Goal: Task Accomplishment & Management: Use online tool/utility

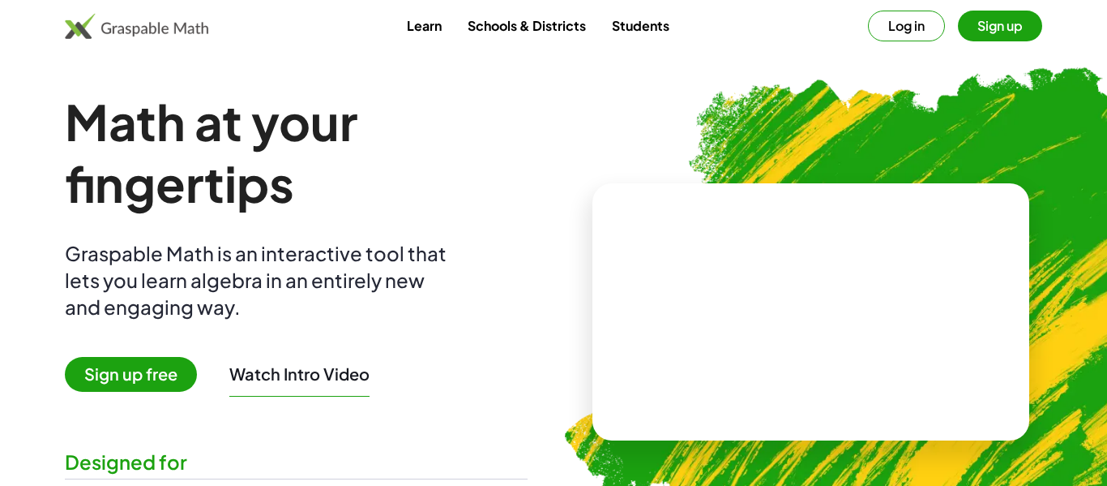
click at [892, 25] on button "Log in" at bounding box center [906, 26] width 77 height 31
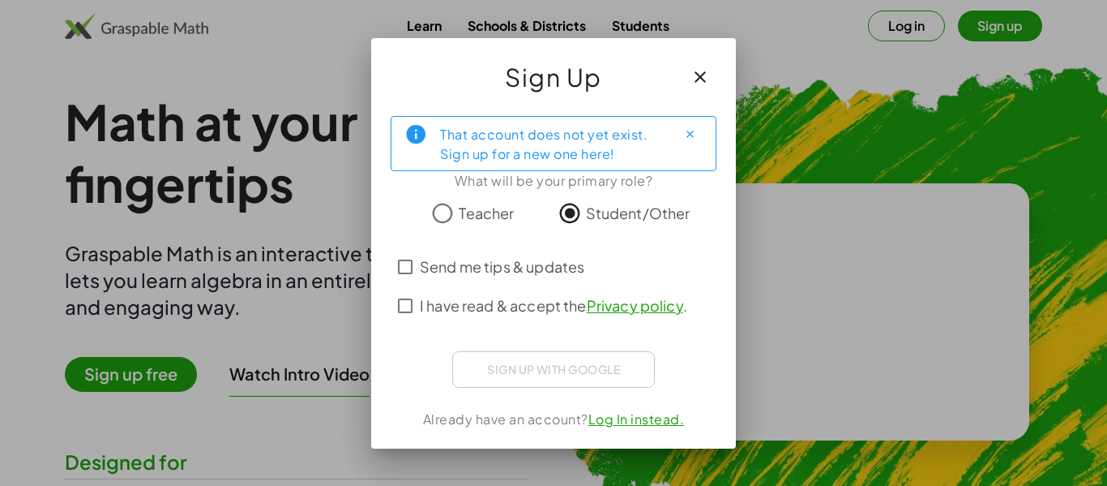
click at [700, 70] on icon "button" at bounding box center [700, 76] width 19 height 19
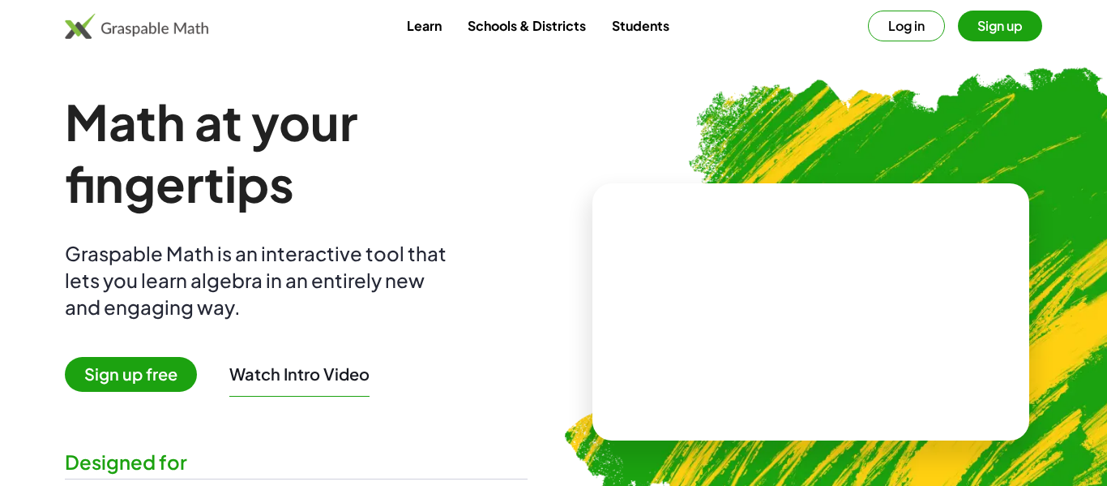
click at [1024, 31] on button "Sign up" at bounding box center [1000, 26] width 84 height 31
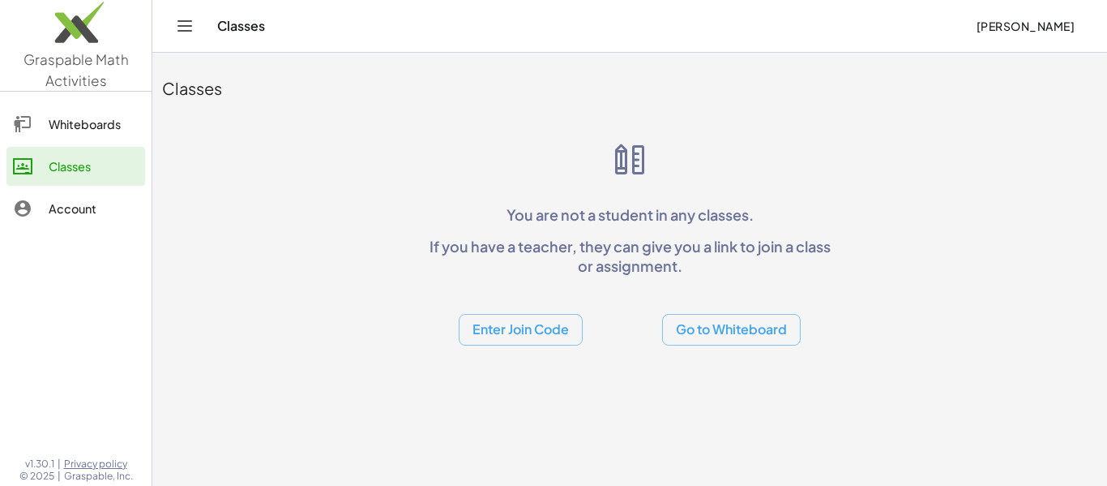
click at [506, 336] on button "Enter Join Code" at bounding box center [521, 330] width 124 height 32
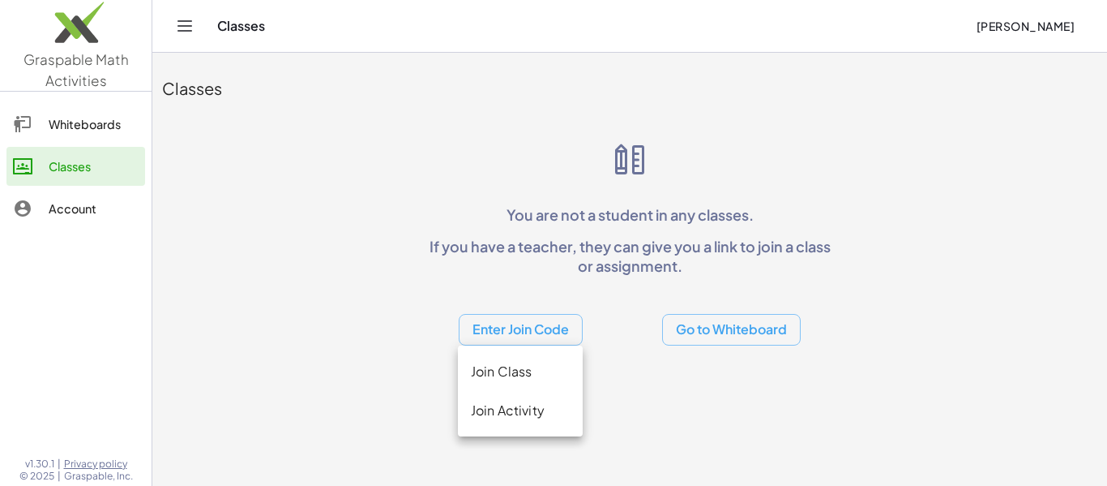
click at [490, 409] on div "Join Activity" at bounding box center [520, 409] width 99 height 19
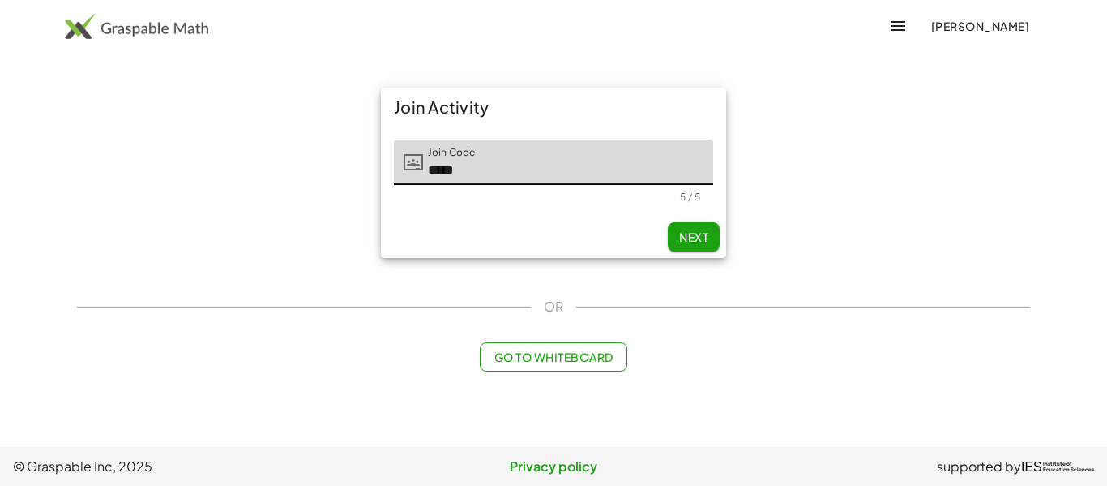
type input "*****"
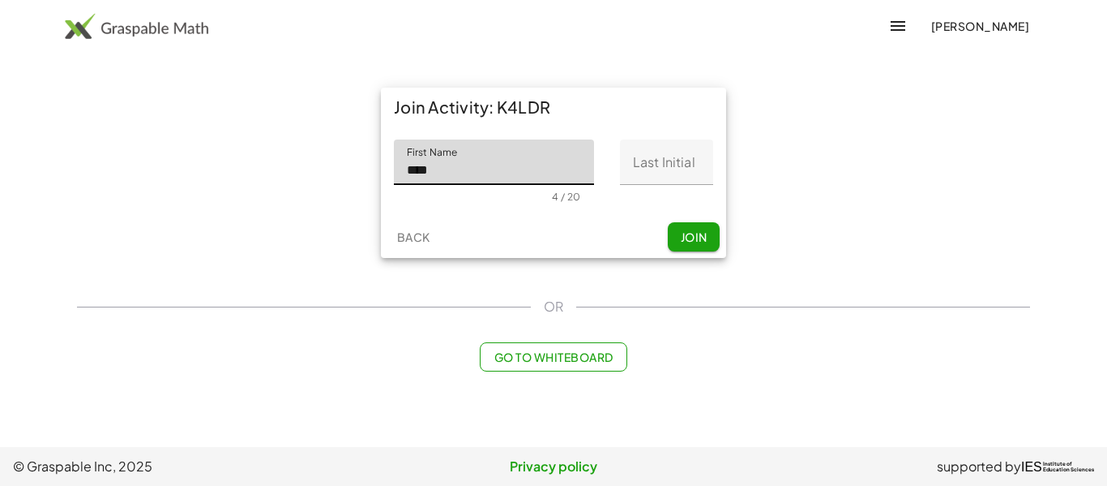
type input "****"
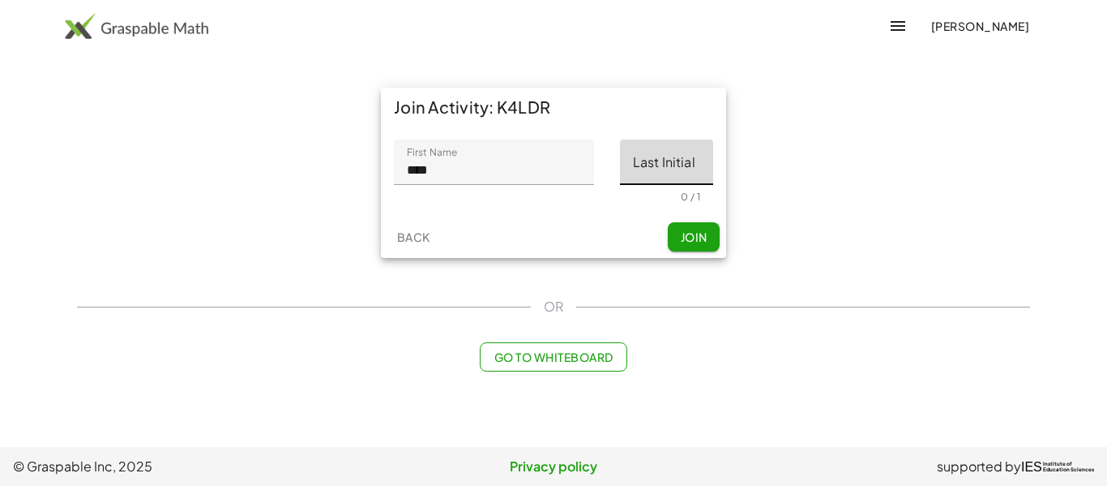
click at [625, 162] on input "Last Initial" at bounding box center [666, 161] width 93 height 45
type input "*"
click at [691, 236] on span "Join" at bounding box center [693, 236] width 27 height 15
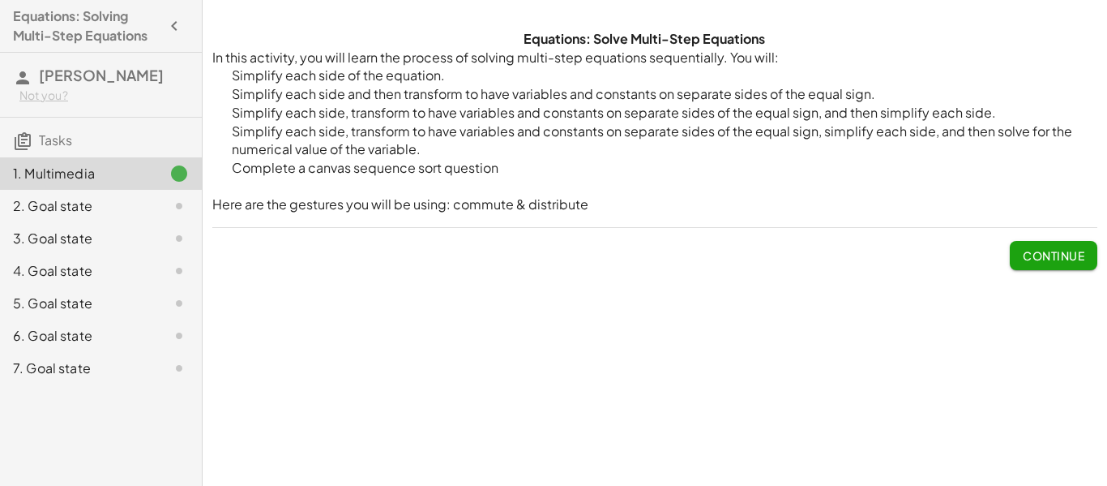
click at [1043, 254] on span "Continue" at bounding box center [1054, 255] width 62 height 15
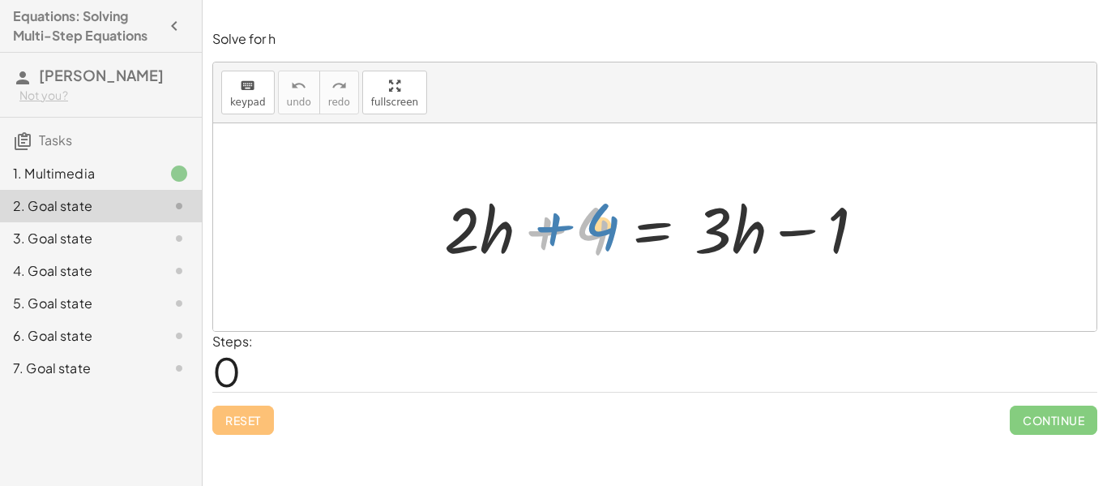
drag, startPoint x: 588, startPoint y: 227, endPoint x: 601, endPoint y: 224, distance: 13.4
click at [601, 224] on div at bounding box center [661, 227] width 450 height 83
click at [458, 237] on div at bounding box center [661, 227] width 450 height 83
click at [747, 230] on div at bounding box center [661, 227] width 450 height 83
drag, startPoint x: 747, startPoint y: 229, endPoint x: 753, endPoint y: 218, distance: 12.7
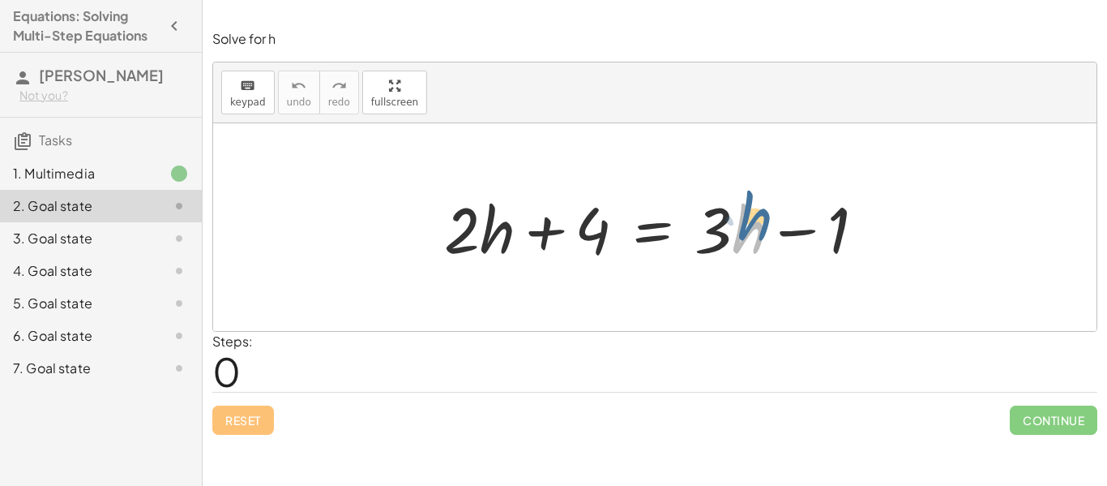
click at [753, 218] on div at bounding box center [661, 227] width 450 height 83
drag, startPoint x: 753, startPoint y: 227, endPoint x: 742, endPoint y: 235, distance: 13.3
click at [742, 235] on div at bounding box center [661, 227] width 450 height 83
click at [746, 233] on div at bounding box center [661, 227] width 450 height 83
click at [244, 97] on span "keypad" at bounding box center [248, 101] width 36 height 11
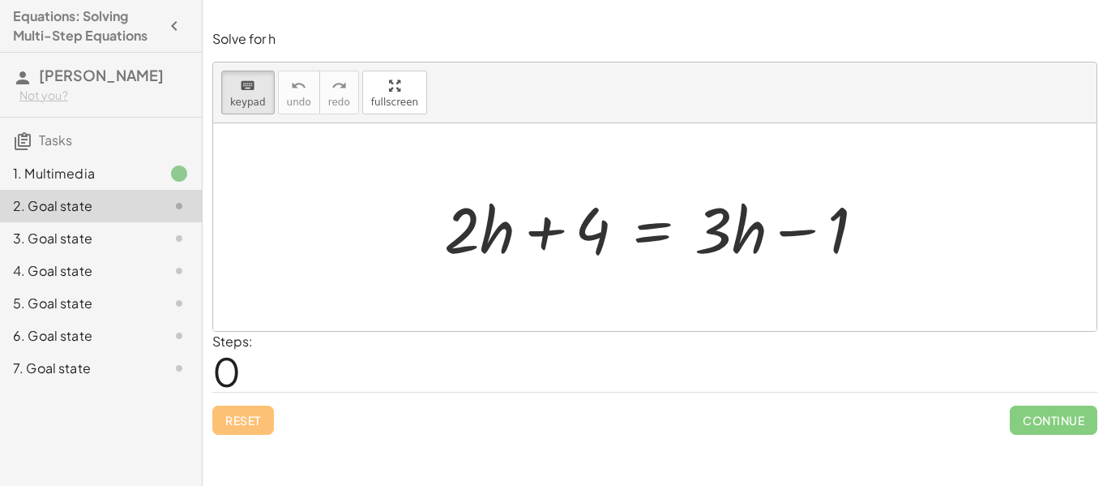
click at [338, 199] on div at bounding box center [655, 227] width 884 height 208
click at [264, 92] on button "keyboard keypad" at bounding box center [247, 93] width 53 height 44
click at [743, 237] on div at bounding box center [661, 227] width 450 height 83
drag, startPoint x: 750, startPoint y: 235, endPoint x: 209, endPoint y: 77, distance: 563.3
drag, startPoint x: 743, startPoint y: 233, endPoint x: 554, endPoint y: 520, distance: 344.0
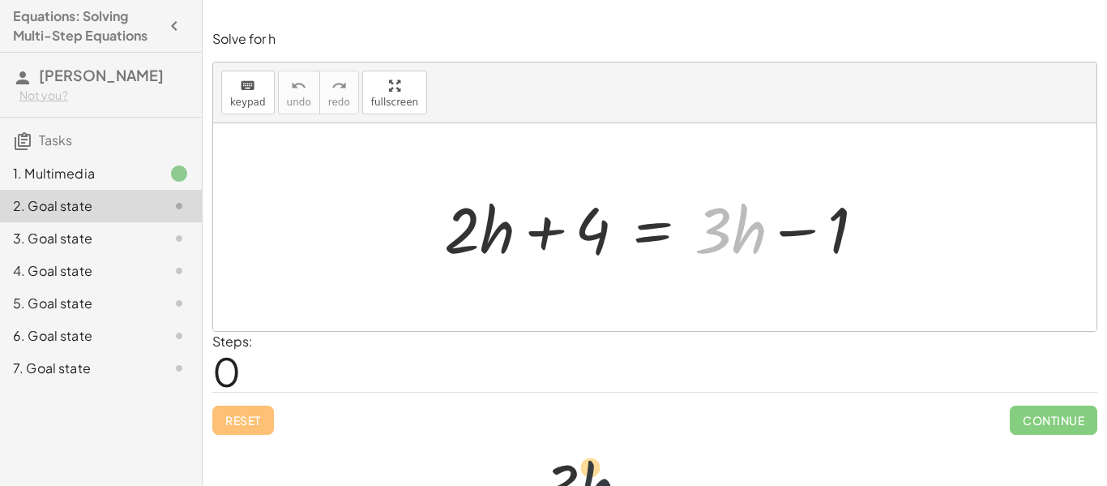
click at [554, 485] on html "Equations: Solving Multi-Step Equations Alek K Not you? Tasks 1. Multimedia 2. …" at bounding box center [553, 243] width 1107 height 486
drag, startPoint x: 732, startPoint y: 220, endPoint x: 721, endPoint y: 233, distance: 17.2
click at [721, 233] on div at bounding box center [661, 227] width 450 height 83
drag, startPoint x: 748, startPoint y: 227, endPoint x: 821, endPoint y: 317, distance: 115.8
click at [821, 317] on div "· h + · 3 + · 2 · h + 4 = + · 3 · h − 1" at bounding box center [655, 227] width 884 height 208
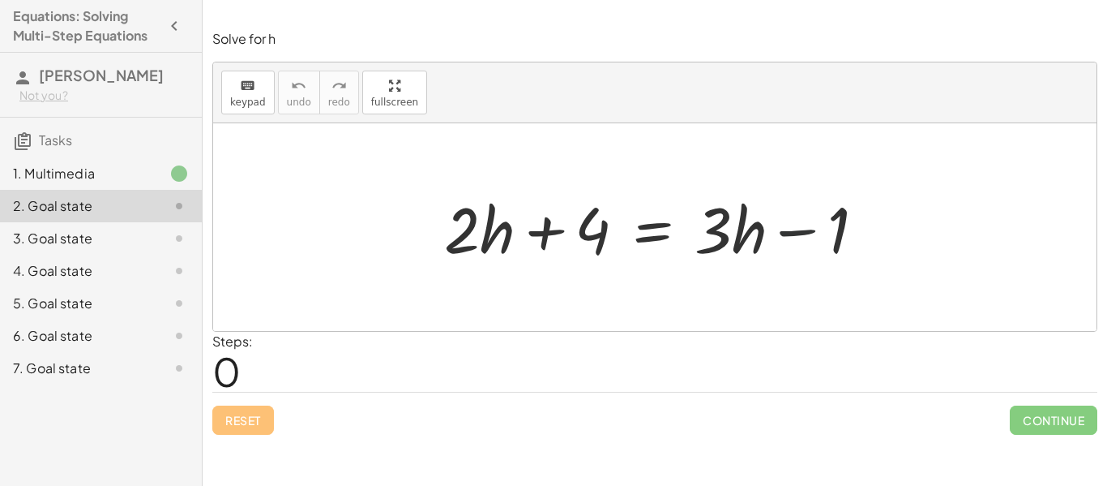
click at [768, 221] on div at bounding box center [661, 227] width 450 height 83
click at [762, 226] on div at bounding box center [661, 227] width 450 height 83
click at [745, 232] on div at bounding box center [661, 227] width 450 height 83
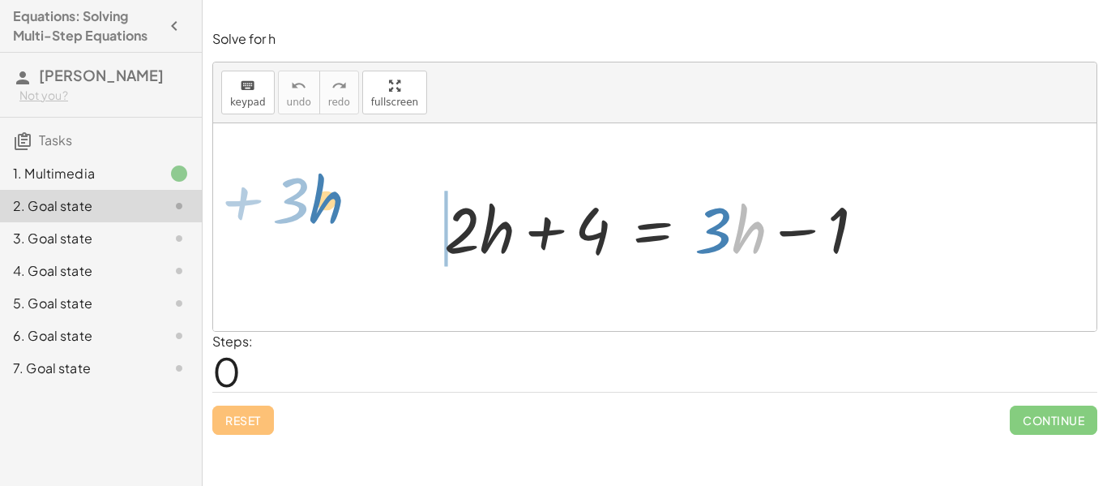
drag, startPoint x: 748, startPoint y: 232, endPoint x: 323, endPoint y: 203, distance: 425.7
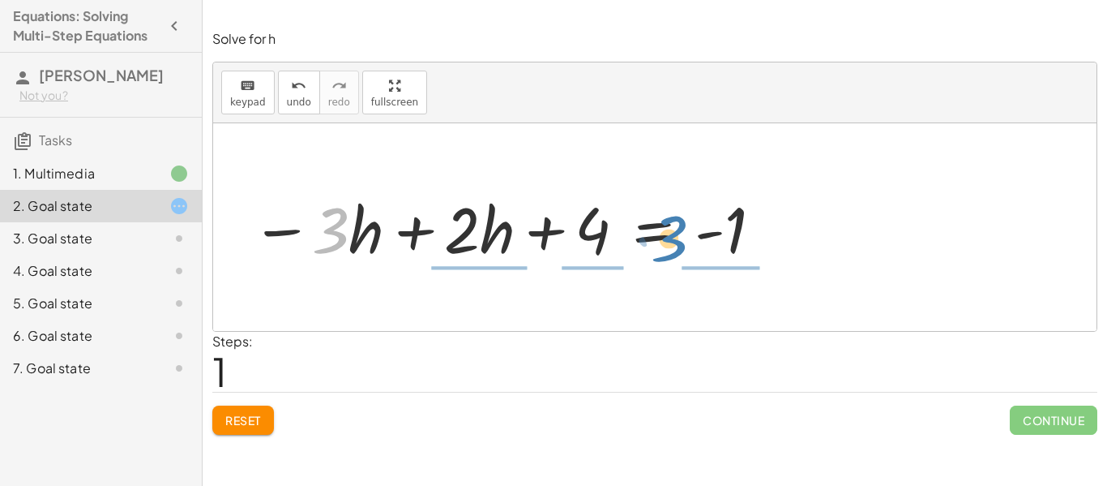
drag, startPoint x: 341, startPoint y: 220, endPoint x: 678, endPoint y: 225, distance: 337.2
click at [678, 225] on div at bounding box center [507, 227] width 529 height 83
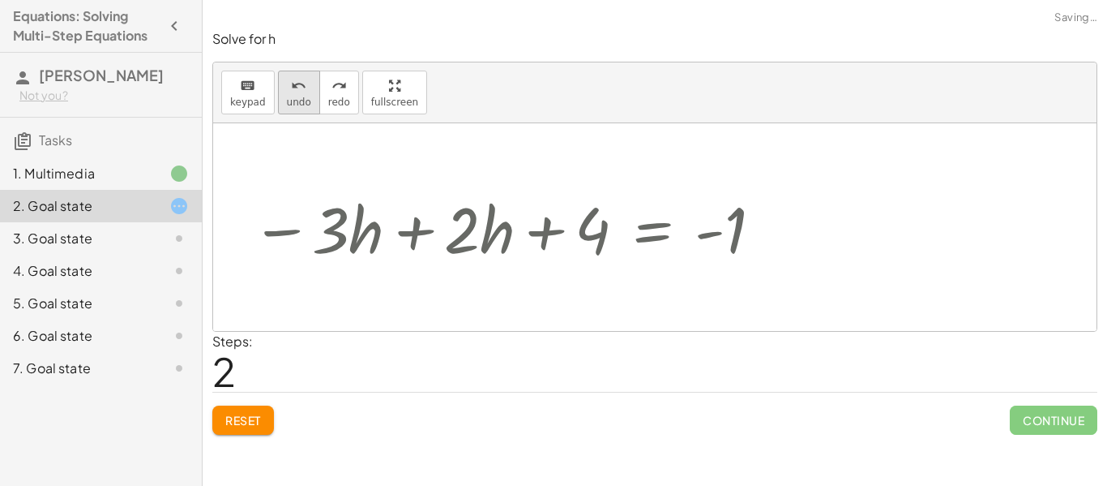
click at [294, 96] on span "undo" at bounding box center [299, 101] width 24 height 11
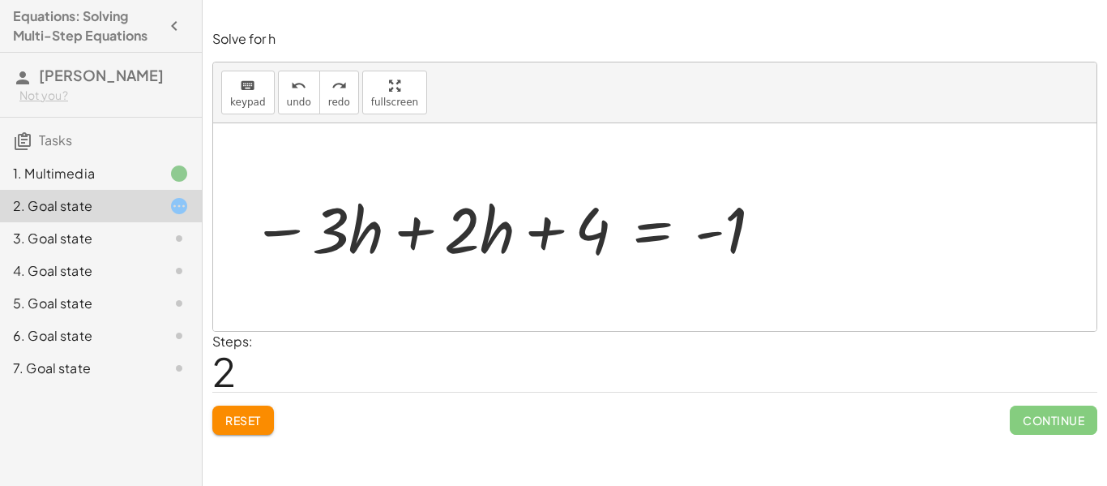
click at [246, 418] on span "Reset" at bounding box center [243, 420] width 36 height 15
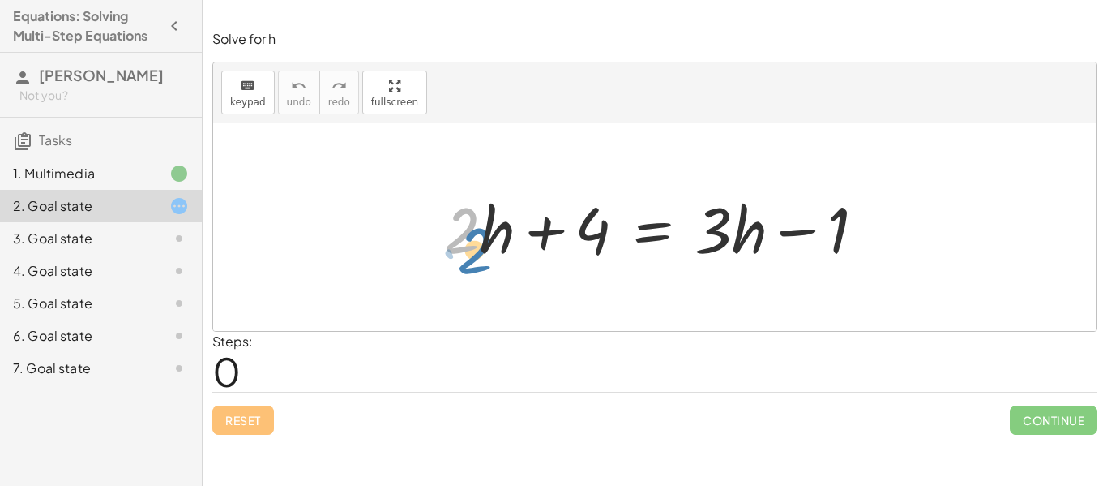
drag, startPoint x: 465, startPoint y: 229, endPoint x: 435, endPoint y: 237, distance: 31.3
click at [436, 237] on div at bounding box center [661, 227] width 450 height 83
drag, startPoint x: 441, startPoint y: 199, endPoint x: 476, endPoint y: 212, distance: 36.9
click at [476, 212] on div at bounding box center [661, 227] width 450 height 83
drag, startPoint x: 491, startPoint y: 220, endPoint x: 469, endPoint y: 272, distance: 55.9
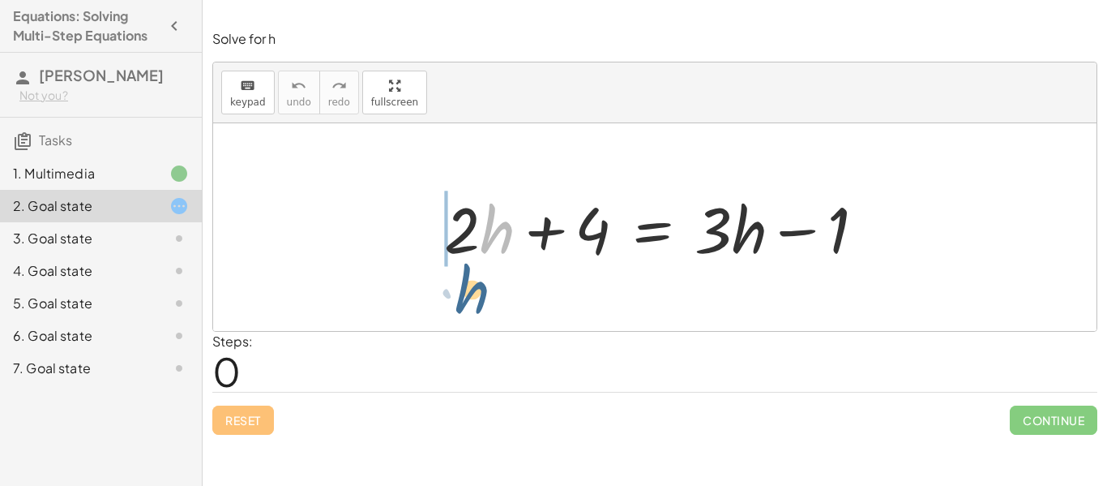
click at [469, 272] on div "· h + · 2 · h + 4 = + · 3 · h − 1" at bounding box center [655, 228] width 470 height 92
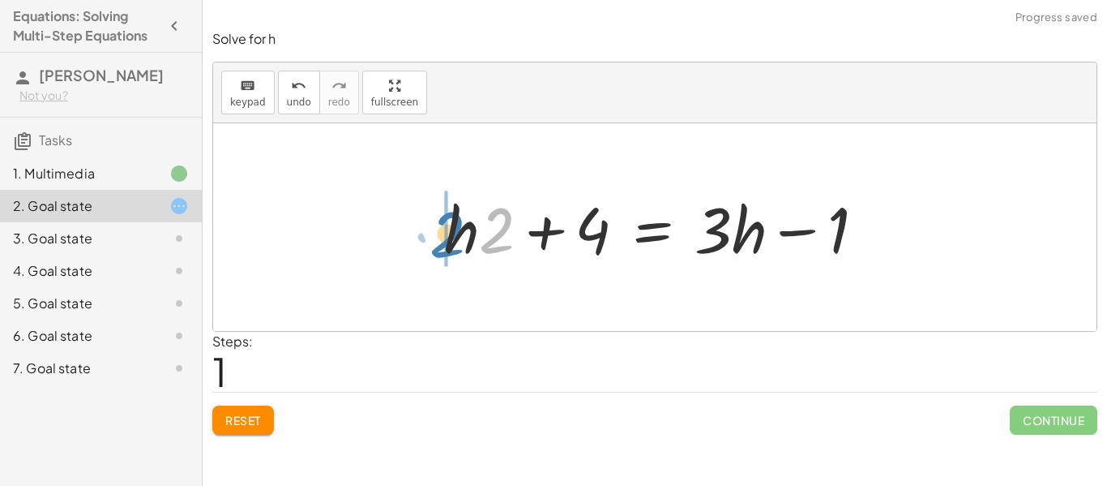
drag, startPoint x: 490, startPoint y: 243, endPoint x: 434, endPoint y: 246, distance: 56.0
click at [434, 246] on div "+ · 2 · h + 4 = + · 3 · h − 1 · 2 + · 2 · h + 4 = + · 3 · h − 1" at bounding box center [655, 228] width 470 height 92
drag, startPoint x: 446, startPoint y: 209, endPoint x: 442, endPoint y: 219, distance: 10.5
click at [442, 219] on div at bounding box center [661, 227] width 450 height 83
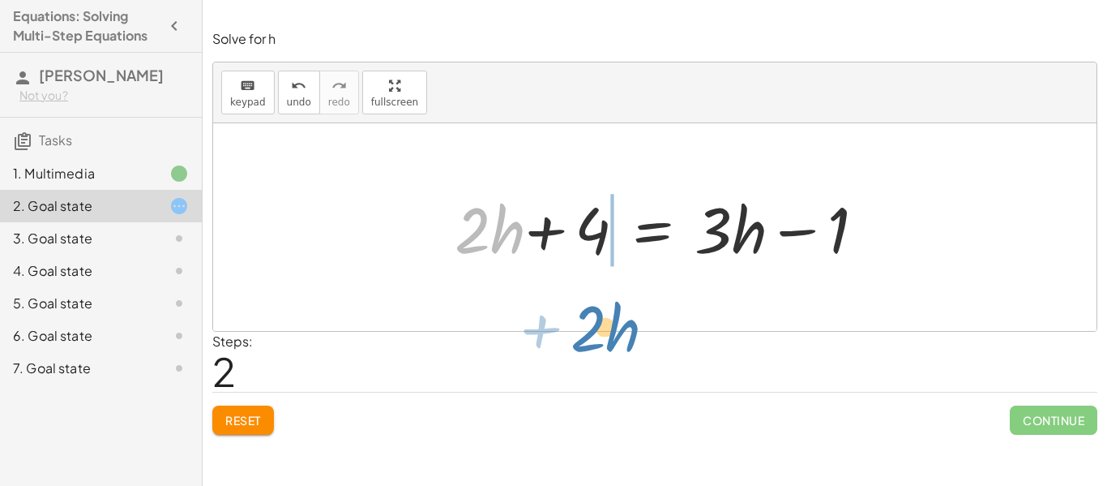
drag, startPoint x: 490, startPoint y: 231, endPoint x: 604, endPoint y: 329, distance: 150.6
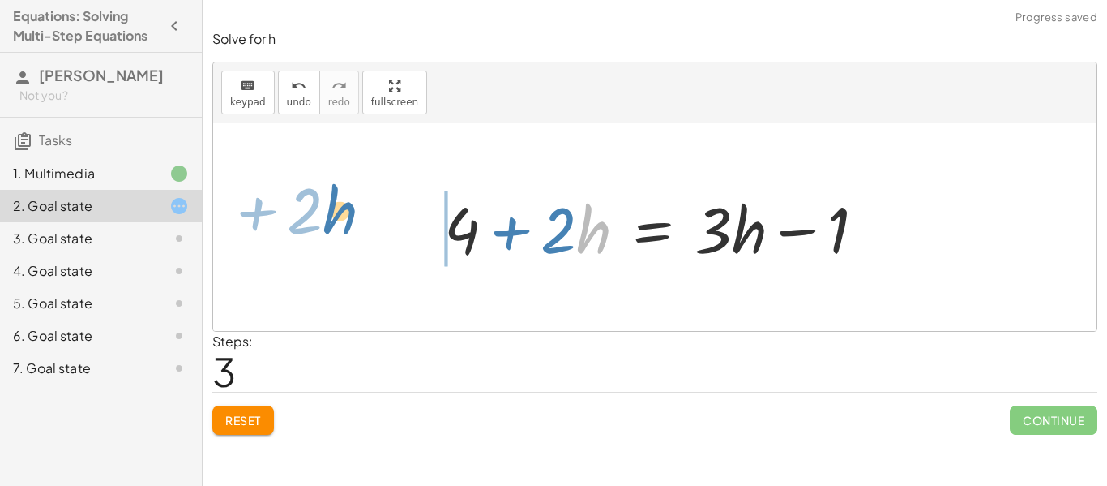
drag, startPoint x: 589, startPoint y: 208, endPoint x: 392, endPoint y: 203, distance: 197.9
click at [392, 203] on div "+ · 2 · h + 4 = + · 3 · h − 1 + · h · 2 + 4 = + · 3 · h − 1 + · 2 · h + 4 = + ·…" at bounding box center [655, 227] width 884 height 208
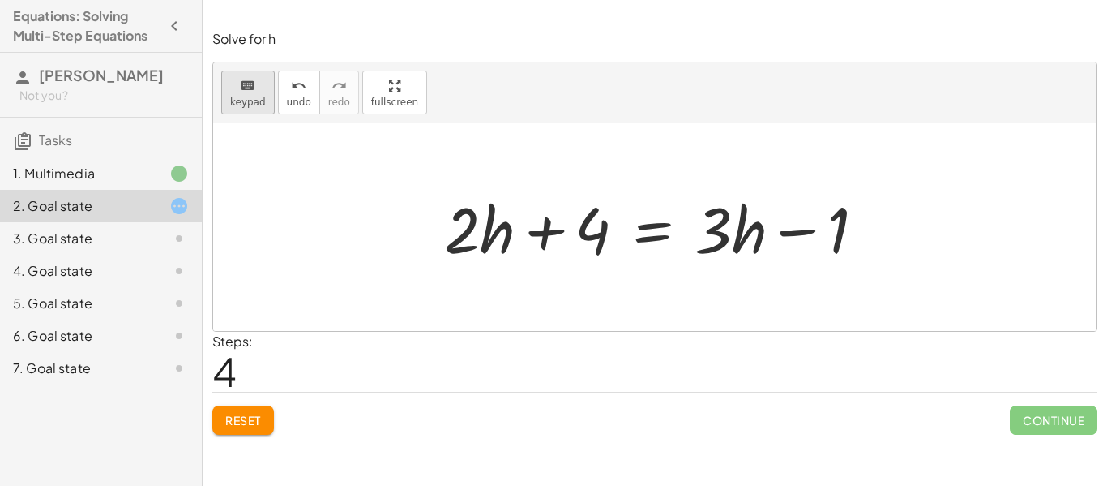
click at [237, 97] on span "keypad" at bounding box center [248, 101] width 36 height 11
drag, startPoint x: 488, startPoint y: 225, endPoint x: 507, endPoint y: 269, distance: 48.3
drag, startPoint x: 488, startPoint y: 208, endPoint x: 327, endPoint y: 162, distance: 166.8
click at [252, 406] on button "Reset" at bounding box center [243, 419] width 62 height 29
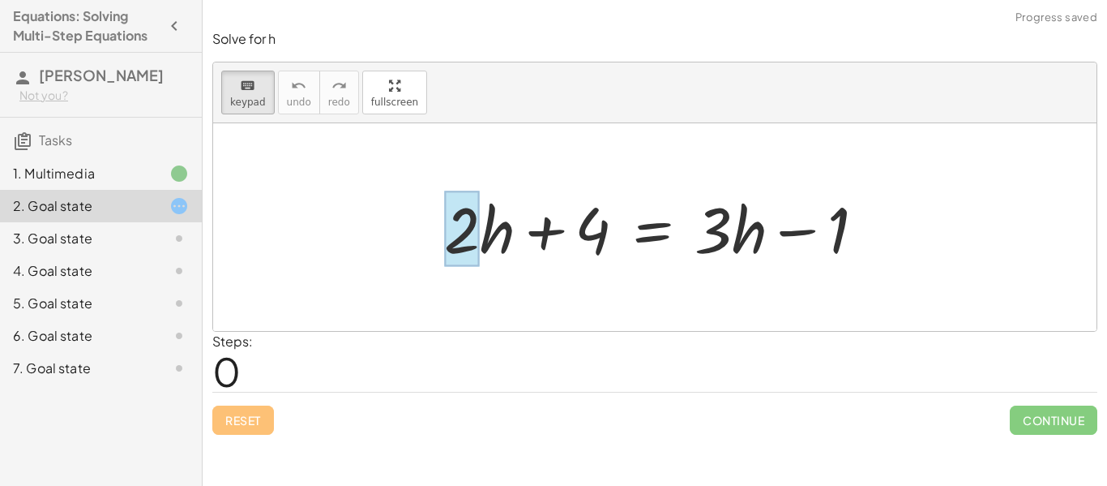
drag, startPoint x: 479, startPoint y: 213, endPoint x: 467, endPoint y: 229, distance: 20.3
click at [467, 229] on div at bounding box center [462, 228] width 36 height 75
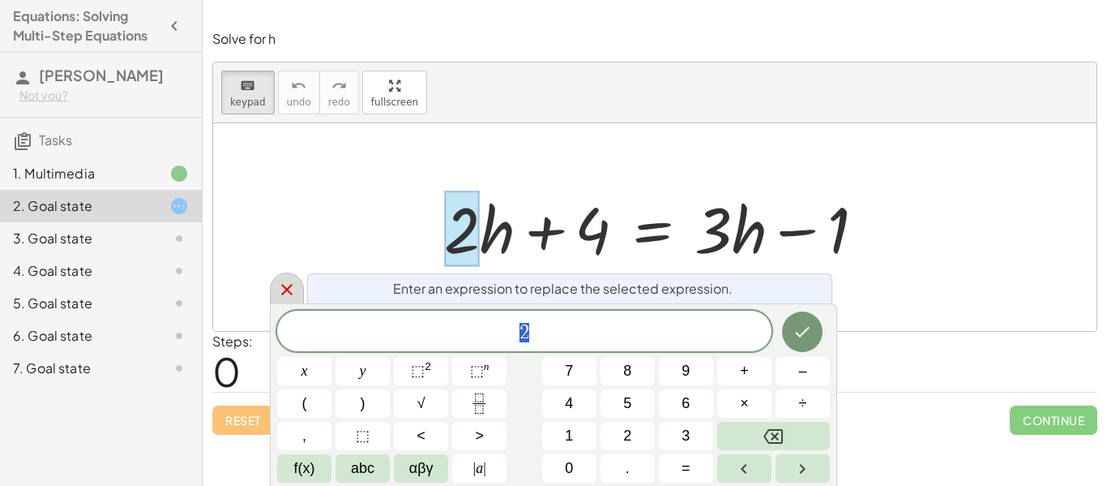
click at [295, 292] on icon at bounding box center [286, 289] width 19 height 19
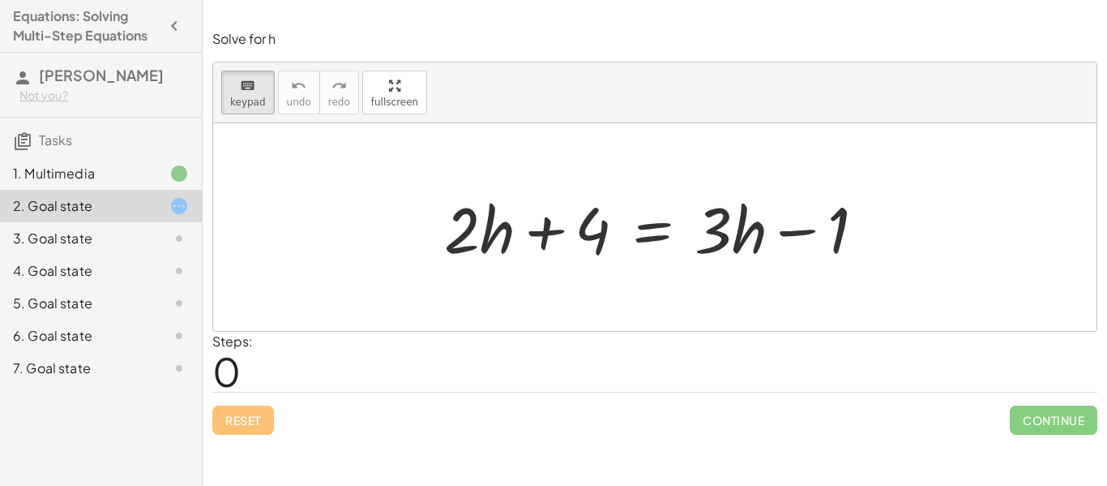
click at [568, 306] on div at bounding box center [655, 227] width 884 height 208
click at [549, 290] on div at bounding box center [655, 227] width 884 height 208
drag, startPoint x: 485, startPoint y: 219, endPoint x: 494, endPoint y: 281, distance: 63.2
click at [237, 79] on div "keyboard" at bounding box center [248, 84] width 36 height 19
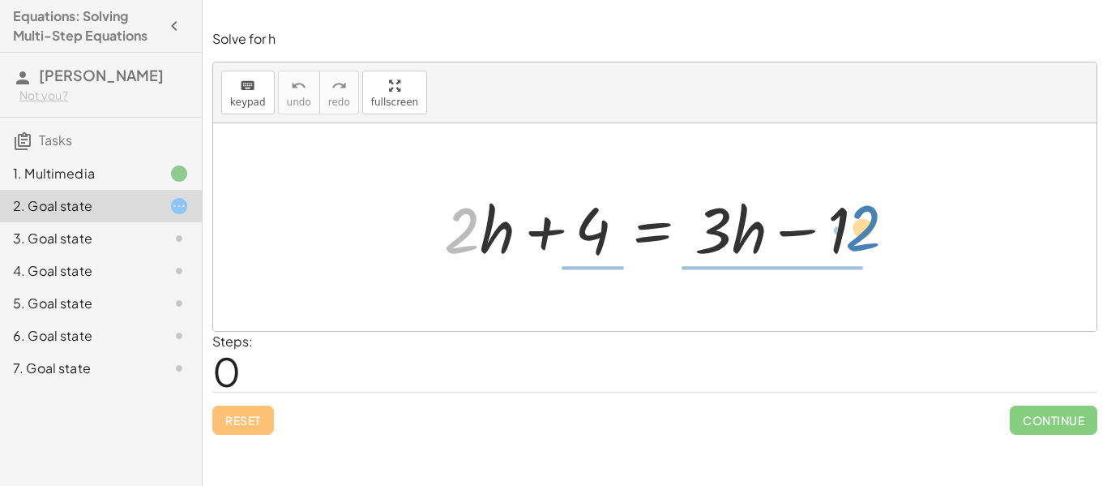
drag, startPoint x: 460, startPoint y: 217, endPoint x: 862, endPoint y: 215, distance: 402.0
click at [862, 215] on div at bounding box center [661, 227] width 450 height 83
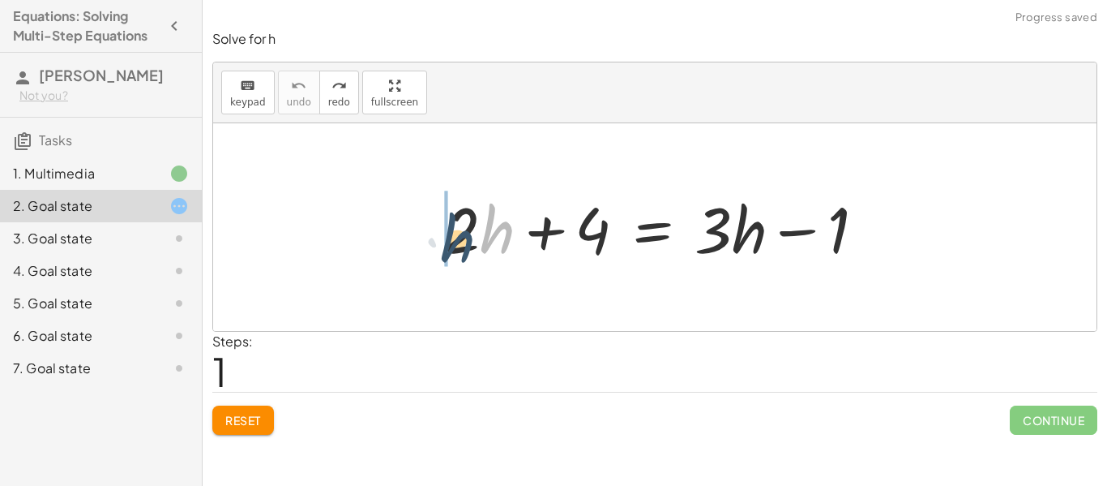
drag, startPoint x: 501, startPoint y: 212, endPoint x: 460, endPoint y: 219, distance: 41.0
click at [460, 219] on div at bounding box center [661, 227] width 450 height 83
drag, startPoint x: 458, startPoint y: 224, endPoint x: 520, endPoint y: 216, distance: 62.8
click at [520, 216] on div at bounding box center [661, 227] width 450 height 83
click at [464, 218] on div at bounding box center [661, 227] width 450 height 83
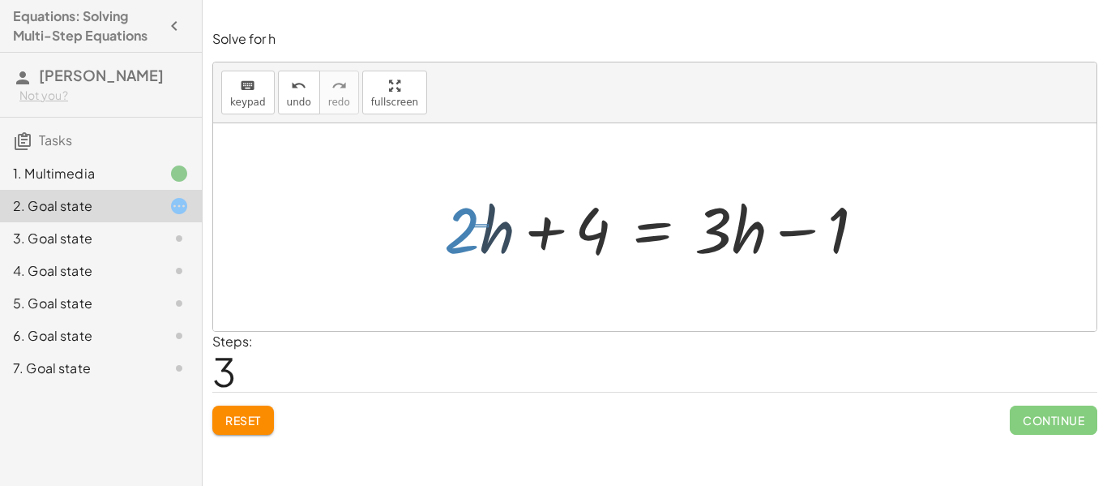
drag, startPoint x: 470, startPoint y: 224, endPoint x: 489, endPoint y: 227, distance: 18.9
click at [489, 227] on div at bounding box center [661, 227] width 450 height 83
drag, startPoint x: 465, startPoint y: 225, endPoint x: 493, endPoint y: 220, distance: 28.0
click at [493, 220] on div at bounding box center [661, 227] width 450 height 83
drag, startPoint x: 425, startPoint y: 229, endPoint x: 507, endPoint y: 246, distance: 83.8
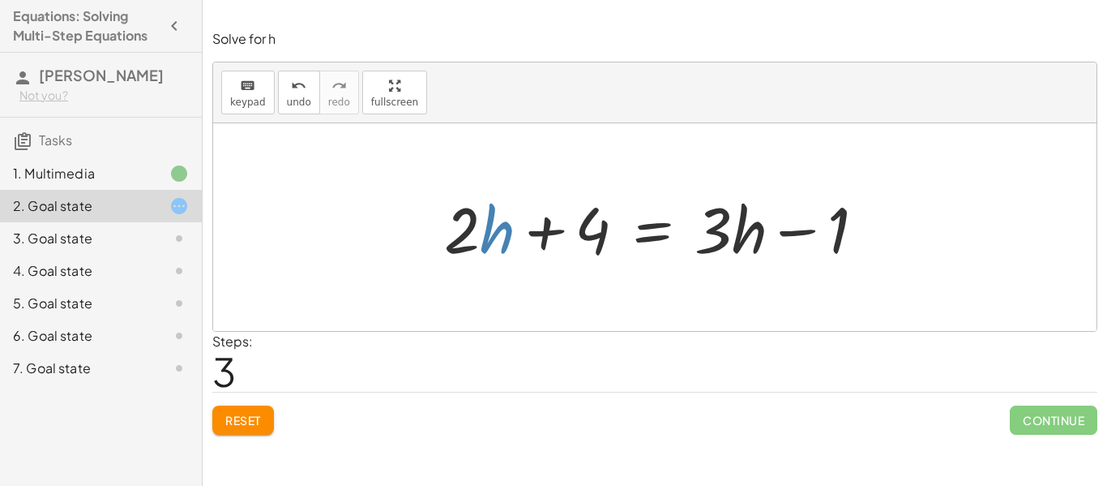
click at [507, 246] on div "+ · 2 · h + 4 = + · 3 · h − 1 + · h · 2 + 4 = + · 3 · h − 1 + · 2 · h + 4 = + ·…" at bounding box center [655, 228] width 470 height 92
drag, startPoint x: 456, startPoint y: 222, endPoint x: 442, endPoint y: 203, distance: 23.2
drag, startPoint x: 442, startPoint y: 203, endPoint x: 515, endPoint y: 258, distance: 90.9
click at [515, 258] on div at bounding box center [661, 227] width 450 height 83
drag, startPoint x: 493, startPoint y: 225, endPoint x: 428, endPoint y: 231, distance: 65.2
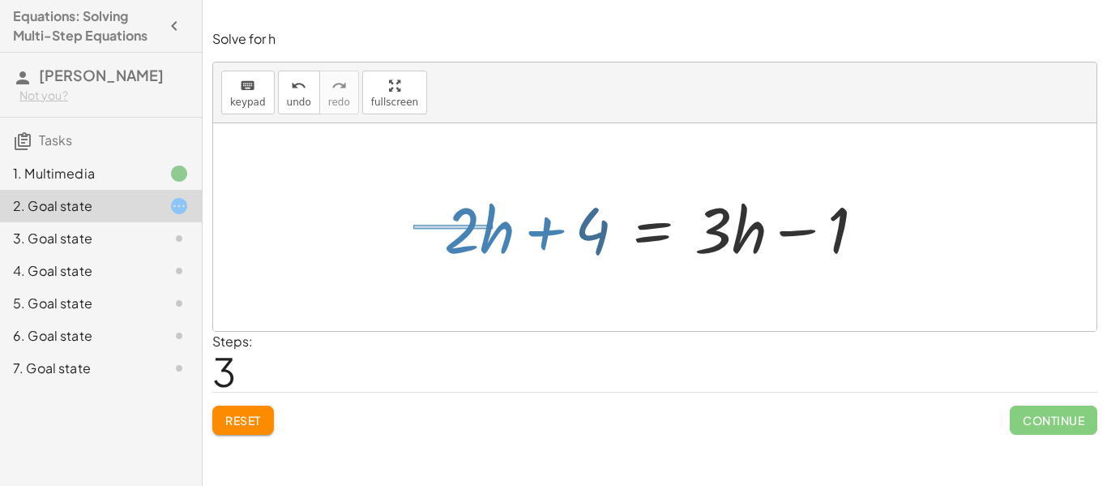
click at [428, 231] on div "+ · 2 · h + 4 = + · 3 · h − 1 + · h · 2 + 4 = + · 3 · h − 1 + · 2 · h + 4 = + ·…" at bounding box center [655, 228] width 470 height 92
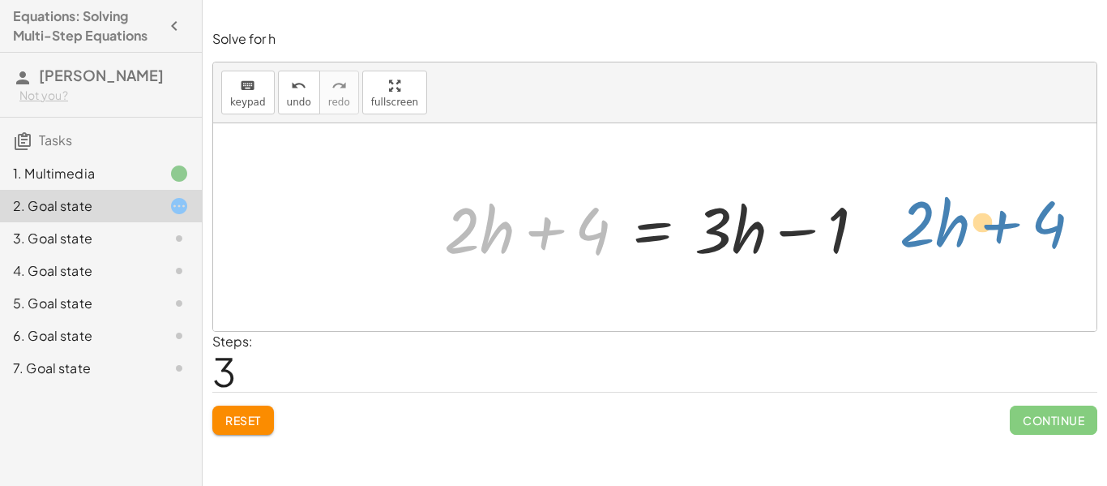
drag, startPoint x: 488, startPoint y: 220, endPoint x: 945, endPoint y: 215, distance: 457.2
click at [945, 215] on div "+ · 2 · h + 4 = + · 3 · h − 1 + · h · 2 + 4 = + · 3 · h − 1 + · 2 · h + 4 + · 2…" at bounding box center [655, 227] width 884 height 208
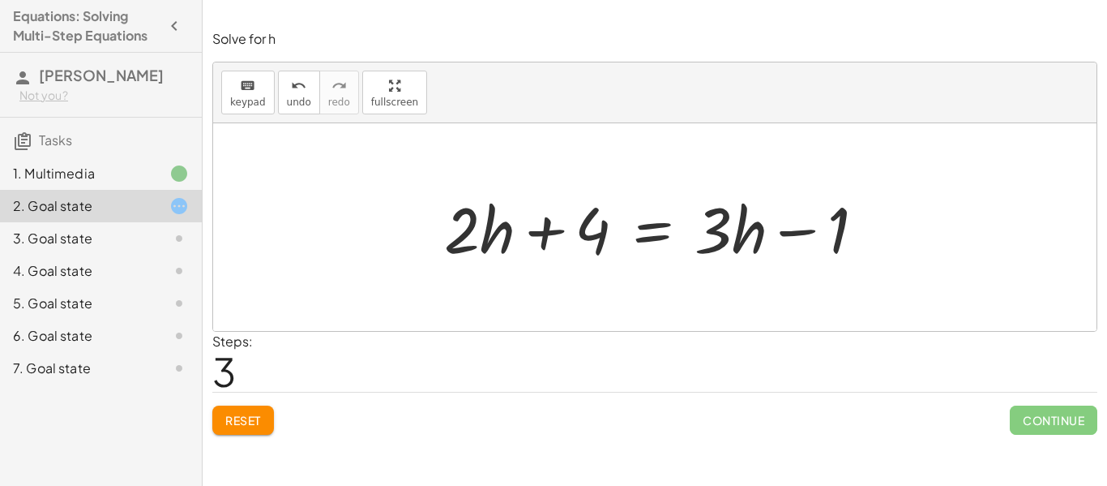
click at [231, 416] on span "Reset" at bounding box center [243, 420] width 36 height 15
drag, startPoint x: 430, startPoint y: 251, endPoint x: 518, endPoint y: 216, distance: 94.2
click at [518, 216] on div "+ · 2 · h + 4 = + · 3 · h − 1" at bounding box center [655, 228] width 470 height 92
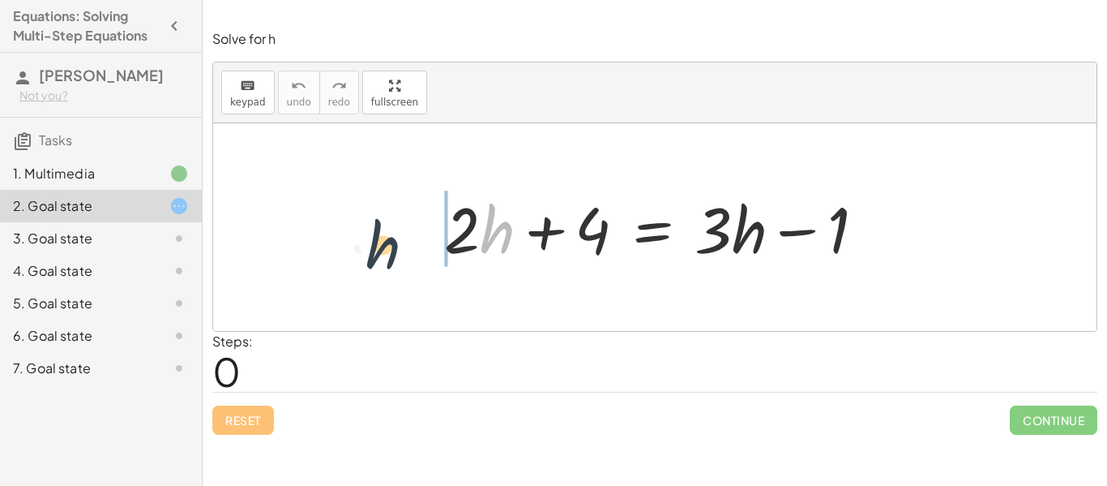
drag, startPoint x: 508, startPoint y: 225, endPoint x: 393, endPoint y: 239, distance: 115.9
click at [393, 239] on div "· h + · 2 · h + 4 = + · 3 · h − 1" at bounding box center [655, 227] width 884 height 208
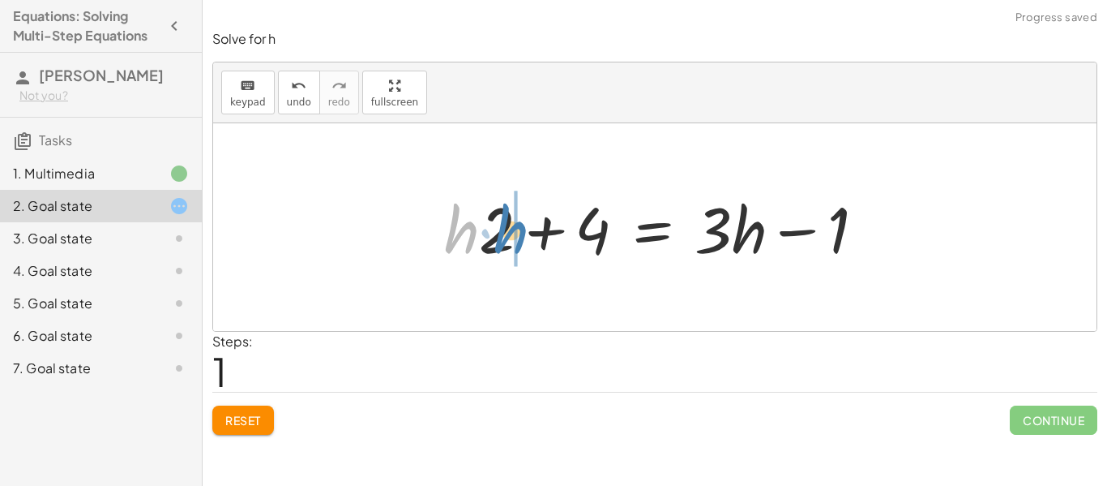
drag, startPoint x: 473, startPoint y: 227, endPoint x: 524, endPoint y: 227, distance: 51.1
click at [524, 227] on div at bounding box center [661, 227] width 450 height 83
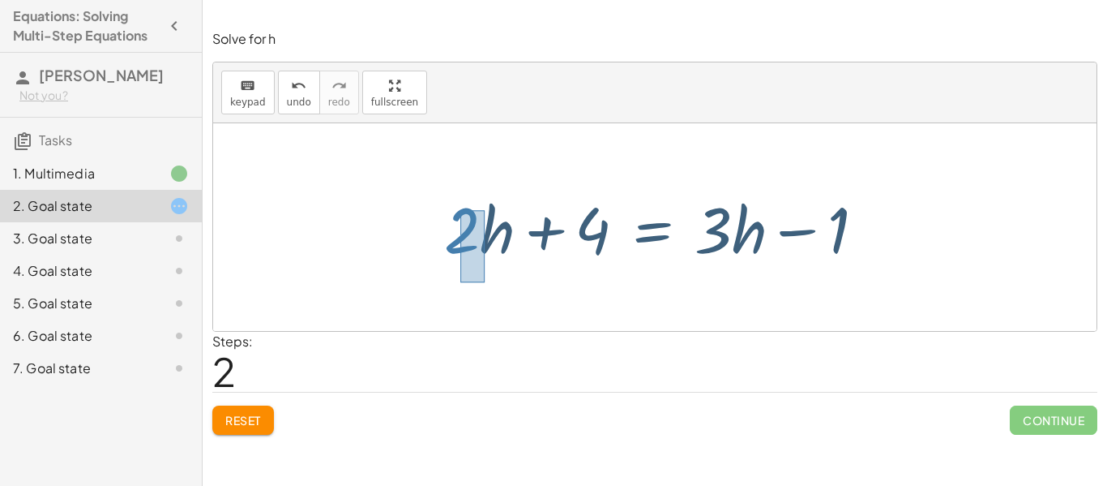
drag, startPoint x: 460, startPoint y: 210, endPoint x: 487, endPoint y: 279, distance: 73.9
click at [487, 279] on div "+ · 2 · h + 4 = + · 3 · h − 1 + · h · 2 + 4 = + · 3 · h − 1 + · 2 · h + 4 = + ·…" at bounding box center [655, 227] width 884 height 208
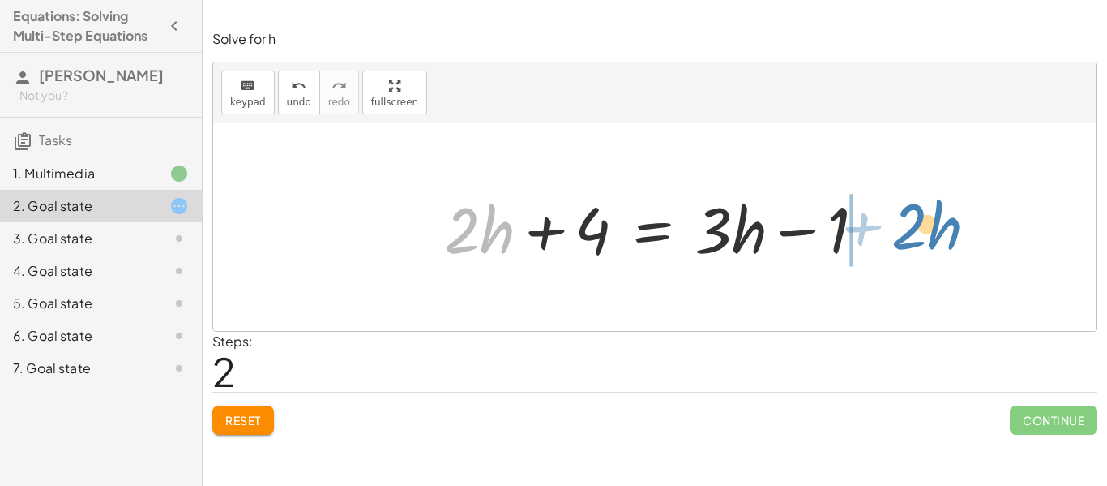
drag, startPoint x: 486, startPoint y: 232, endPoint x: 944, endPoint y: 223, distance: 458.9
click at [944, 223] on div "+ · 2 · h + 4 = + · 3 · h − 1 + · h · 2 + 4 = + · 3 · h − 1 + · 2 · h + · 2 · h…" at bounding box center [655, 227] width 884 height 208
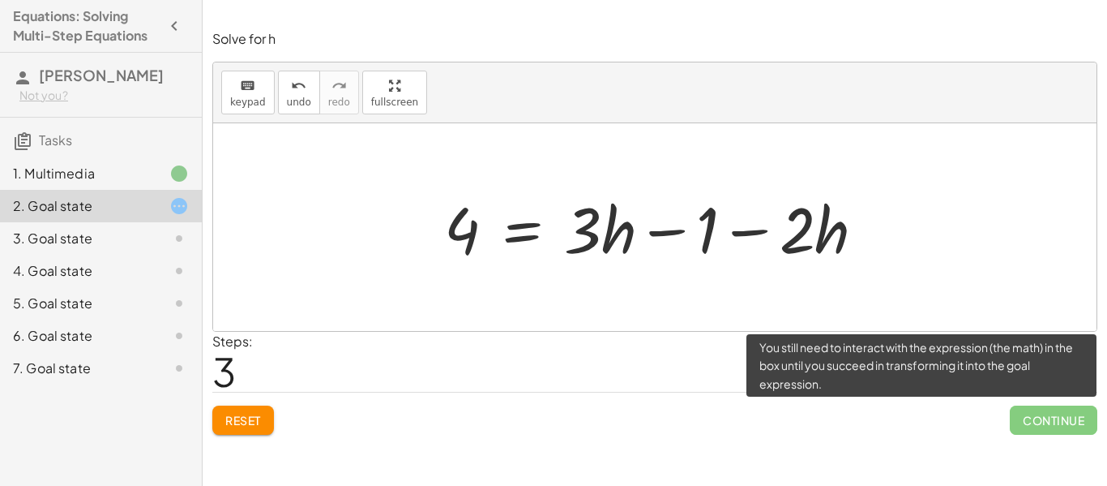
click at [1067, 430] on span "Continue" at bounding box center [1054, 419] width 88 height 29
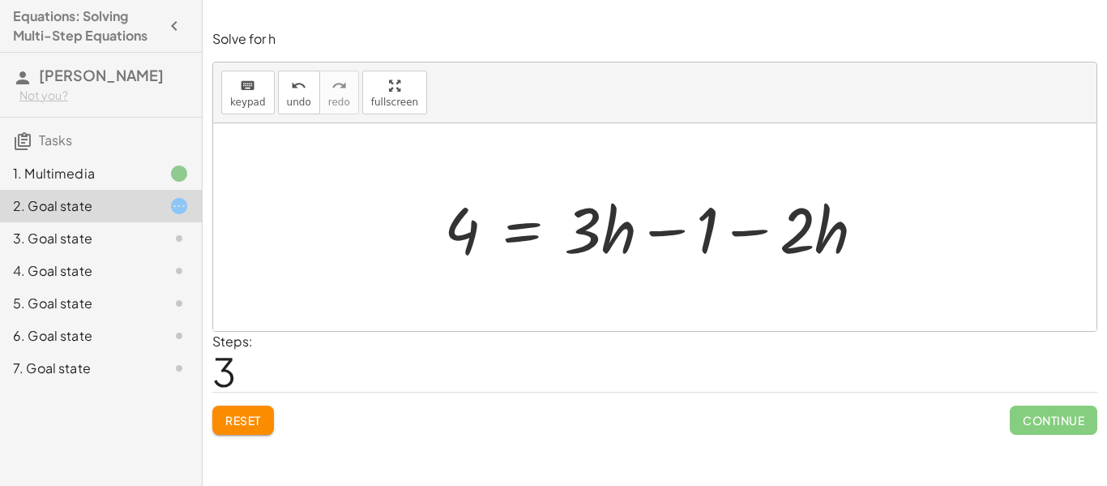
click at [653, 244] on div at bounding box center [661, 227] width 450 height 83
click at [662, 237] on div at bounding box center [661, 227] width 450 height 83
click at [757, 235] on div at bounding box center [661, 227] width 450 height 83
click at [636, 159] on div at bounding box center [655, 227] width 884 height 208
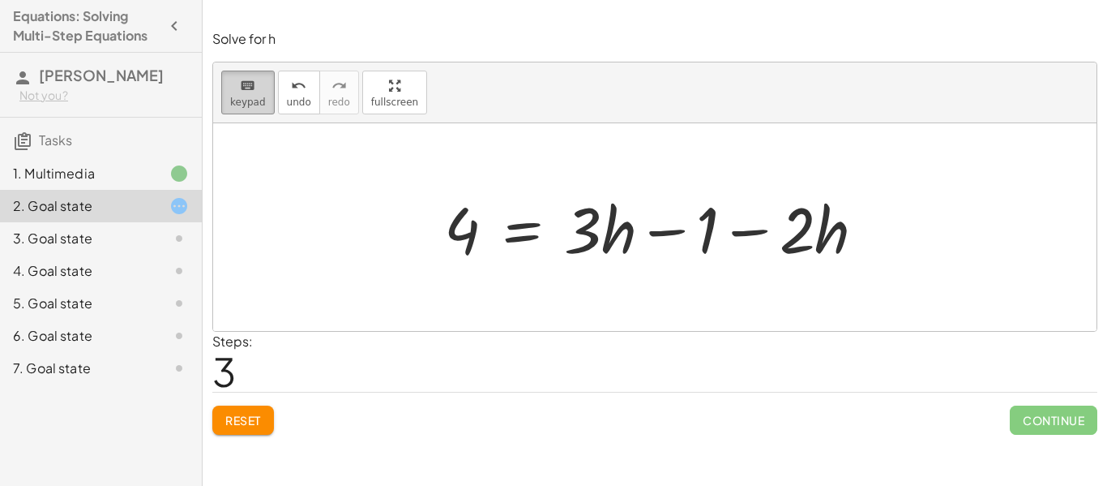
click at [247, 96] on span "keypad" at bounding box center [248, 101] width 36 height 11
click at [747, 242] on div at bounding box center [661, 227] width 450 height 83
click at [751, 236] on div at bounding box center [661, 227] width 450 height 83
click at [752, 232] on div at bounding box center [661, 227] width 450 height 83
click at [745, 232] on div at bounding box center [661, 227] width 450 height 83
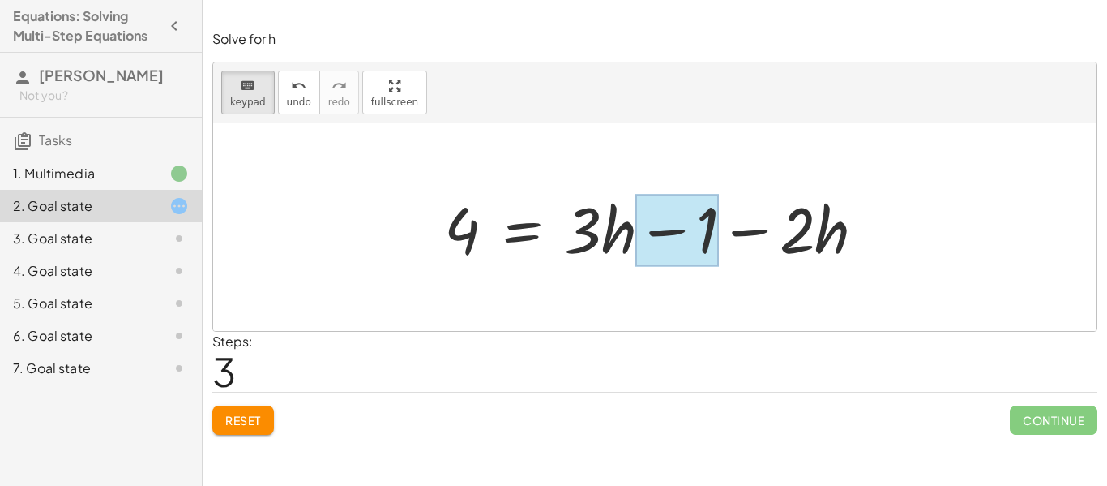
click at [702, 239] on div at bounding box center [676, 231] width 83 height 72
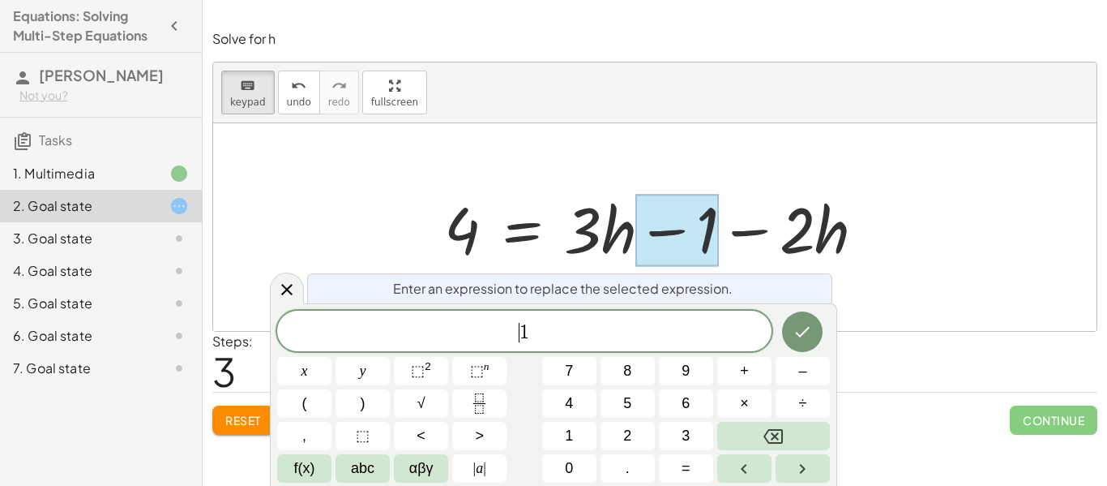
scroll to position [2, 0]
click at [806, 322] on icon "Done" at bounding box center [802, 331] width 19 height 19
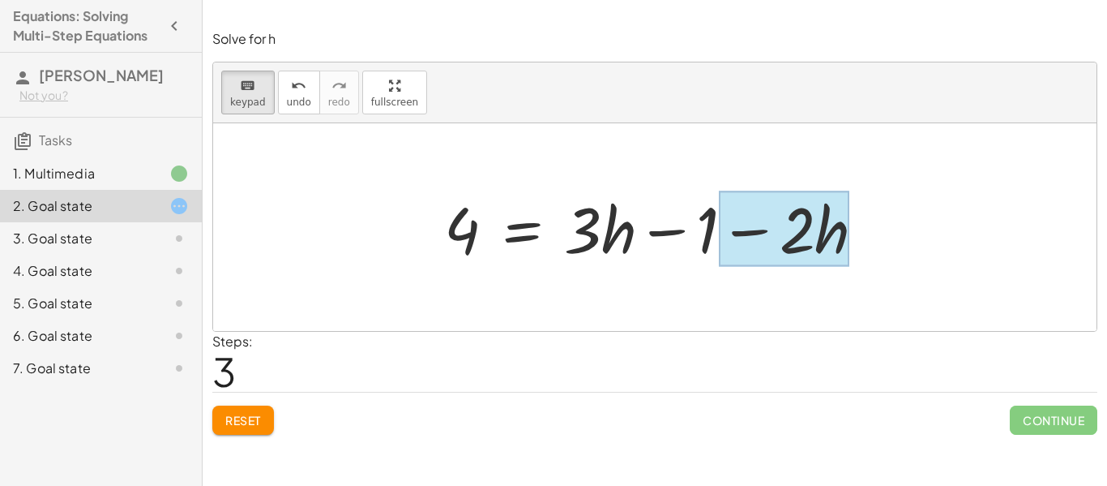
drag, startPoint x: 744, startPoint y: 206, endPoint x: 833, endPoint y: 231, distance: 92.6
click at [522, 229] on div "4 = + · 3 · h − 1 − · 2 · h" at bounding box center [522, 229] width 0 height 0
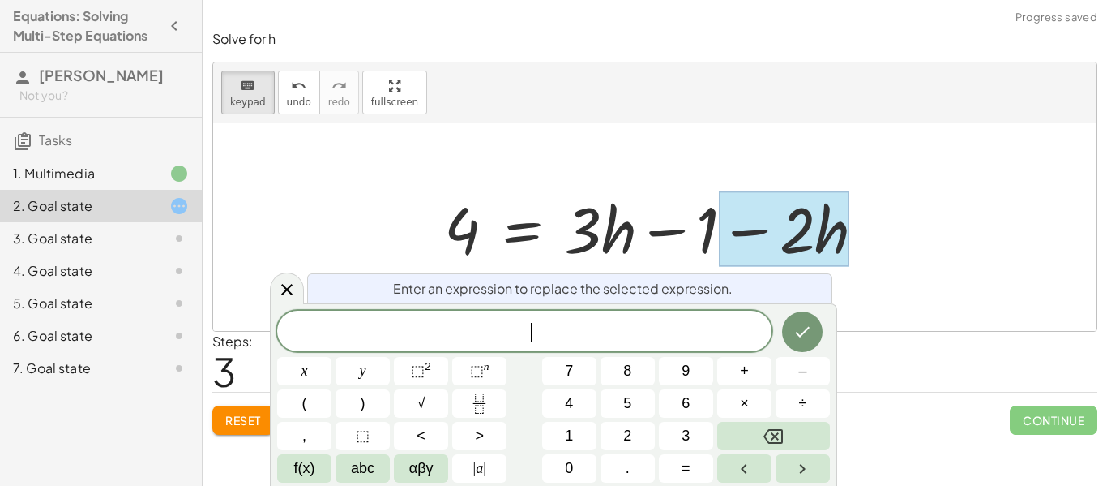
scroll to position [4, 0]
click at [747, 362] on div "− ​ x y ⬚ 2 ⬚ n 7 8 9 + – ( ) √ 4 5 6 × ÷ , ⬚ < > 1 2 3 f(x) abc αβγ | a | 0 . =" at bounding box center [553, 396] width 553 height 172
click at [794, 376] on button "–" at bounding box center [803, 371] width 54 height 28
click at [798, 329] on icon "Done" at bounding box center [802, 331] width 19 height 19
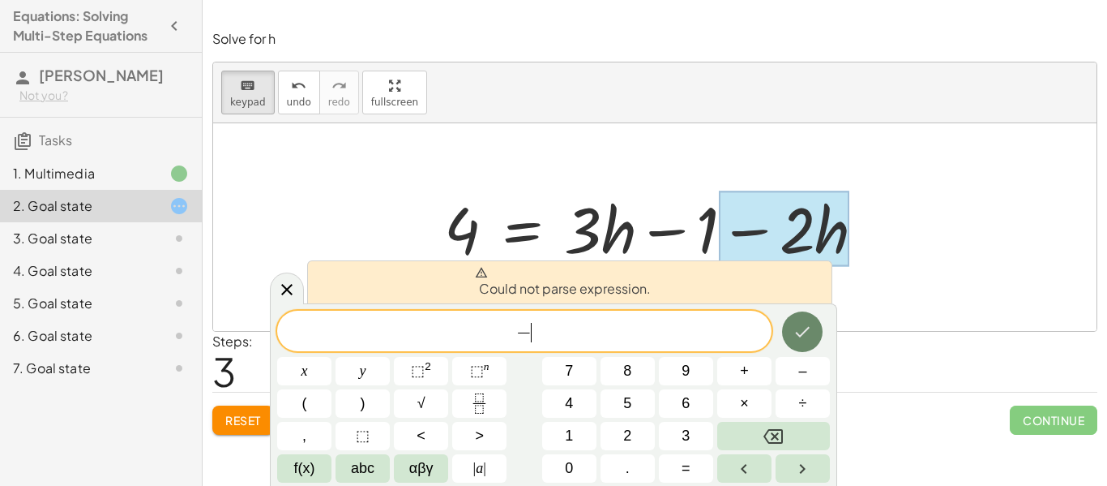
click at [799, 339] on icon "Done" at bounding box center [802, 331] width 19 height 19
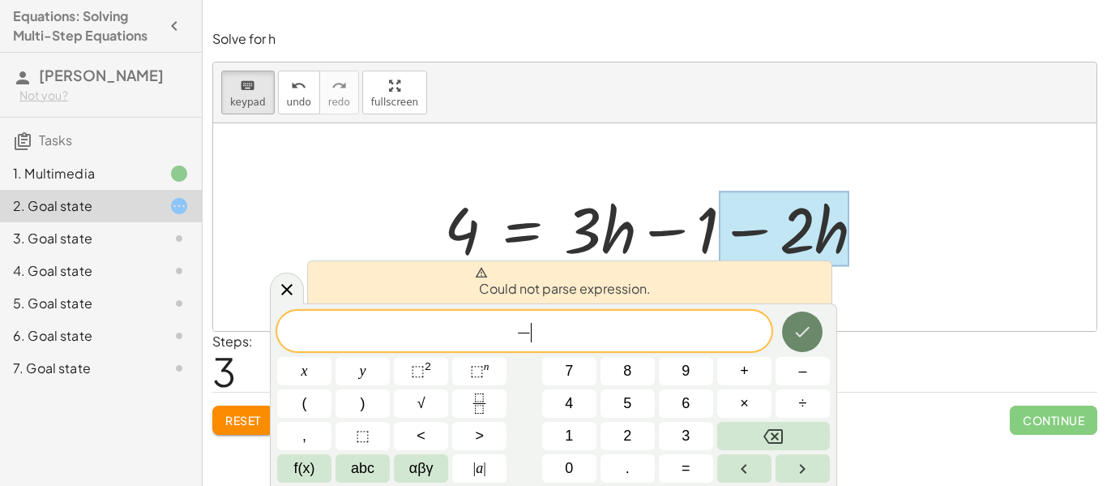
click at [799, 339] on icon "Done" at bounding box center [802, 331] width 19 height 19
click at [798, 379] on button "–" at bounding box center [803, 371] width 54 height 28
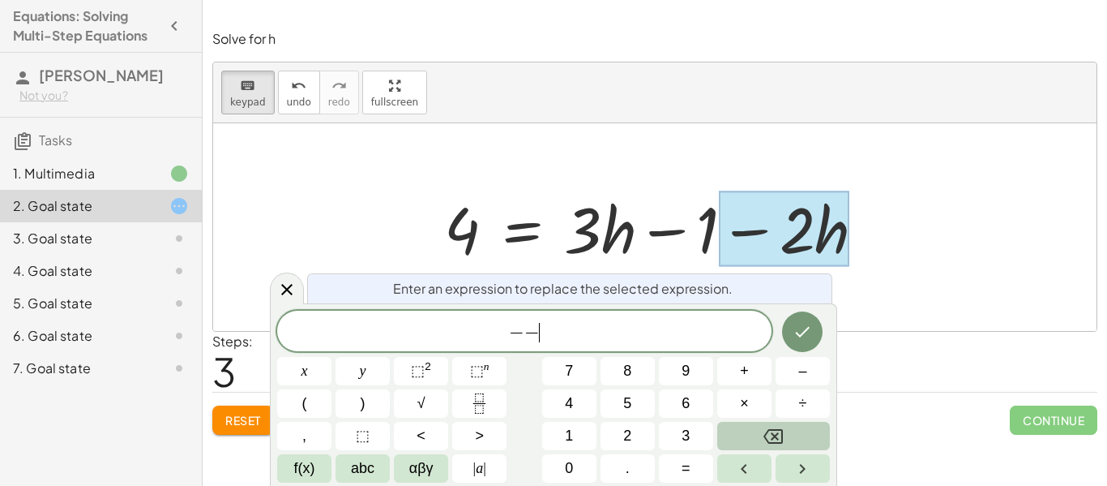
click at [790, 434] on button "Backspace" at bounding box center [773, 435] width 113 height 28
click at [796, 322] on icon "Done" at bounding box center [802, 331] width 19 height 19
click at [296, 289] on icon at bounding box center [286, 288] width 19 height 19
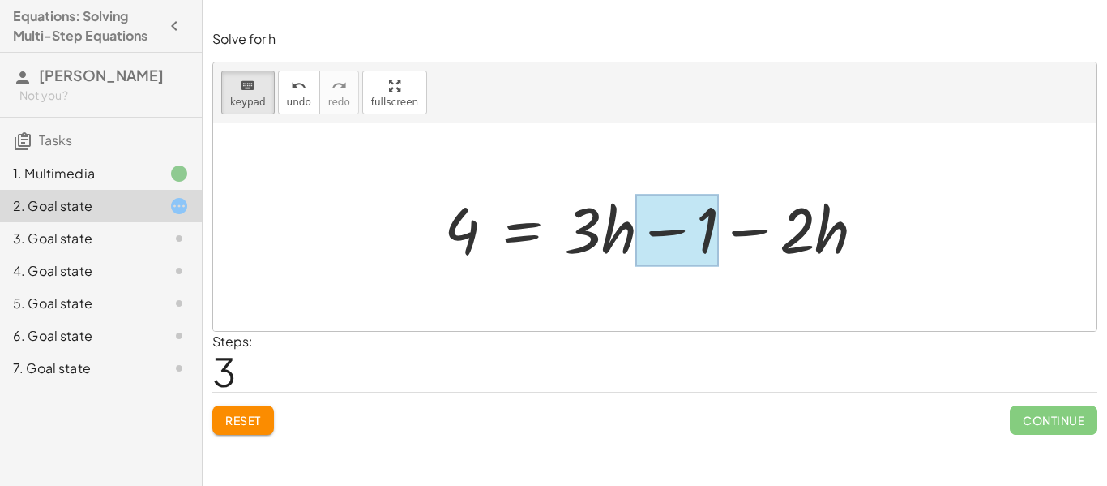
click at [701, 239] on div at bounding box center [676, 231] width 83 height 72
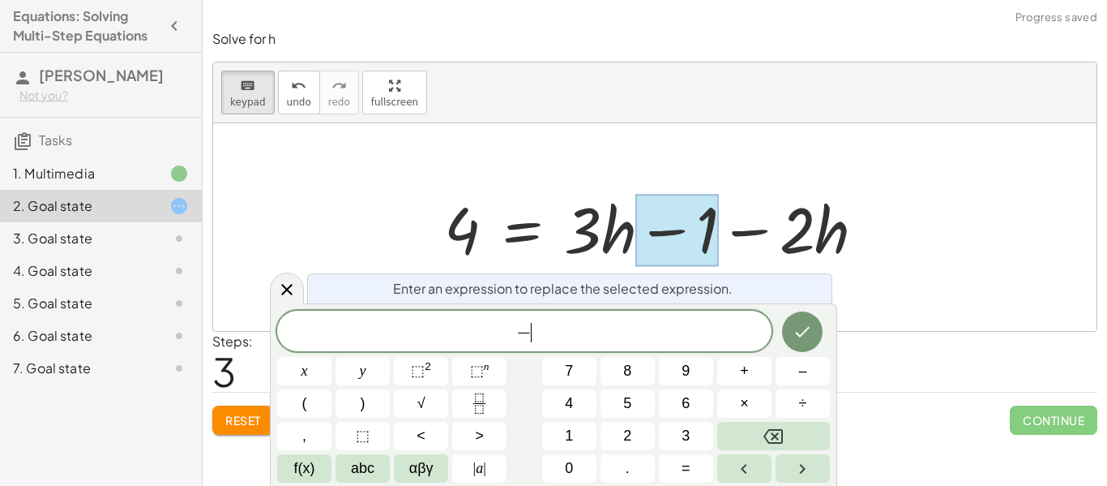
scroll to position [6, 0]
click at [803, 332] on icon "Done" at bounding box center [803, 332] width 15 height 11
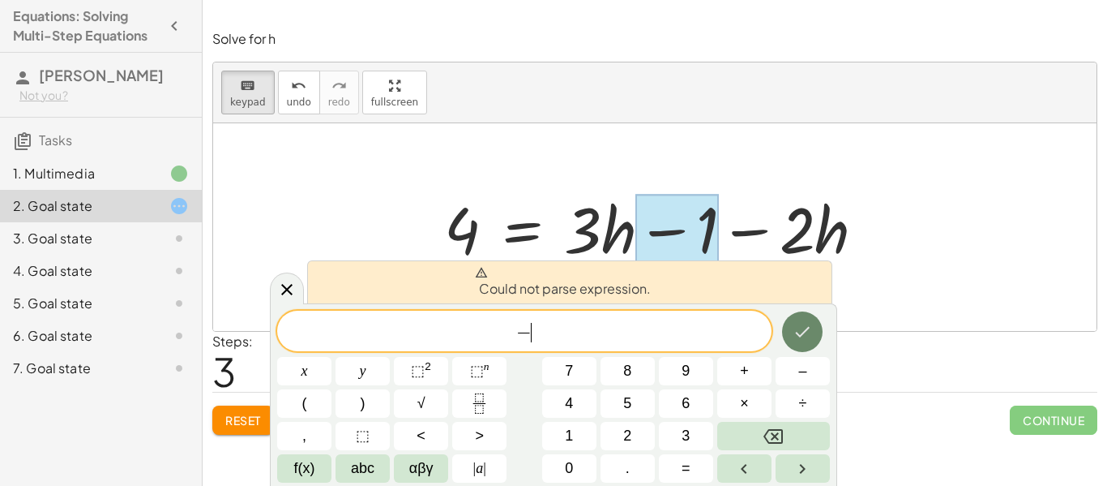
scroll to position [6, 0]
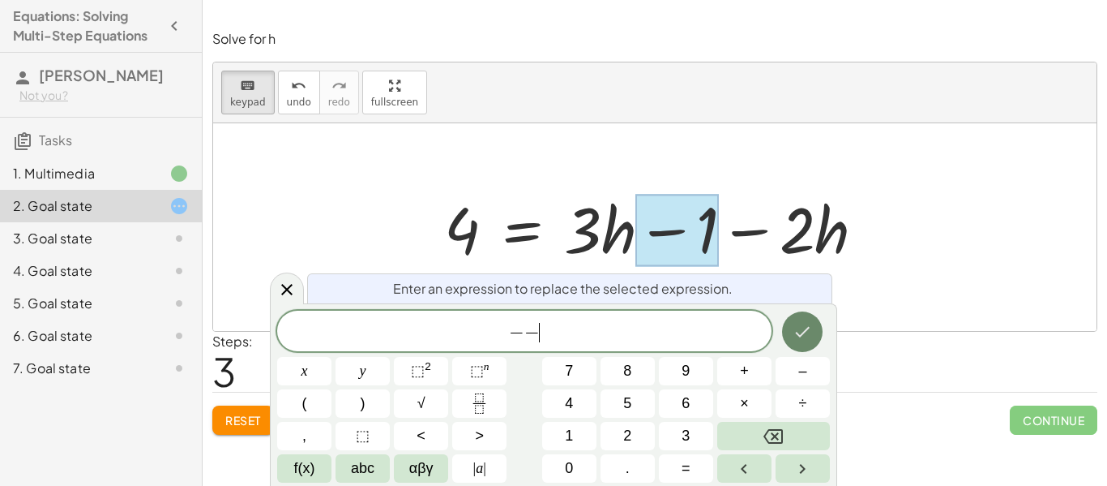
click at [801, 329] on icon "Done" at bounding box center [802, 331] width 19 height 19
click at [807, 329] on icon "Done" at bounding box center [803, 332] width 15 height 11
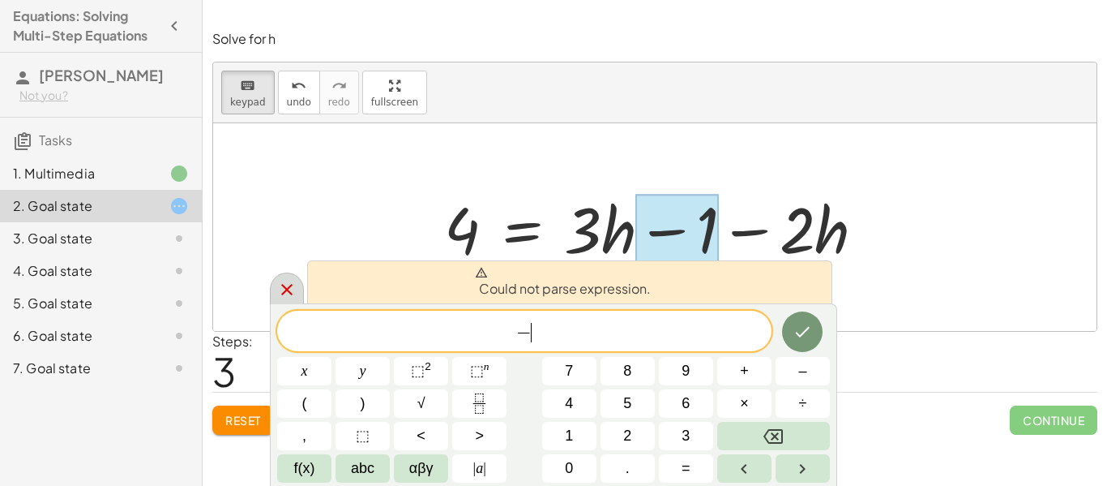
click at [278, 289] on icon at bounding box center [286, 289] width 19 height 19
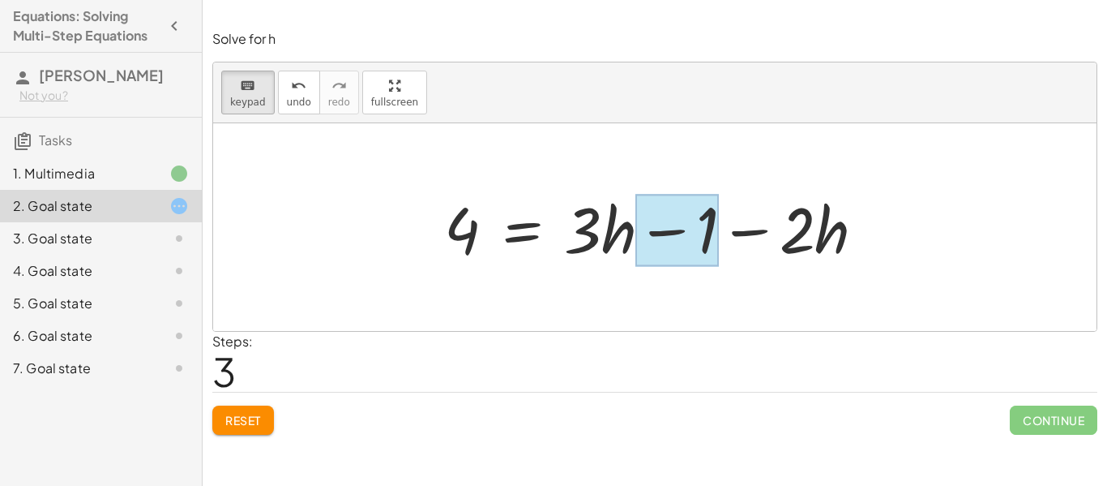
click at [689, 258] on div at bounding box center [676, 231] width 83 height 72
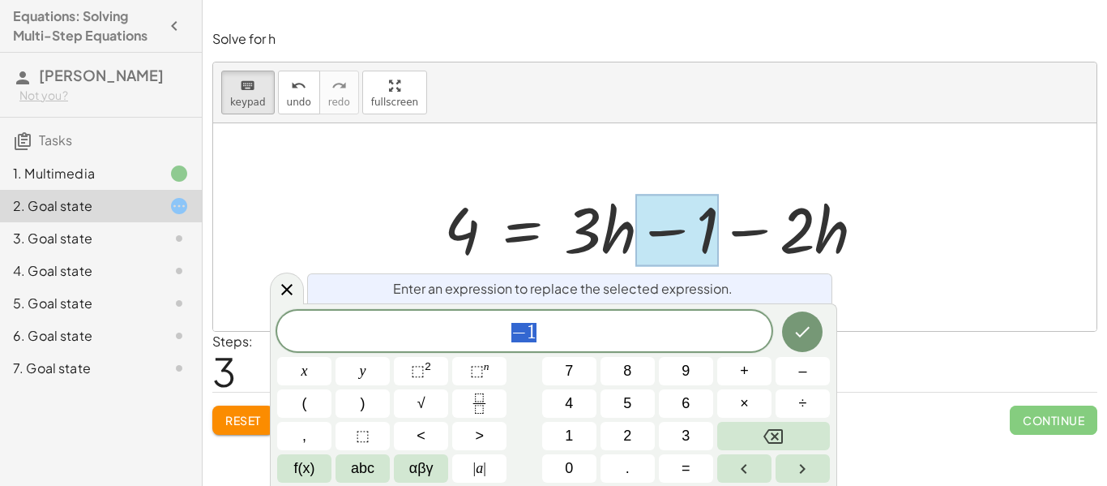
scroll to position [7, 0]
click at [282, 289] on icon at bounding box center [286, 289] width 19 height 19
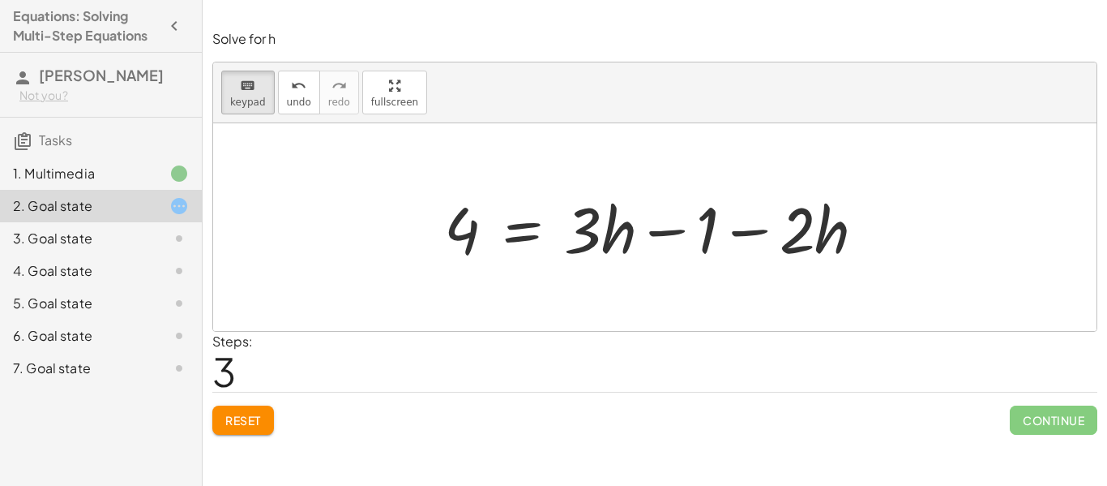
drag, startPoint x: 753, startPoint y: 235, endPoint x: 740, endPoint y: 228, distance: 14.9
click at [740, 228] on div at bounding box center [661, 227] width 450 height 83
drag, startPoint x: 739, startPoint y: 232, endPoint x: 790, endPoint y: 260, distance: 58.4
click at [522, 229] on div "4 = + · 3 · h − 1 − · 2 · h" at bounding box center [522, 229] width 0 height 0
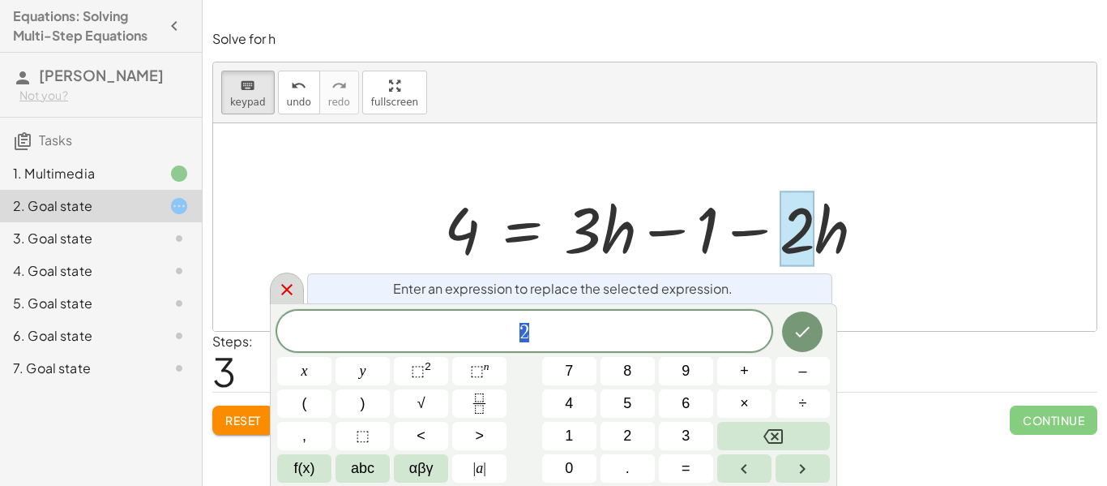
click at [280, 295] on icon at bounding box center [286, 289] width 19 height 19
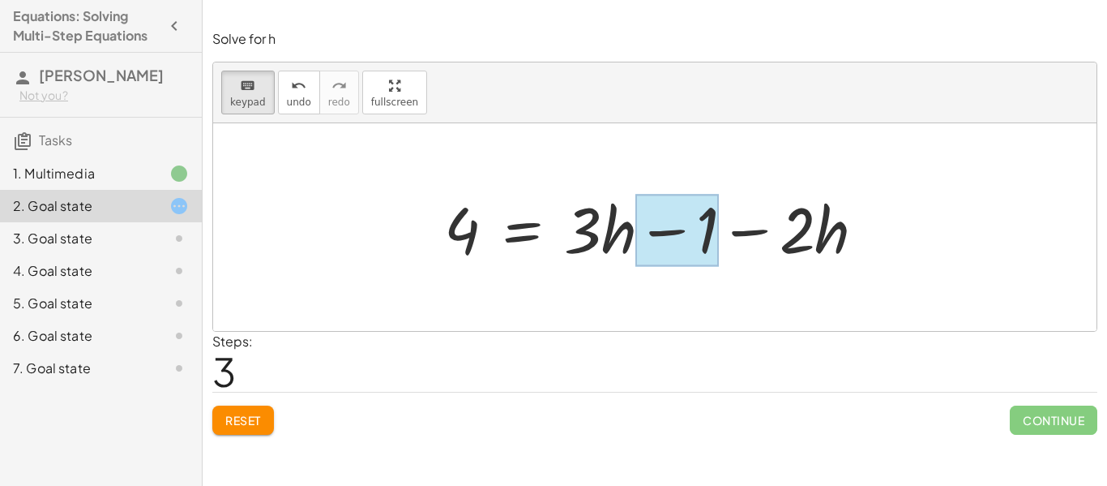
drag, startPoint x: 706, startPoint y: 187, endPoint x: 676, endPoint y: 195, distance: 30.9
click at [522, 229] on div "4 = + · 3 · h − 1 − · 2 · h" at bounding box center [522, 229] width 0 height 0
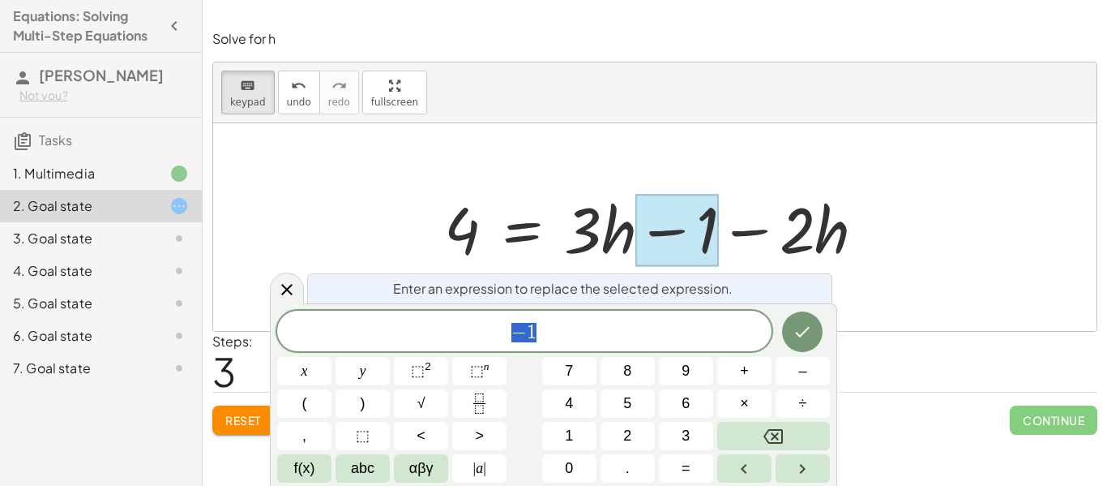
scroll to position [9, 0]
click at [293, 298] on icon at bounding box center [286, 289] width 19 height 19
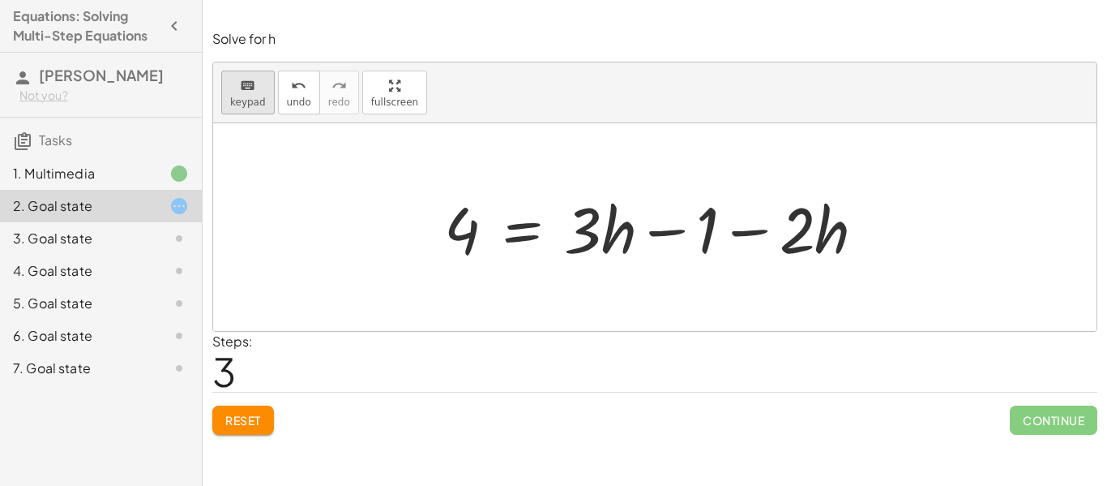
click at [244, 108] on button "keyboard keypad" at bounding box center [247, 93] width 53 height 44
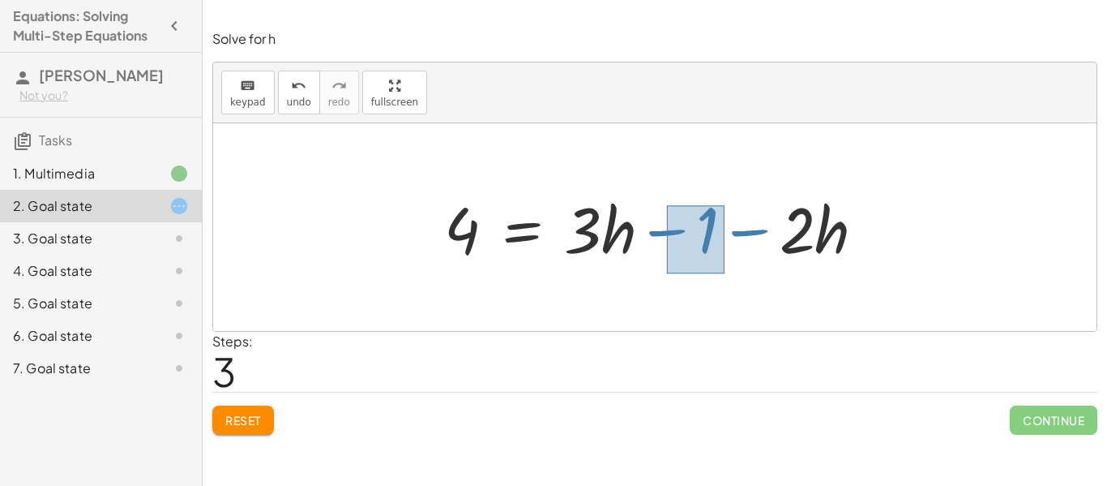
drag, startPoint x: 667, startPoint y: 205, endPoint x: 722, endPoint y: 272, distance: 87.0
click at [722, 272] on div "+ · 2 · h + 4 = + · 3 · h − 1 + · h · 2 + 4 = + · 3 · h − 1 + · 2 · h + 4 = + ·…" at bounding box center [655, 228] width 470 height 92
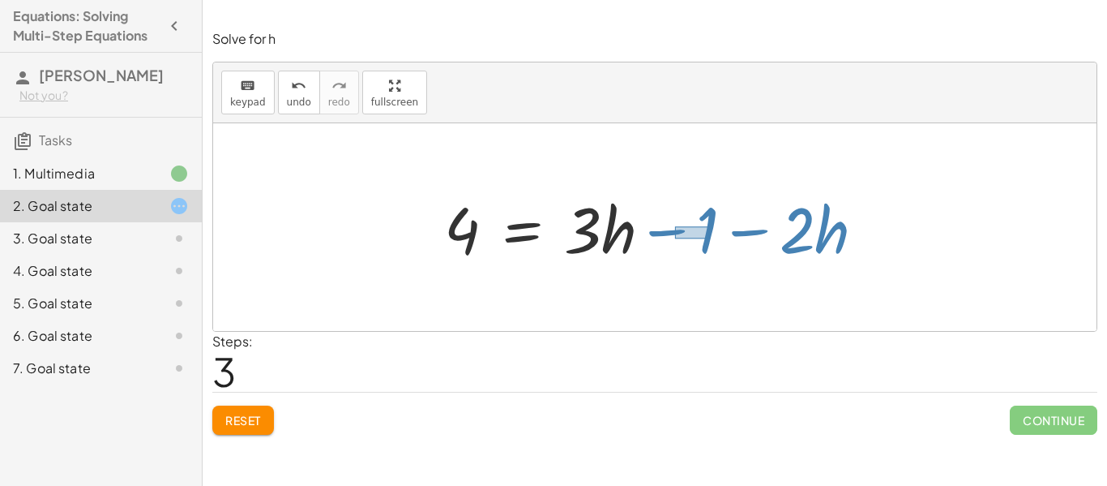
drag, startPoint x: 710, startPoint y: 238, endPoint x: 675, endPoint y: 226, distance: 36.9
click at [694, 196] on div at bounding box center [661, 227] width 450 height 83
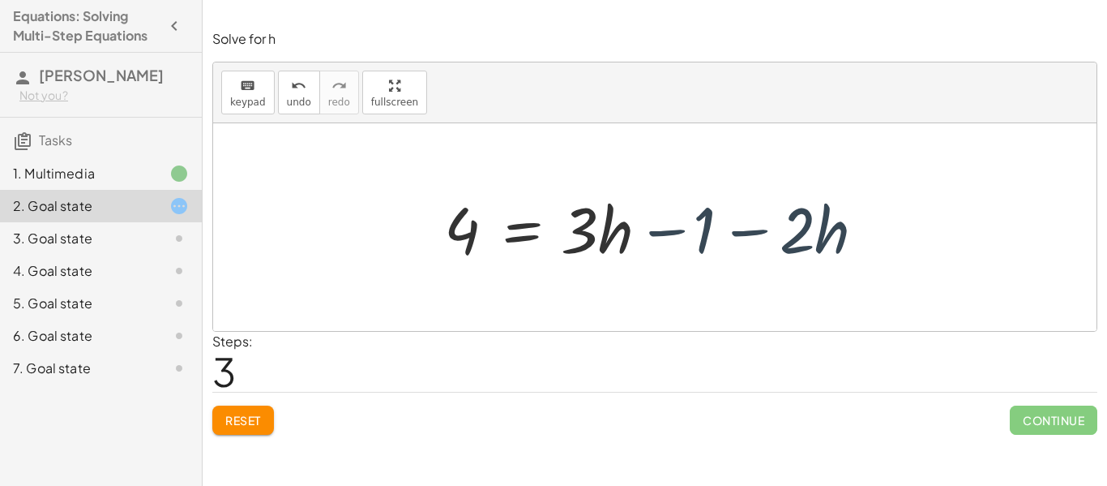
click at [683, 200] on div at bounding box center [661, 227] width 450 height 83
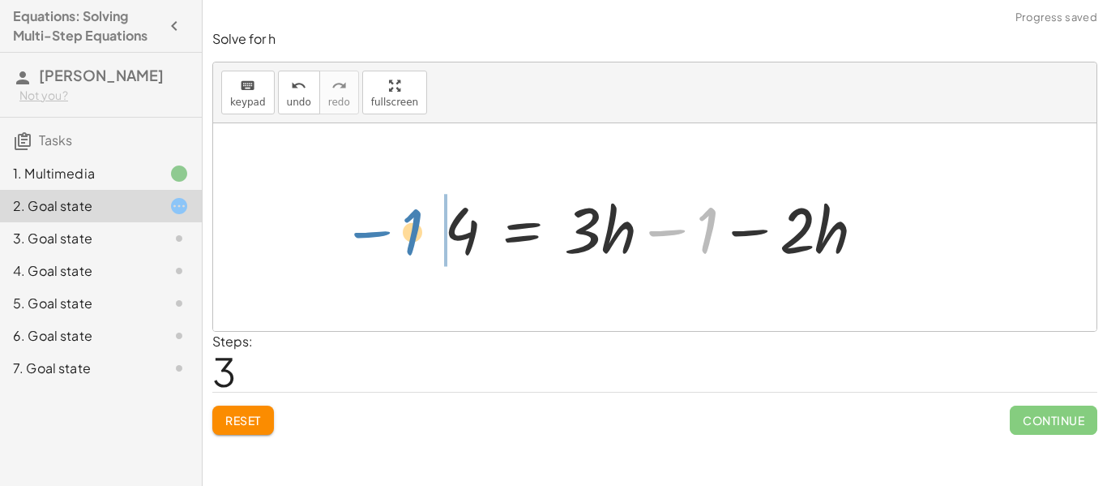
drag, startPoint x: 662, startPoint y: 210, endPoint x: 366, endPoint y: 210, distance: 295.9
click at [366, 210] on div "+ · 2 · h + 4 = + · 3 · h − 1 + · h · 2 + 4 = + · 3 · h − 1 + · 2 · h + 4 = + ·…" at bounding box center [655, 227] width 884 height 208
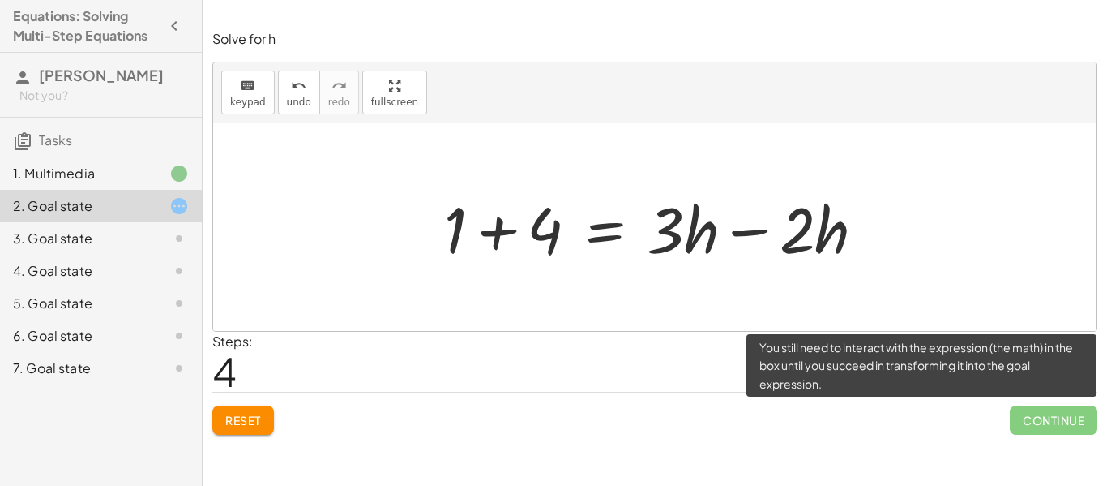
click at [1040, 417] on span "Continue" at bounding box center [1054, 419] width 88 height 29
click at [1050, 417] on span "Continue" at bounding box center [1054, 419] width 88 height 29
click at [1049, 417] on span "Continue" at bounding box center [1054, 419] width 88 height 29
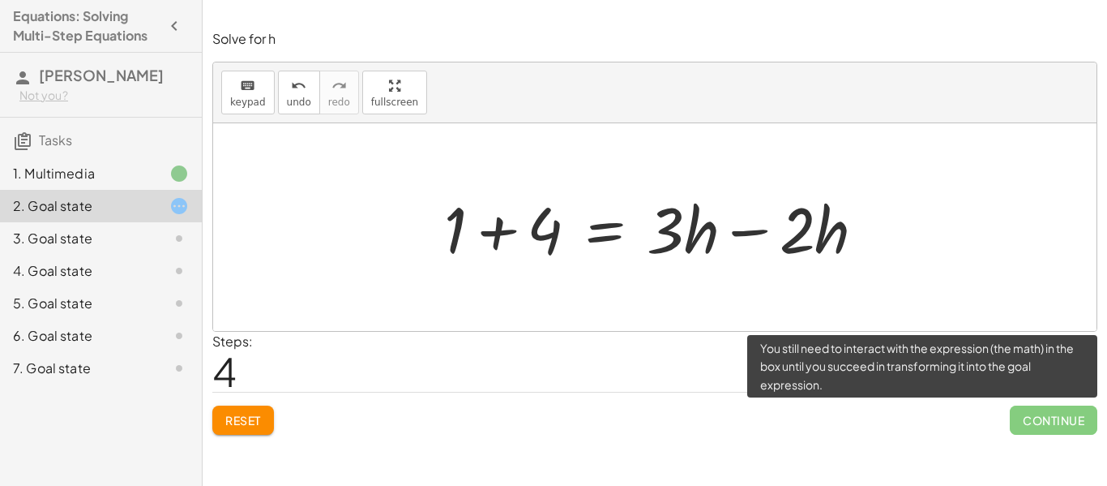
click at [1048, 418] on span "Continue" at bounding box center [1054, 419] width 88 height 29
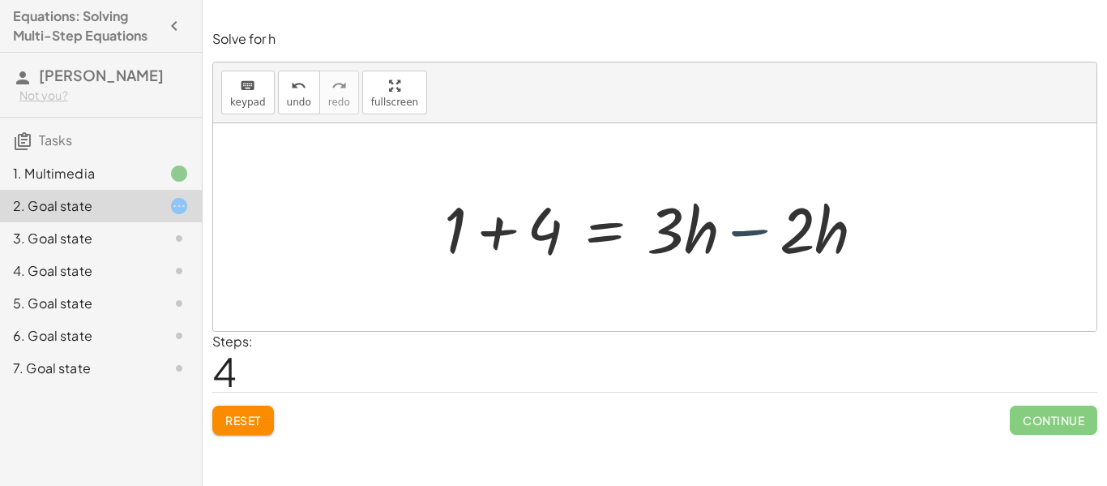
click at [756, 212] on div at bounding box center [661, 227] width 450 height 83
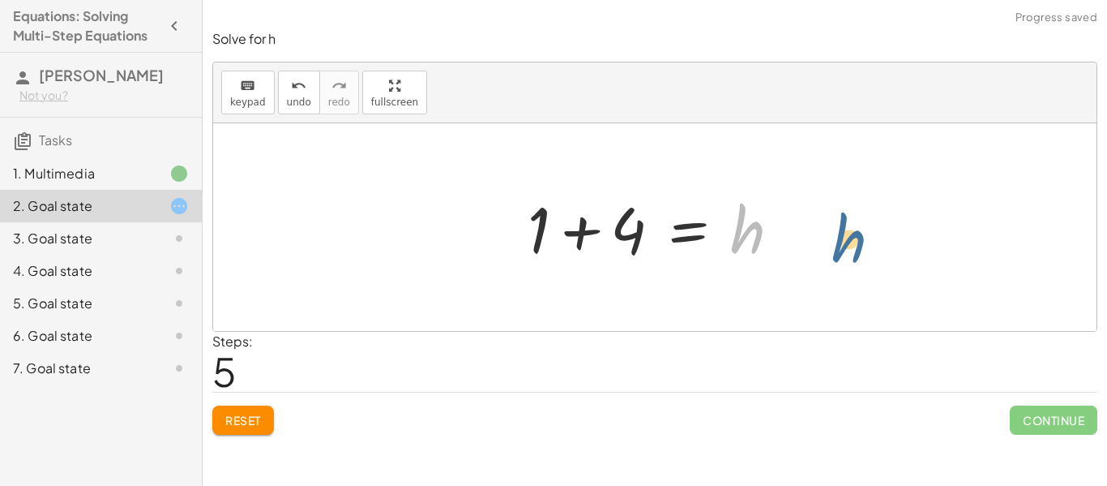
drag, startPoint x: 742, startPoint y: 236, endPoint x: 843, endPoint y: 242, distance: 100.7
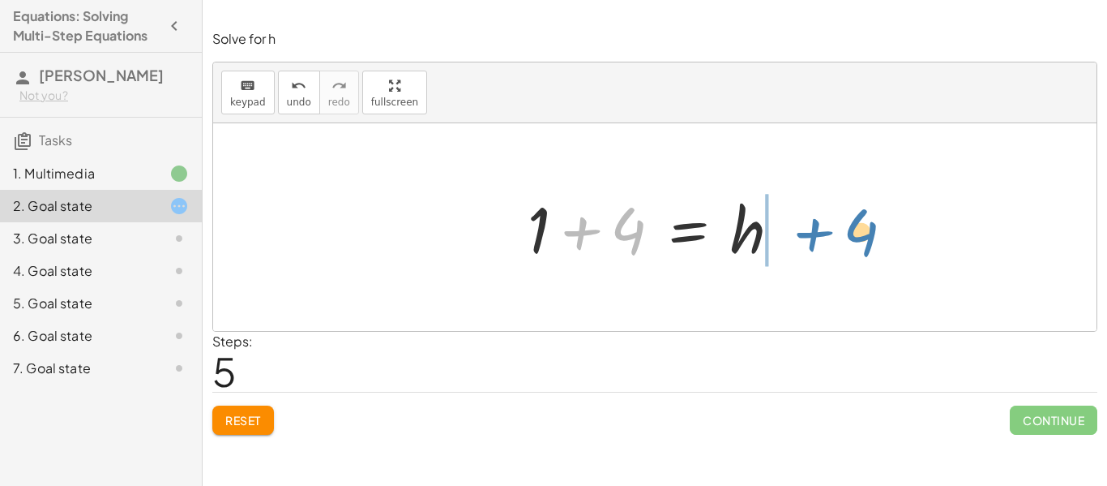
drag, startPoint x: 619, startPoint y: 220, endPoint x: 844, endPoint y: 223, distance: 224.6
click at [844, 223] on div "+ · 2 · h + 4 = + · 3 · h − 1 + · h · 2 + 4 = + · 3 · h − 1 + · 2 · h + 4 = + ·…" at bounding box center [655, 227] width 884 height 208
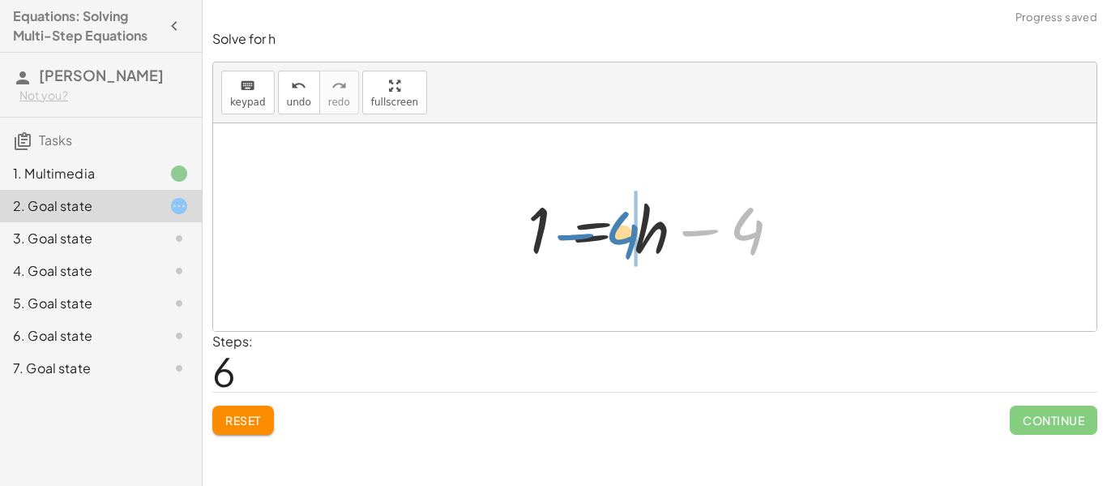
drag, startPoint x: 742, startPoint y: 228, endPoint x: 618, endPoint y: 231, distance: 124.1
click at [618, 231] on div at bounding box center [661, 227] width 282 height 83
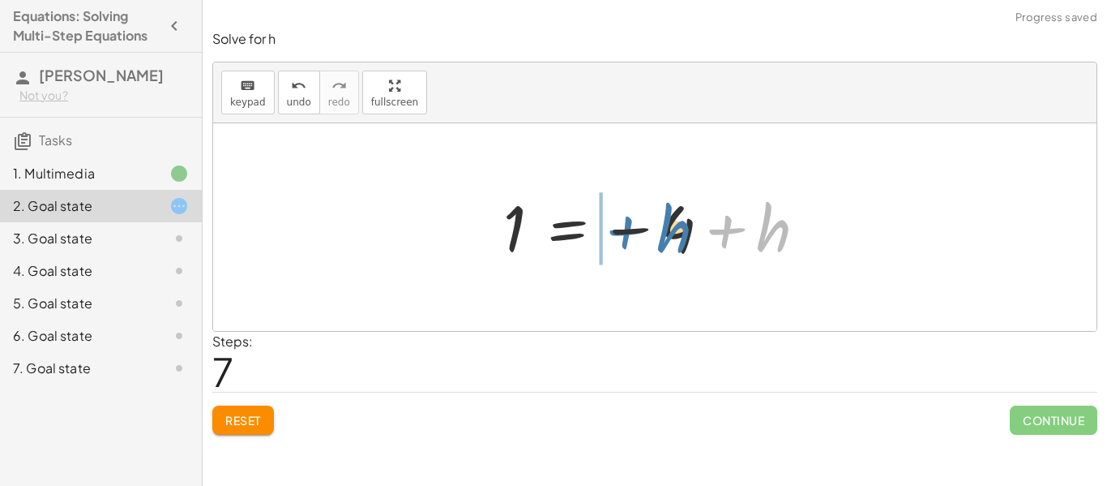
drag, startPoint x: 724, startPoint y: 231, endPoint x: 626, endPoint y: 231, distance: 98.1
click at [626, 231] on div at bounding box center [661, 227] width 332 height 80
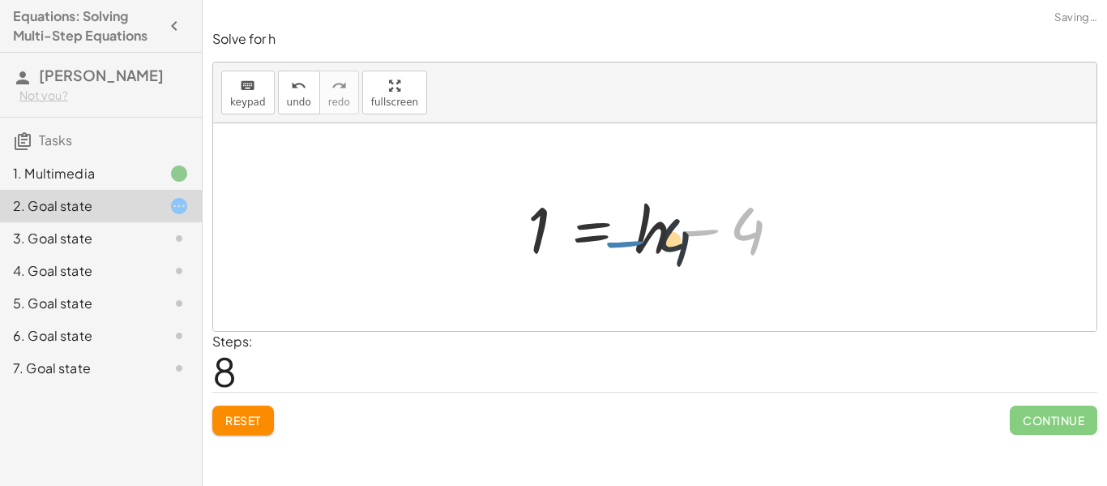
drag, startPoint x: 712, startPoint y: 227, endPoint x: 640, endPoint y: 235, distance: 72.6
click at [640, 235] on div at bounding box center [661, 227] width 282 height 83
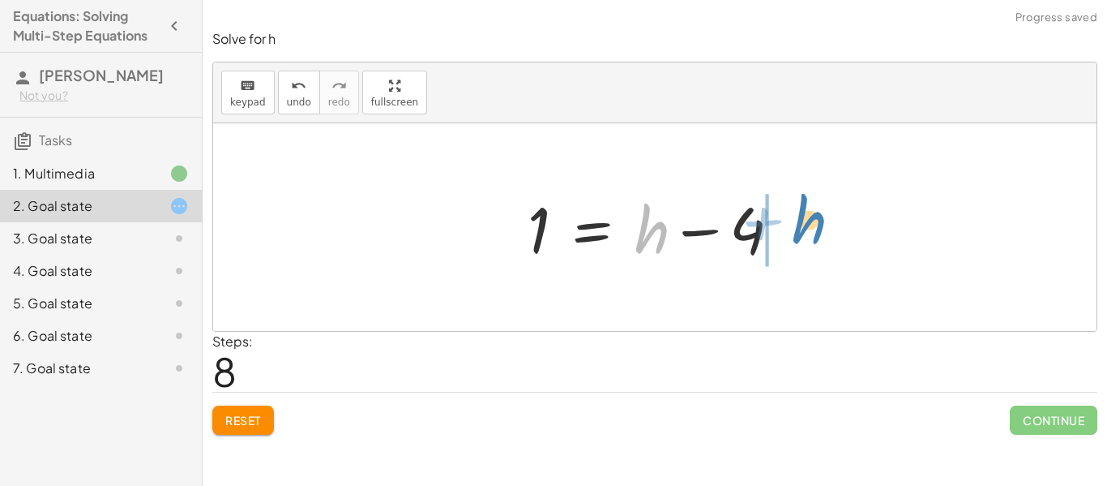
drag, startPoint x: 653, startPoint y: 242, endPoint x: 807, endPoint y: 233, distance: 155.1
click at [807, 233] on div "+ · 2 · h + 4 = + · 3 · h − 1 + · h · 2 + 4 = + · 3 · h − 1 + · 2 · h + 4 = + ·…" at bounding box center [655, 227] width 884 height 208
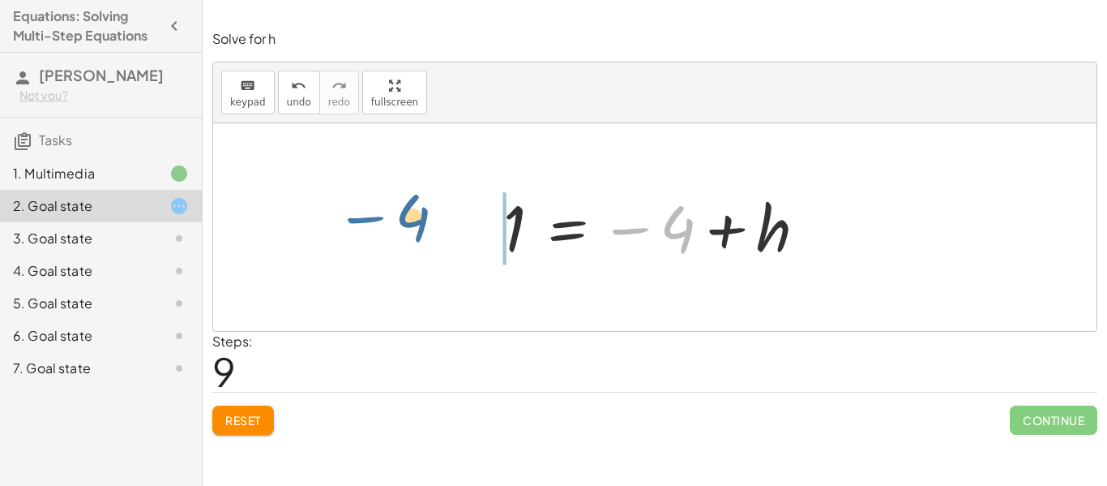
drag, startPoint x: 624, startPoint y: 228, endPoint x: 357, endPoint y: 217, distance: 266.9
click at [357, 217] on div "+ · 2 · h + 4 = + · 3 · h − 1 + · h · 2 + 4 = + · 3 · h − 1 + · 2 · h + 4 = + ·…" at bounding box center [655, 227] width 884 height 208
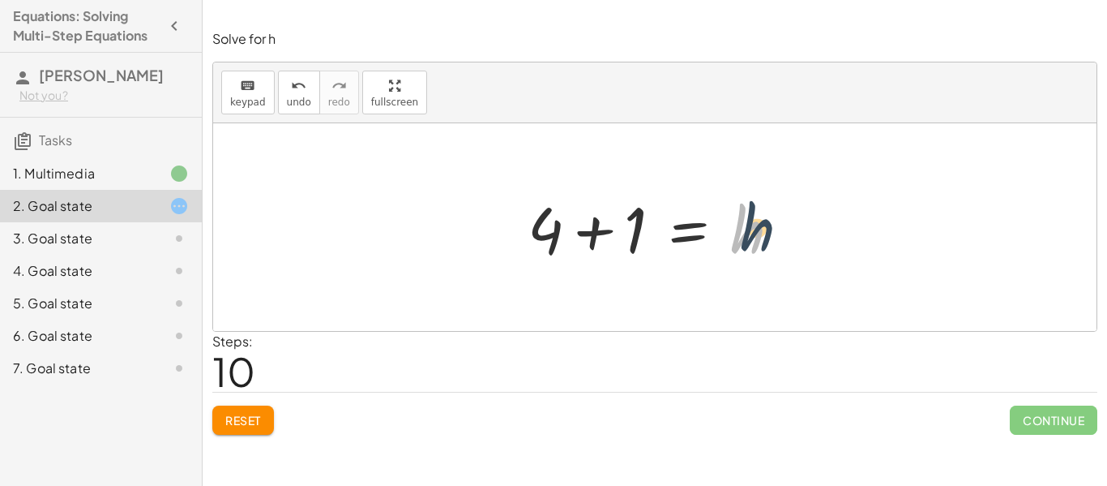
click at [756, 229] on div at bounding box center [661, 227] width 282 height 83
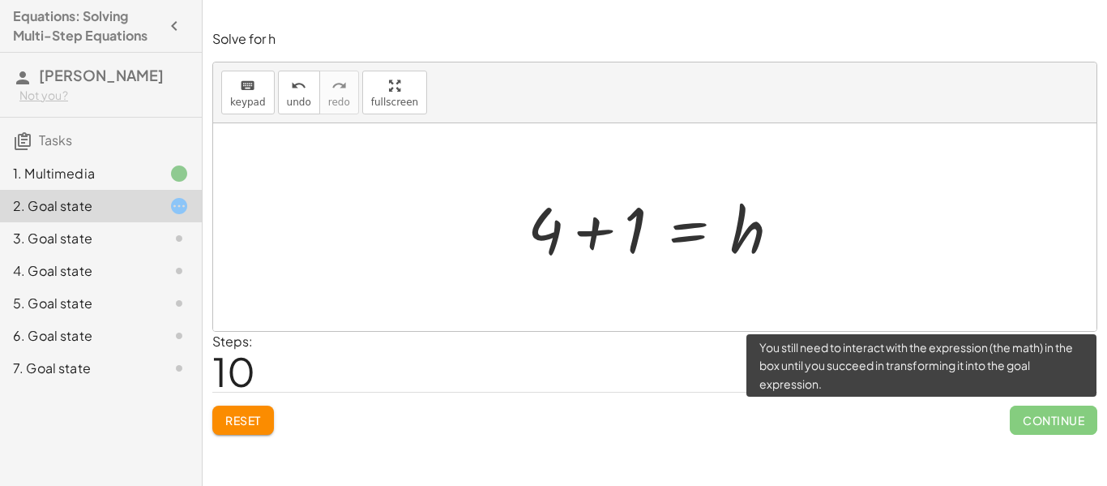
click at [1063, 414] on span "Continue" at bounding box center [1054, 419] width 88 height 29
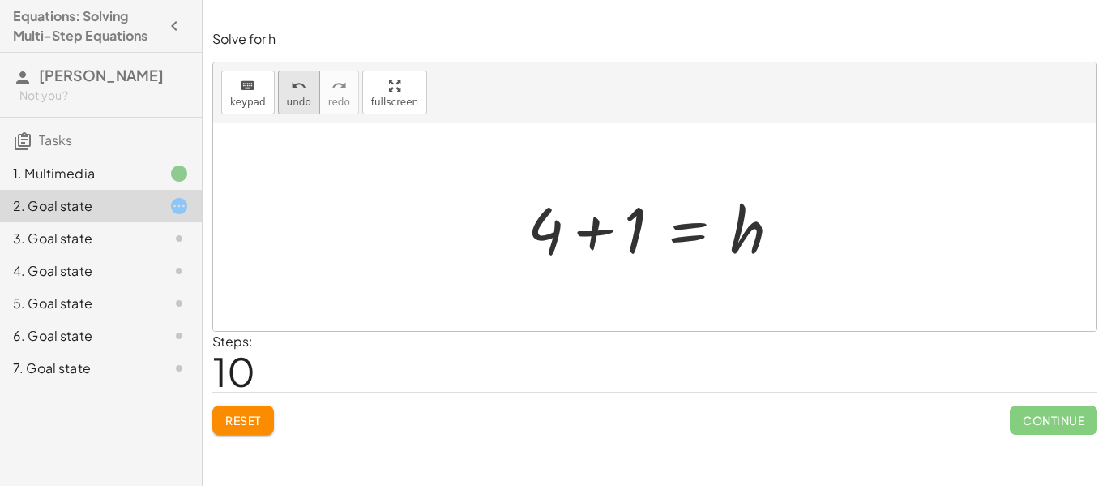
click at [298, 96] on span "undo" at bounding box center [299, 101] width 24 height 11
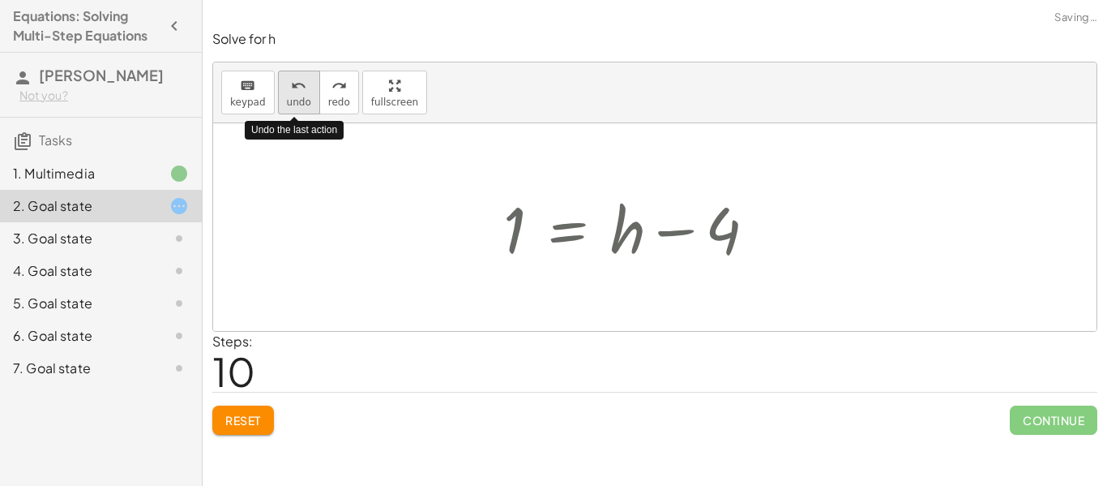
click at [298, 96] on span "undo" at bounding box center [299, 101] width 24 height 11
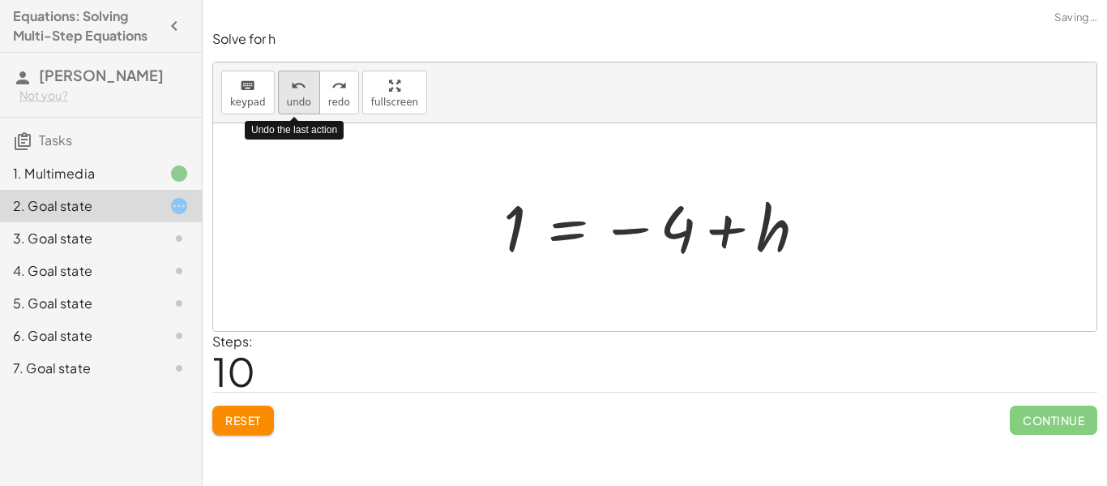
click at [298, 96] on span "undo" at bounding box center [299, 101] width 24 height 11
click at [339, 88] on icon "redo" at bounding box center [339, 85] width 15 height 19
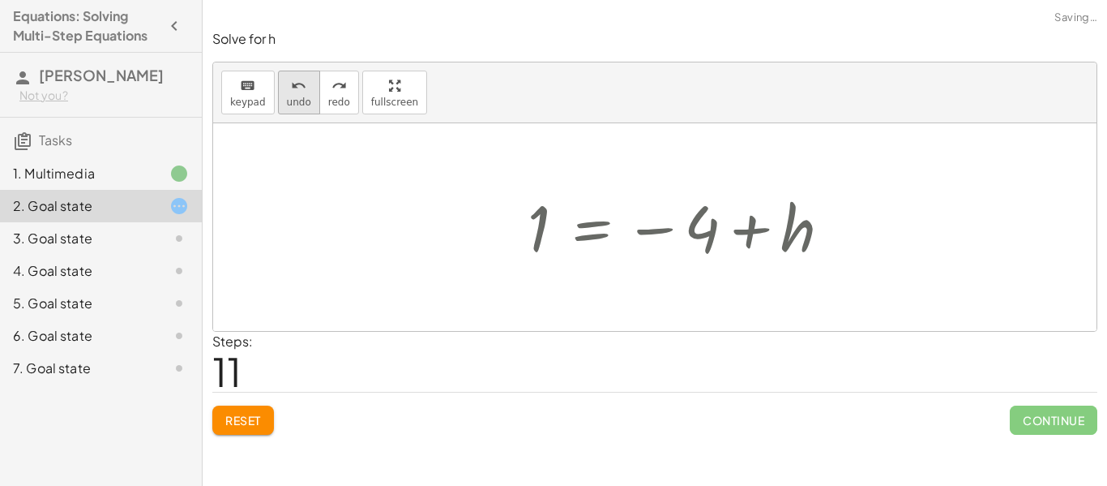
click at [296, 94] on button "undo undo" at bounding box center [299, 93] width 42 height 44
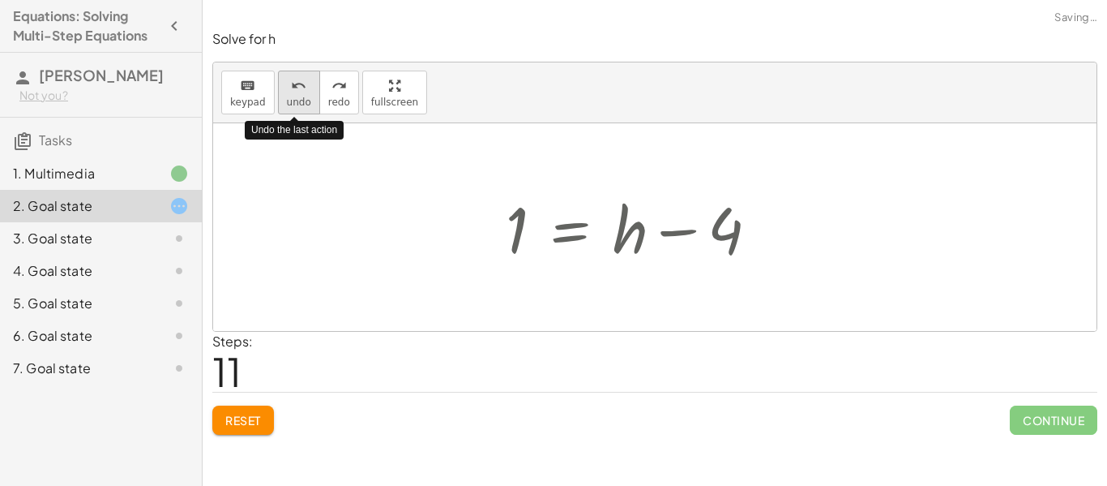
click at [290, 97] on span "undo" at bounding box center [299, 101] width 24 height 11
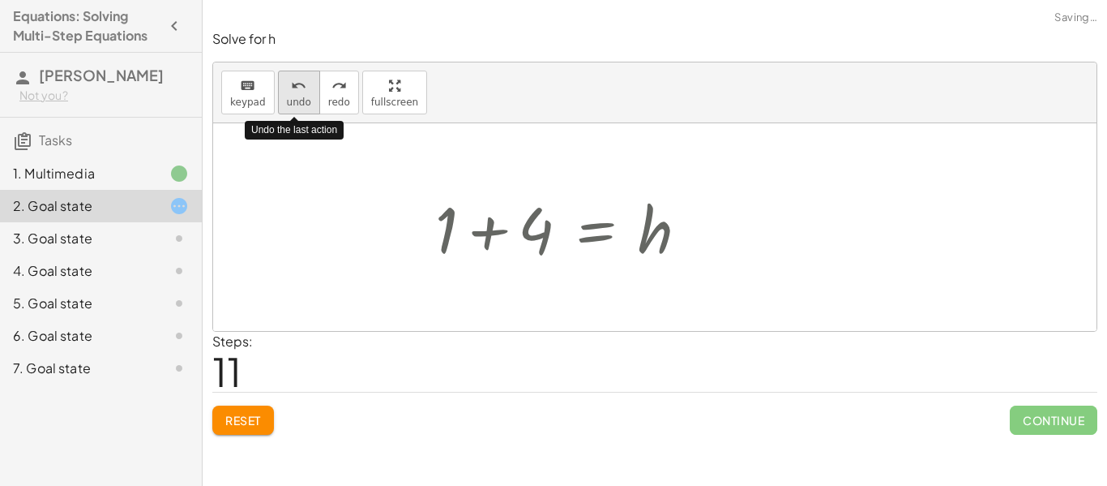
click at [289, 97] on span "undo" at bounding box center [299, 101] width 24 height 11
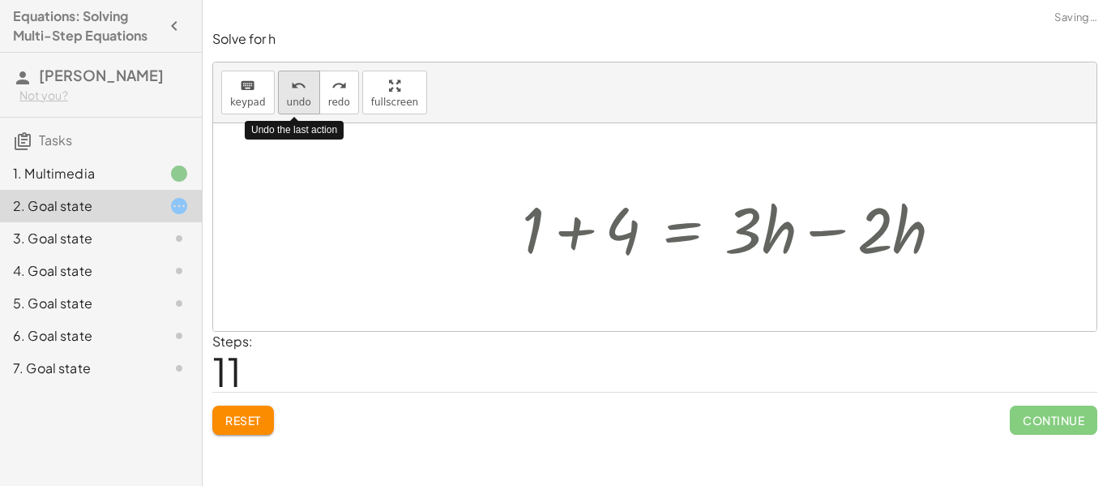
click at [289, 97] on span "undo" at bounding box center [299, 101] width 24 height 11
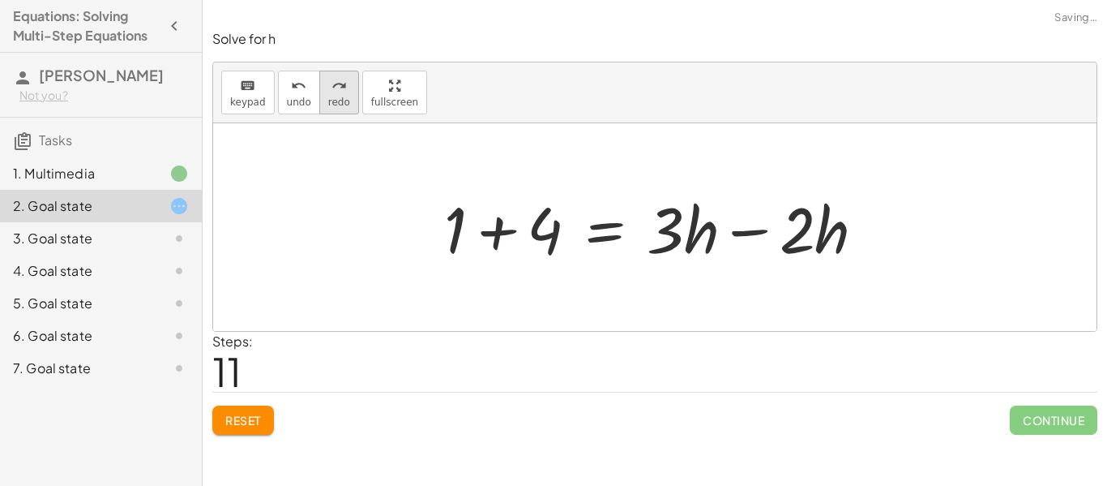
click at [348, 97] on button "redo redo" at bounding box center [339, 93] width 40 height 44
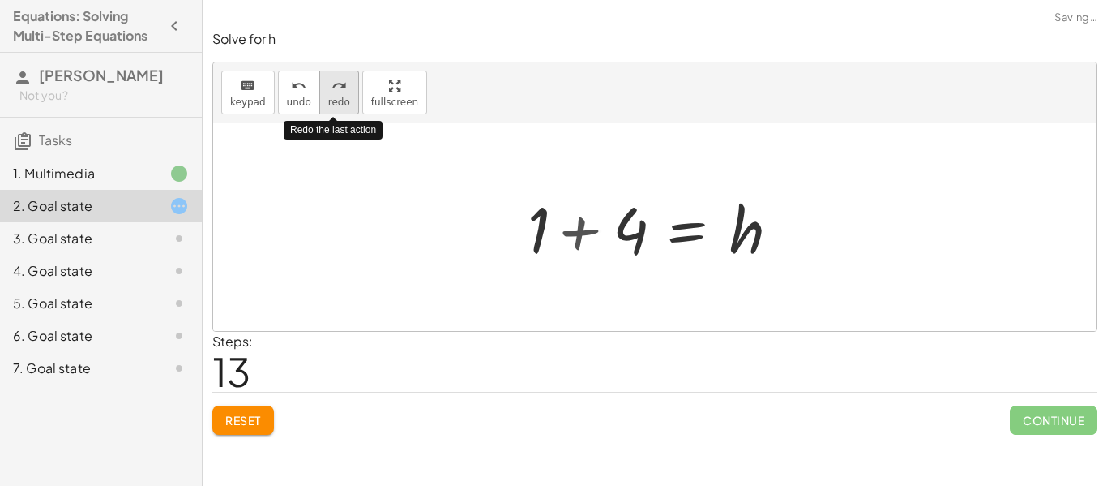
click at [348, 97] on button "redo redo" at bounding box center [339, 93] width 40 height 44
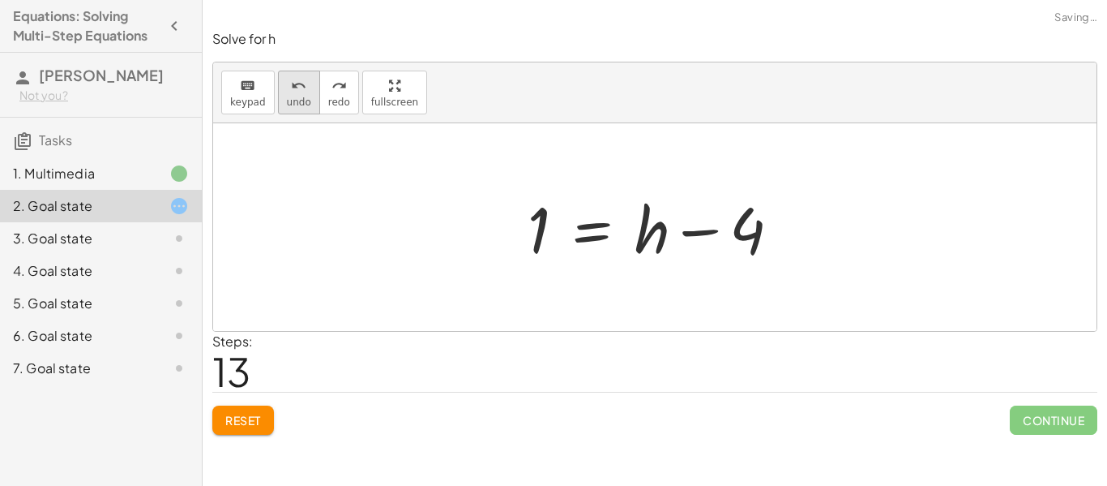
click at [300, 92] on icon "undo" at bounding box center [298, 85] width 15 height 19
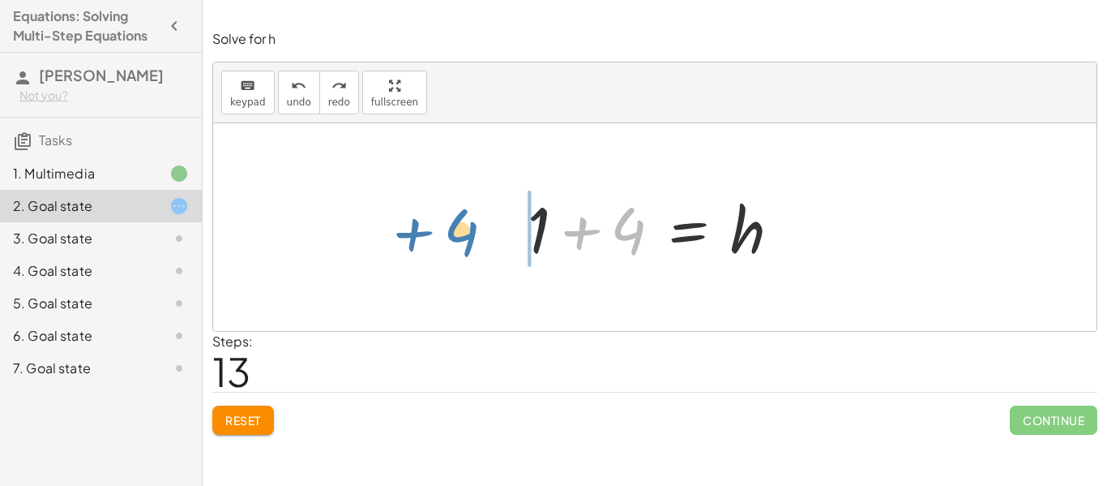
drag, startPoint x: 633, startPoint y: 240, endPoint x: 468, endPoint y: 241, distance: 165.4
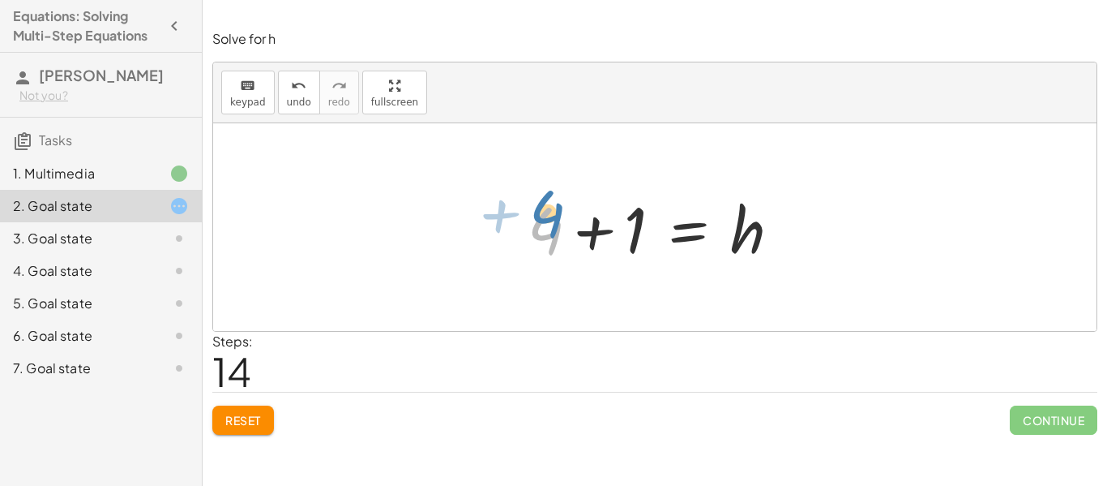
drag, startPoint x: 541, startPoint y: 234, endPoint x: 544, endPoint y: 219, distance: 15.7
click at [544, 219] on div at bounding box center [661, 227] width 282 height 83
click at [404, 185] on div at bounding box center [655, 227] width 884 height 208
drag, startPoint x: 557, startPoint y: 233, endPoint x: 647, endPoint y: 185, distance: 102.3
click at [647, 186] on div at bounding box center [661, 227] width 282 height 83
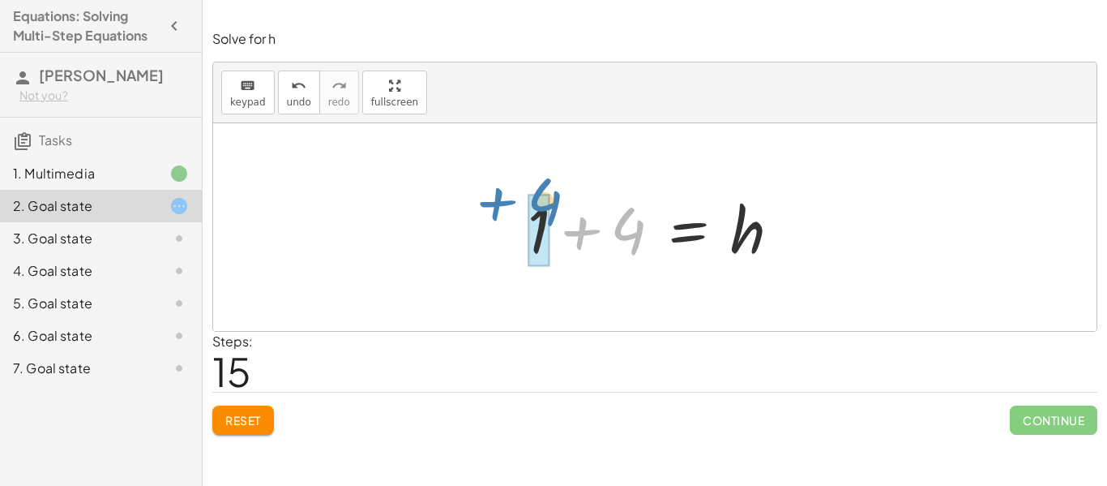
drag, startPoint x: 630, startPoint y: 239, endPoint x: 544, endPoint y: 212, distance: 90.0
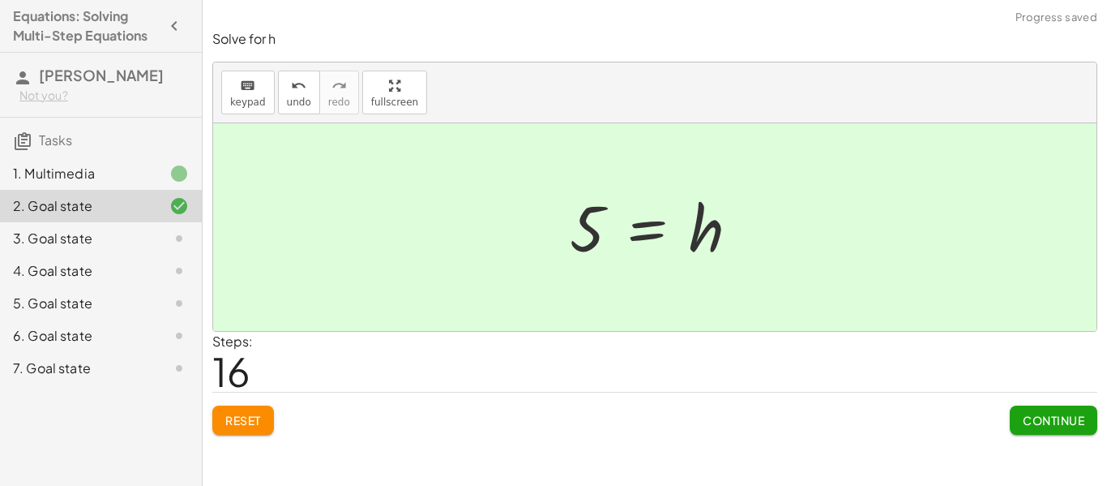
click at [1072, 420] on span "Continue" at bounding box center [1054, 420] width 62 height 15
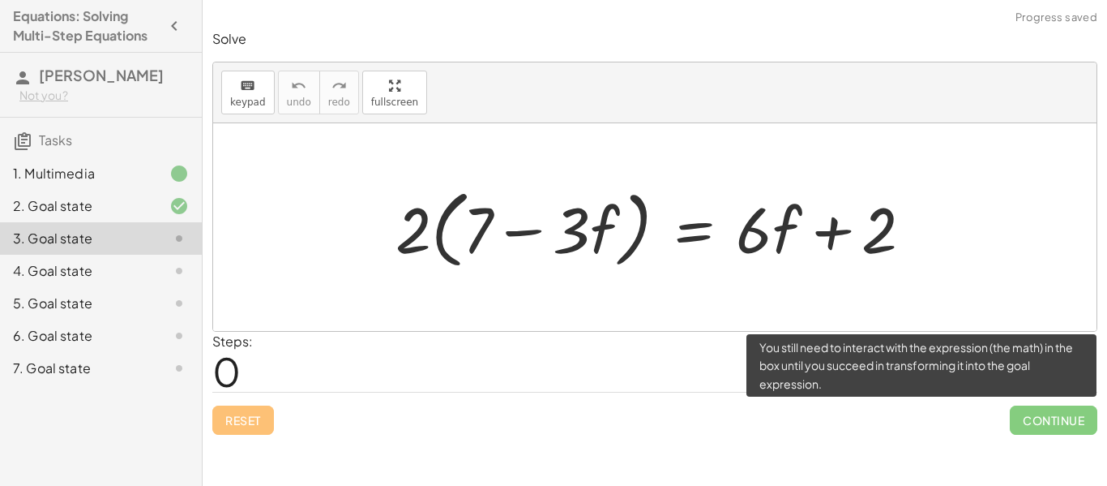
click at [1072, 420] on span "Continue" at bounding box center [1054, 419] width 88 height 29
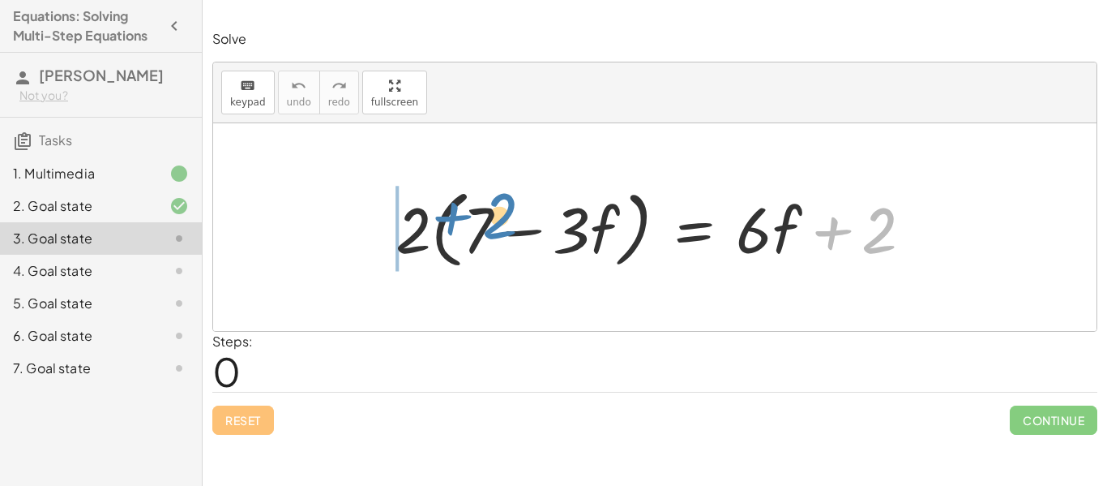
drag, startPoint x: 843, startPoint y: 232, endPoint x: 461, endPoint y: 215, distance: 382.2
click at [461, 215] on div at bounding box center [660, 227] width 546 height 93
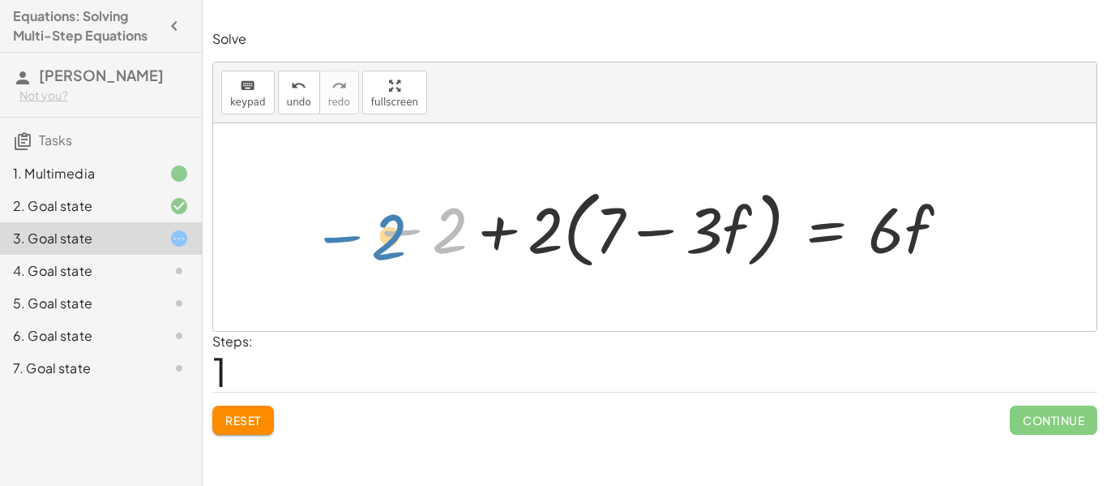
drag, startPoint x: 419, startPoint y: 232, endPoint x: 370, endPoint y: 234, distance: 48.7
click at [370, 234] on div at bounding box center [661, 227] width 597 height 93
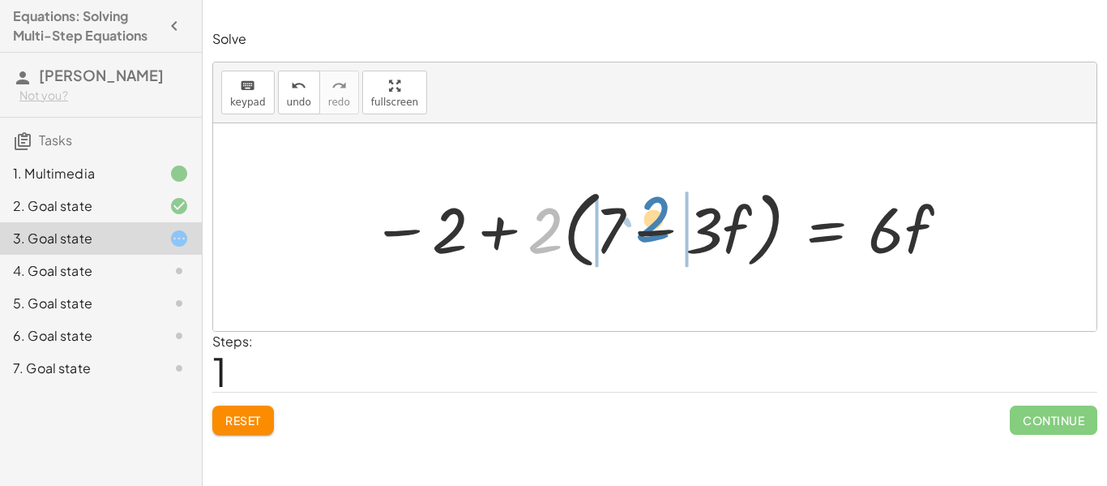
drag, startPoint x: 546, startPoint y: 210, endPoint x: 653, endPoint y: 200, distance: 108.2
click at [653, 200] on div at bounding box center [661, 227] width 597 height 93
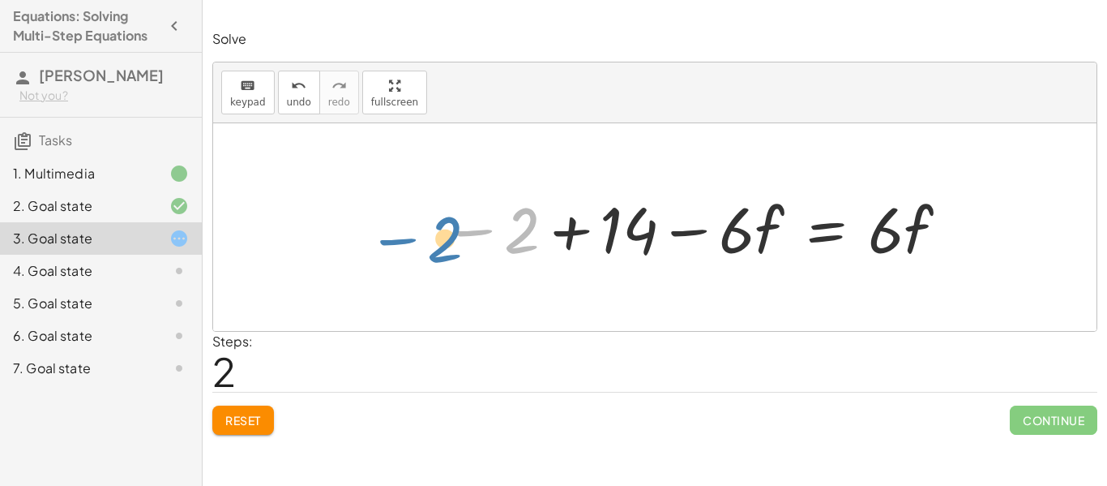
drag, startPoint x: 486, startPoint y: 233, endPoint x: 400, endPoint y: 239, distance: 86.1
click at [400, 239] on div "· 2 · ( + 7 − · 3 · f ) = + · 6 · f + 2 − 2 + · 2 · ( + 7 − · 3 · f ) = · 6 · f…" at bounding box center [655, 227] width 884 height 208
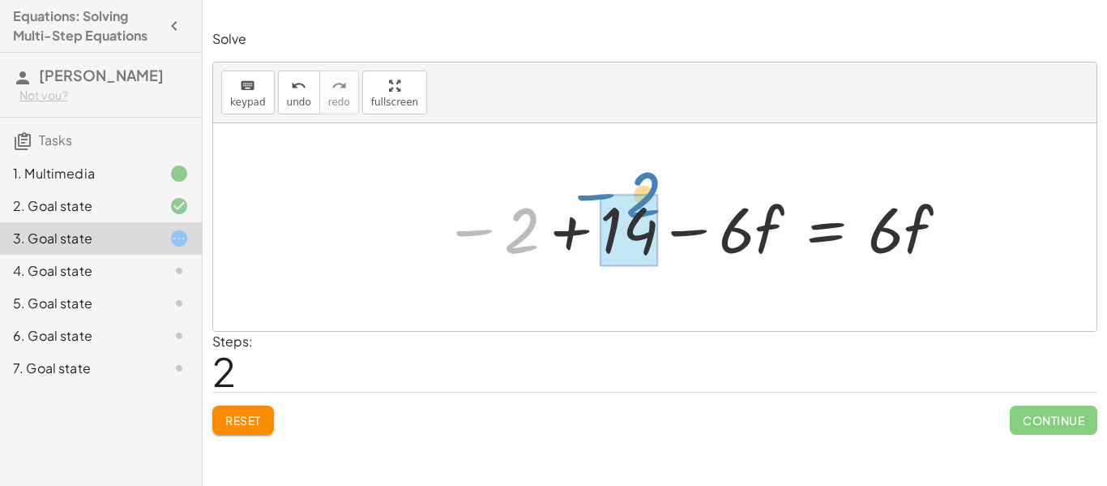
drag, startPoint x: 470, startPoint y: 231, endPoint x: 592, endPoint y: 194, distance: 127.2
click at [592, 194] on div at bounding box center [697, 227] width 524 height 83
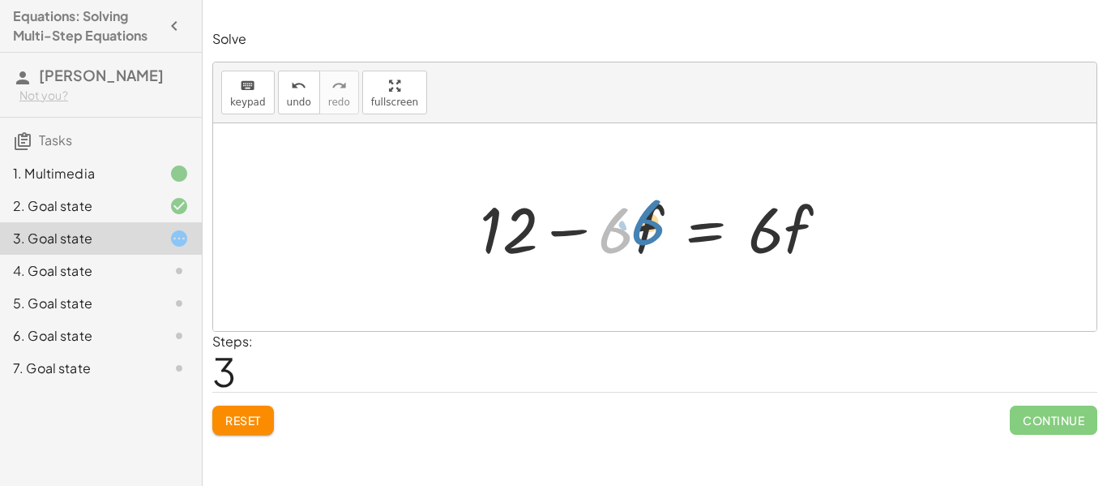
drag, startPoint x: 618, startPoint y: 226, endPoint x: 634, endPoint y: 220, distance: 16.7
click at [634, 220] on div at bounding box center [661, 227] width 378 height 83
drag, startPoint x: 621, startPoint y: 204, endPoint x: 639, endPoint y: 207, distance: 18.0
click at [639, 207] on div at bounding box center [661, 227] width 378 height 83
drag, startPoint x: 620, startPoint y: 187, endPoint x: 640, endPoint y: 189, distance: 19.5
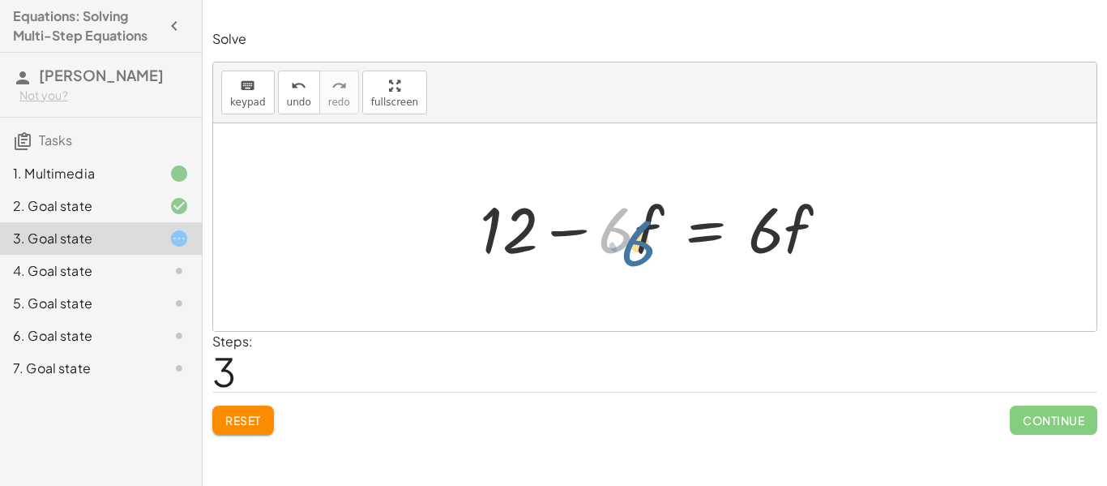
click at [640, 189] on div at bounding box center [661, 227] width 378 height 83
drag, startPoint x: 599, startPoint y: 185, endPoint x: 618, endPoint y: 186, distance: 19.5
click at [618, 186] on div at bounding box center [661, 227] width 378 height 83
drag, startPoint x: 580, startPoint y: 160, endPoint x: 635, endPoint y: 196, distance: 65.4
click at [635, 196] on div "· 2 · ( + 7 − · 3 · f ) = + · 6 · f + 2 − 2 + · 2 · ( + 7 − · 3 · f ) = · 6 · f…" at bounding box center [655, 227] width 884 height 208
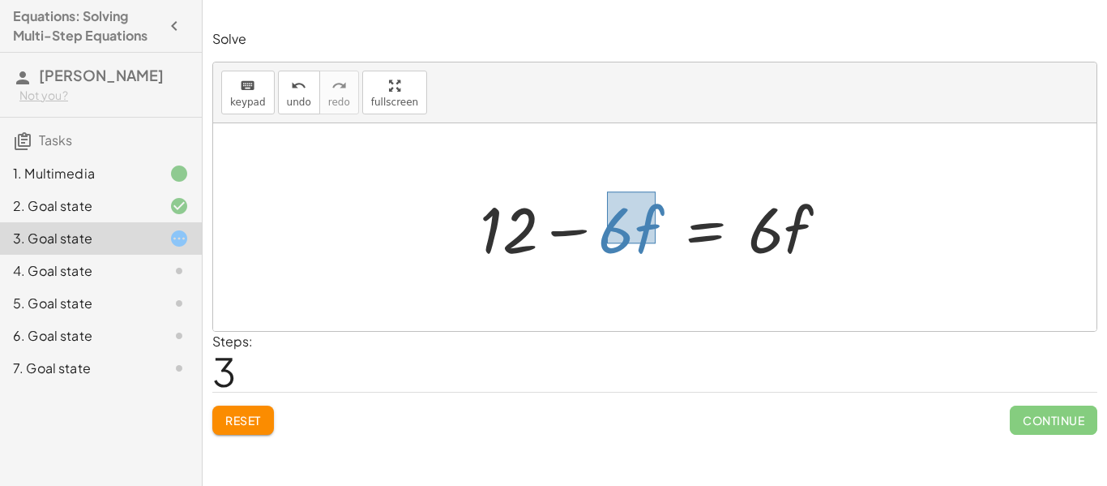
drag, startPoint x: 607, startPoint y: 191, endPoint x: 656, endPoint y: 239, distance: 68.2
click at [656, 239] on div at bounding box center [661, 227] width 378 height 83
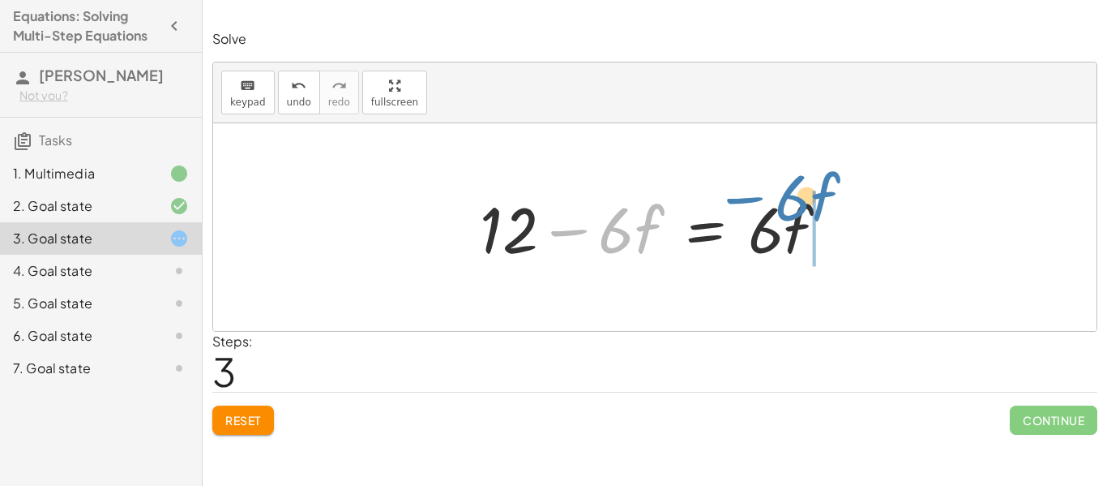
drag, startPoint x: 644, startPoint y: 233, endPoint x: 817, endPoint y: 204, distance: 175.8
click at [817, 204] on div at bounding box center [661, 227] width 378 height 83
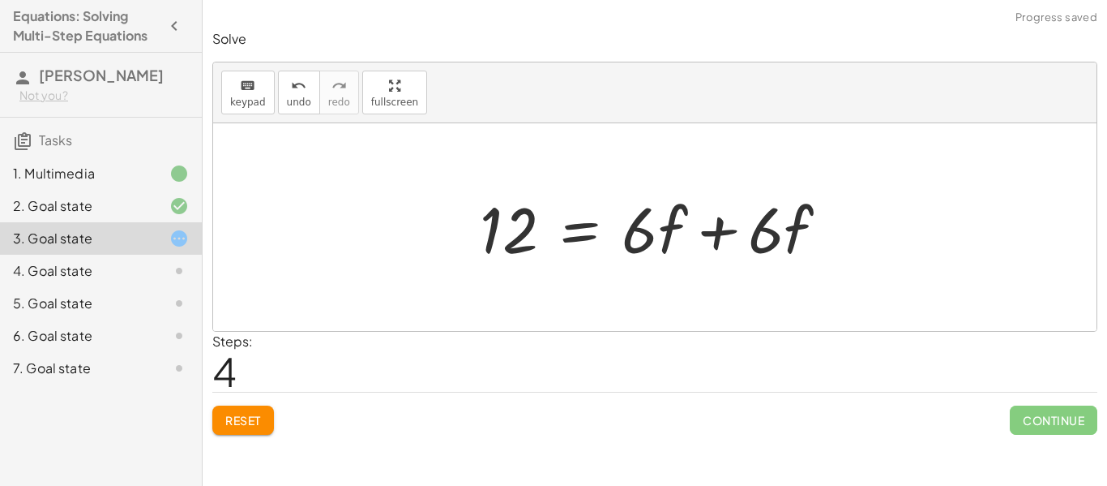
click at [798, 223] on div at bounding box center [661, 227] width 378 height 83
click at [794, 231] on div at bounding box center [661, 227] width 378 height 83
click at [670, 225] on div at bounding box center [661, 227] width 378 height 83
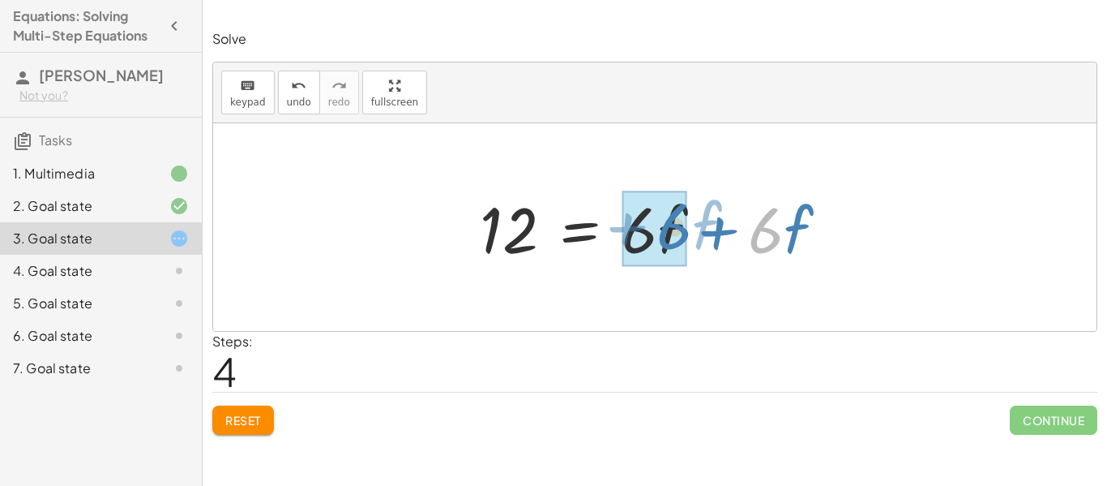
drag, startPoint x: 751, startPoint y: 206, endPoint x: 660, endPoint y: 201, distance: 91.7
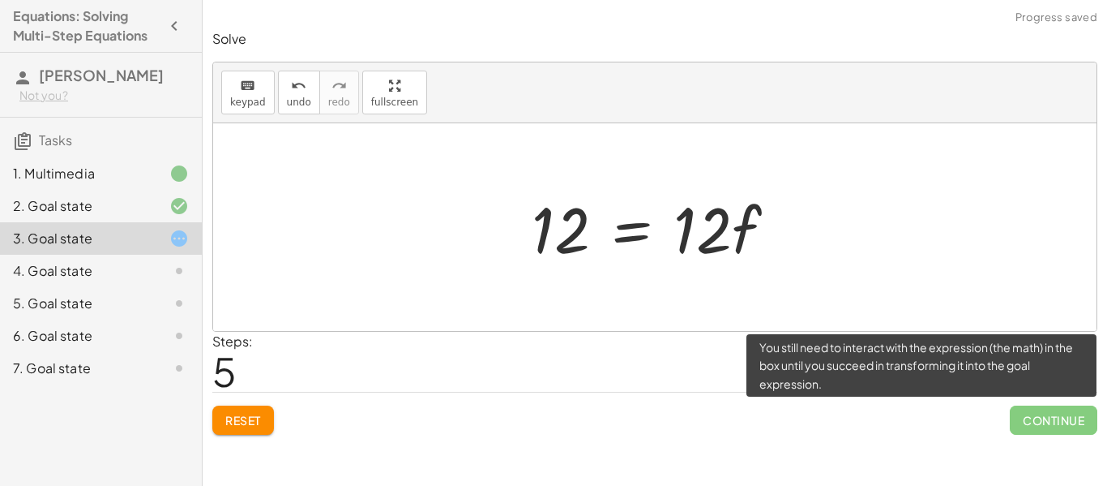
click at [1039, 417] on span "Continue" at bounding box center [1054, 419] width 88 height 29
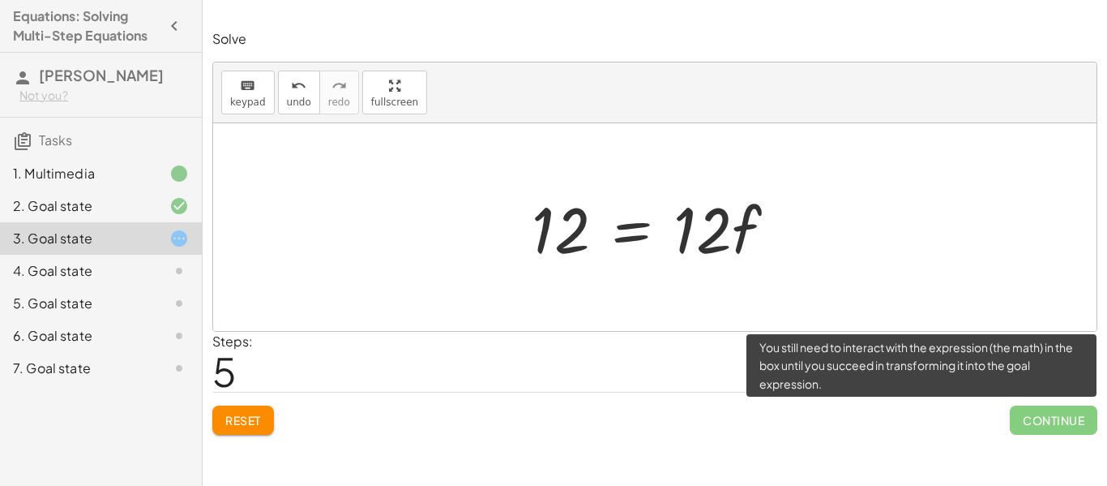
click at [1039, 417] on span "Continue" at bounding box center [1054, 419] width 88 height 29
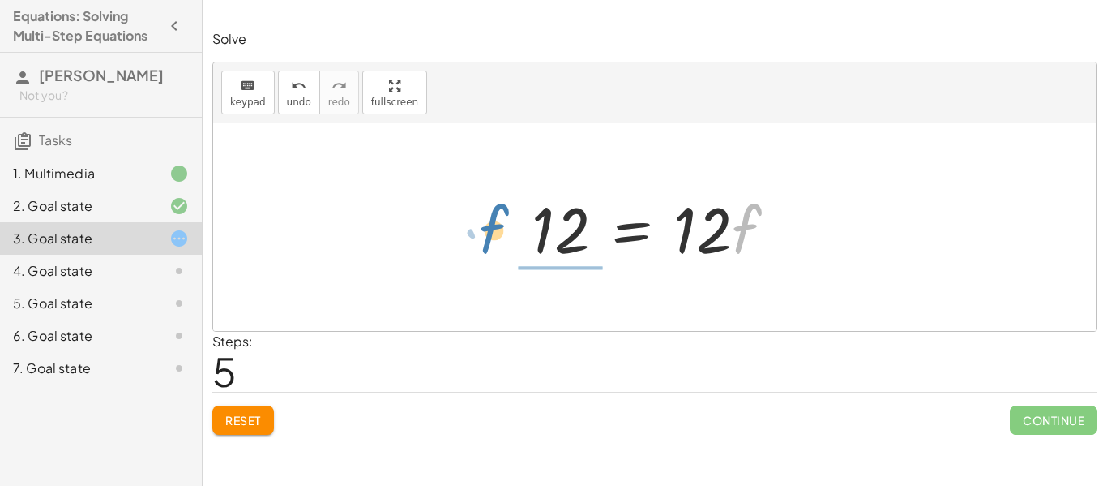
drag, startPoint x: 751, startPoint y: 213, endPoint x: 499, endPoint y: 213, distance: 252.9
click at [499, 213] on div "· 2 · ( + 7 − · 3 · f ) = + · 6 · f + 2 − 2 + · 2 · ( + 7 − · 3 · f ) = · 6 · f…" at bounding box center [655, 227] width 884 height 208
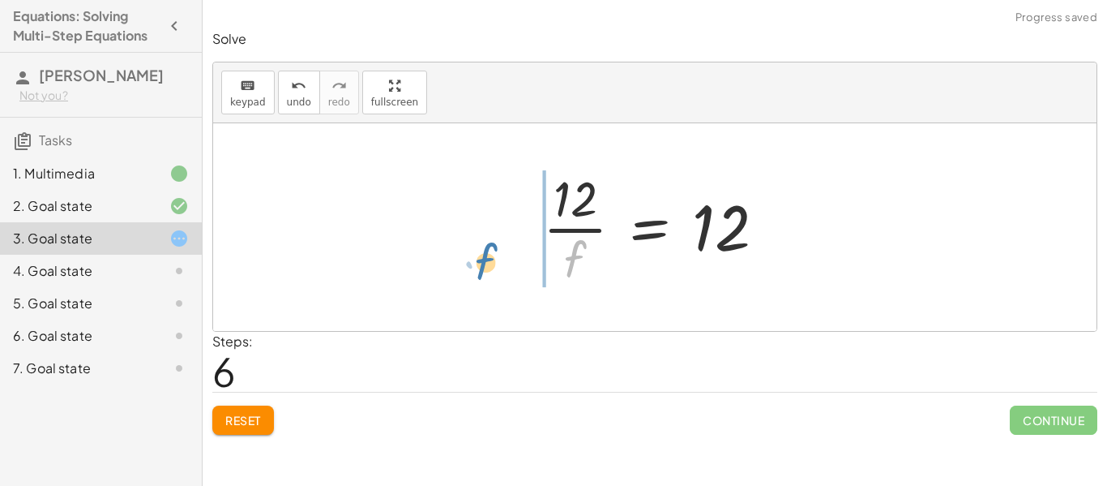
drag, startPoint x: 578, startPoint y: 259, endPoint x: 491, endPoint y: 253, distance: 86.9
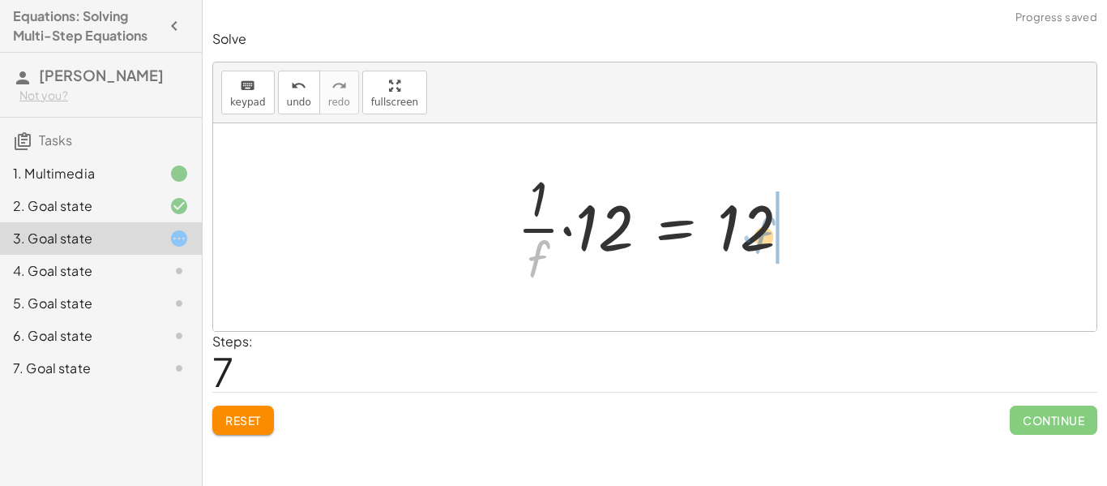
drag, startPoint x: 535, startPoint y: 255, endPoint x: 778, endPoint y: 232, distance: 244.2
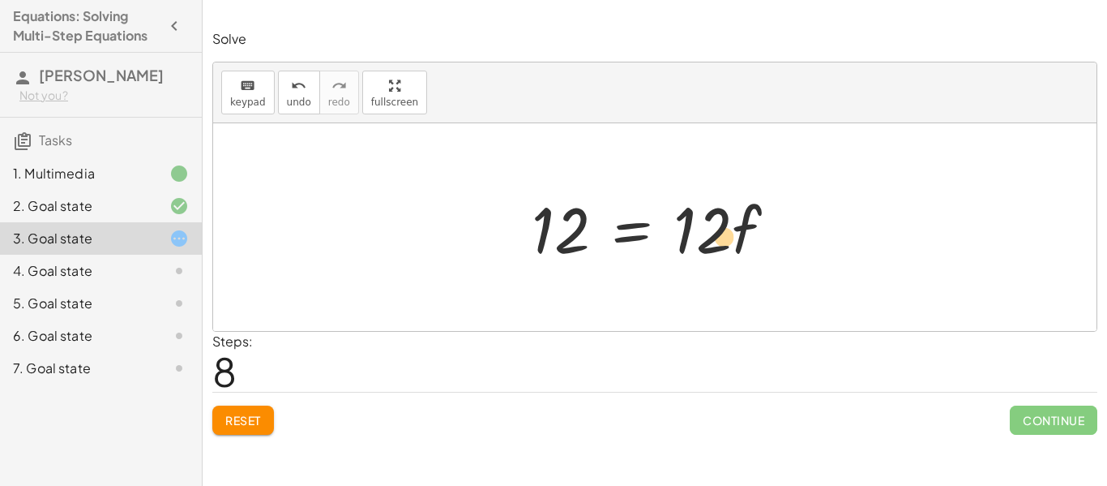
drag, startPoint x: 670, startPoint y: 192, endPoint x: 633, endPoint y: 191, distance: 37.3
click at [633, 191] on div at bounding box center [661, 227] width 274 height 83
drag, startPoint x: 673, startPoint y: 195, endPoint x: 765, endPoint y: 239, distance: 102.2
click at [765, 239] on div at bounding box center [661, 227] width 274 height 83
click at [730, 213] on div at bounding box center [661, 227] width 274 height 83
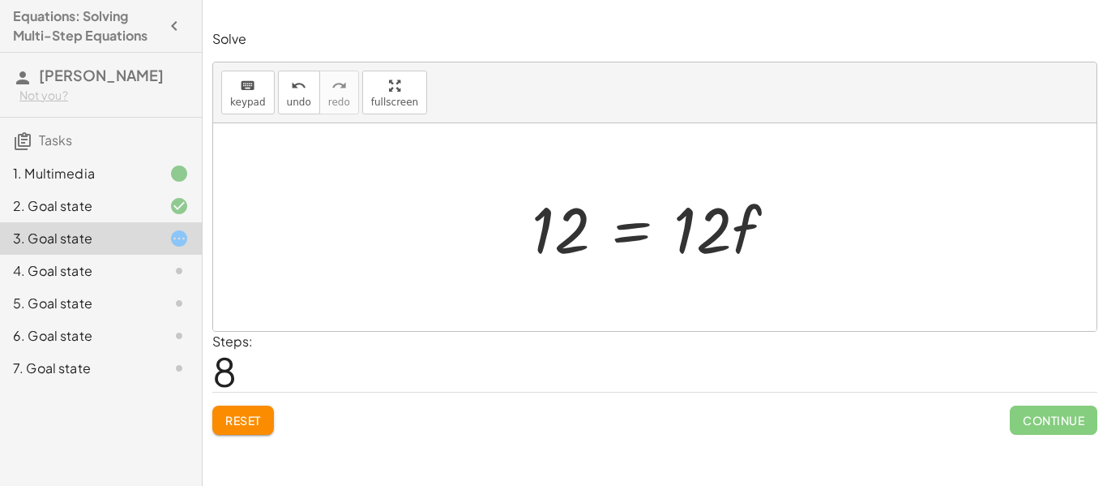
click at [734, 147] on div at bounding box center [655, 227] width 884 height 208
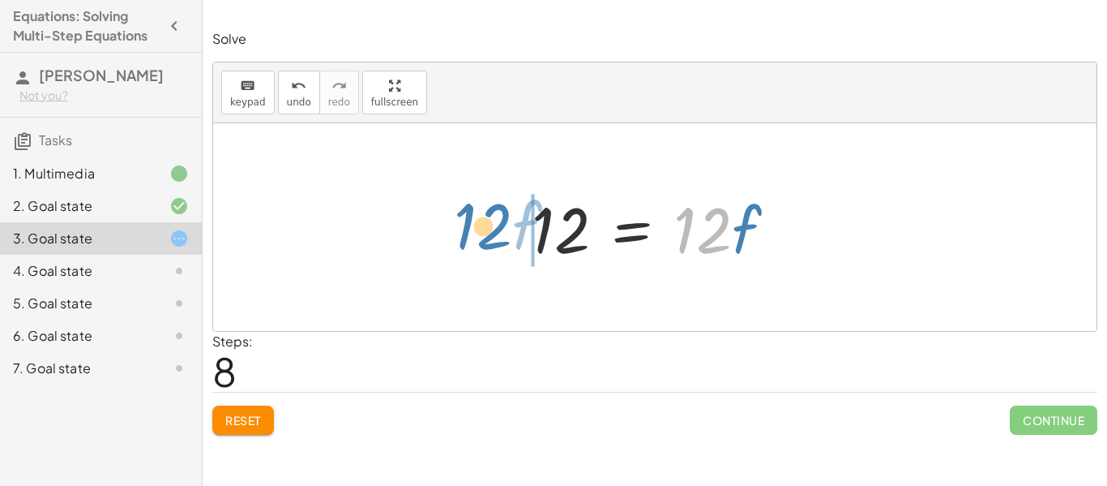
drag, startPoint x: 680, startPoint y: 199, endPoint x: 453, endPoint y: 200, distance: 227.0
click at [453, 200] on div "· 2 · ( + 7 − · 3 · f ) = + · 6 · f + 2 − 2 + · 2 · ( + 7 − · 3 · f ) = · 6 · f…" at bounding box center [655, 227] width 884 height 208
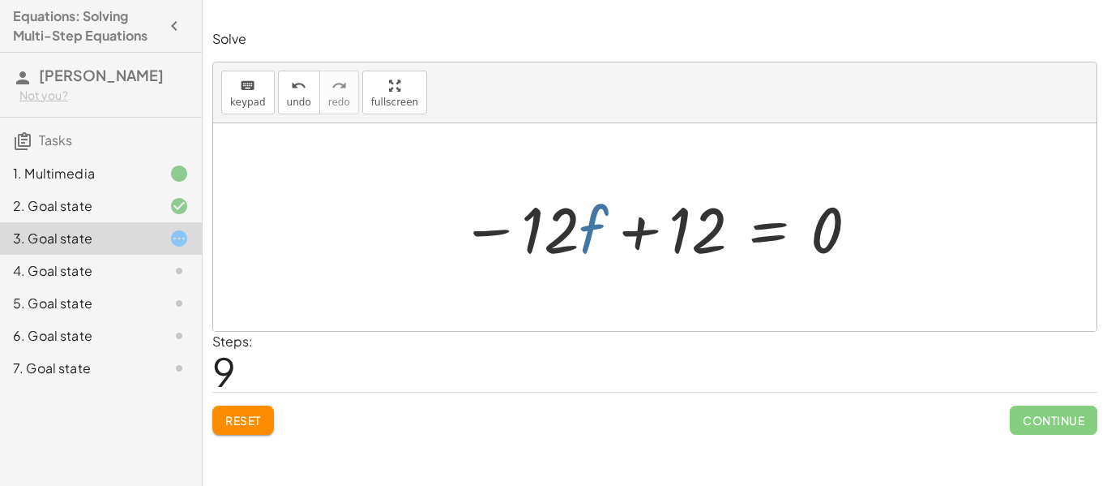
click at [598, 220] on div at bounding box center [660, 227] width 417 height 83
click at [659, 135] on div at bounding box center [655, 227] width 884 height 208
click at [495, 228] on div at bounding box center [660, 227] width 417 height 83
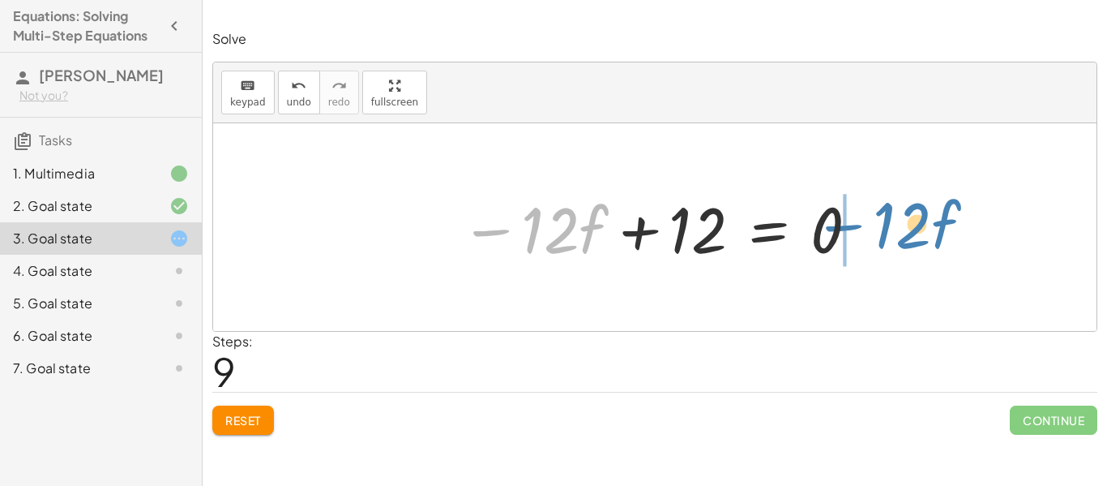
drag, startPoint x: 499, startPoint y: 233, endPoint x: 849, endPoint y: 228, distance: 349.4
click at [849, 228] on div at bounding box center [660, 227] width 417 height 83
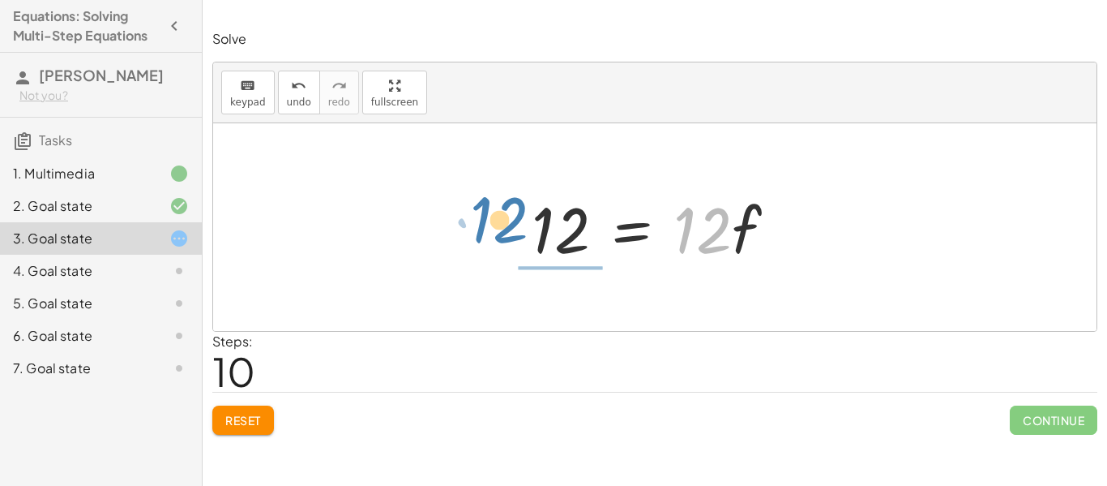
drag, startPoint x: 678, startPoint y: 187, endPoint x: 475, endPoint y: 177, distance: 203.7
click at [475, 177] on div "· 2 · ( + 7 − · 3 · f ) = + · 6 · f + 2 − 2 + · 2 · ( + 7 − · 3 · f ) = · 6 · f…" at bounding box center [655, 227] width 884 height 208
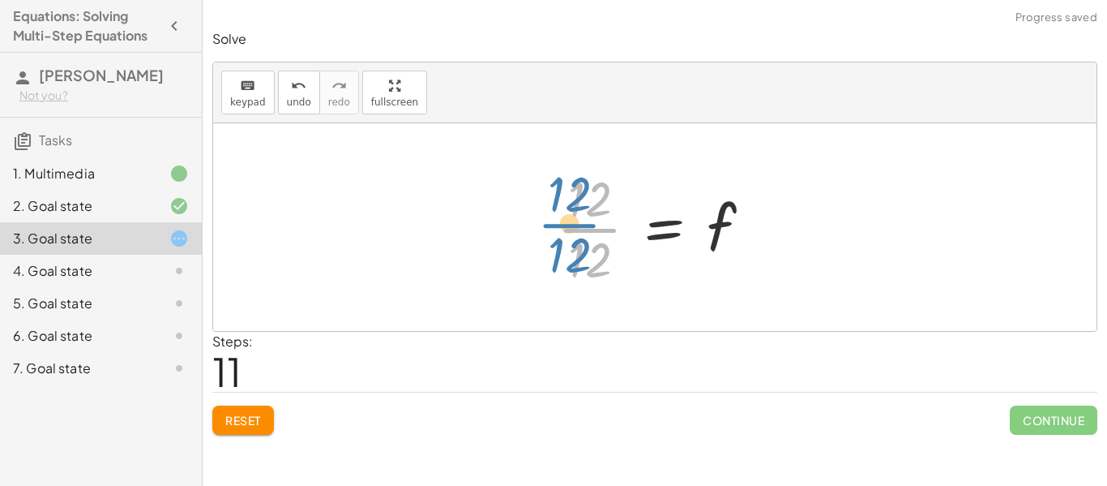
drag, startPoint x: 618, startPoint y: 243, endPoint x: 604, endPoint y: 238, distance: 15.4
click at [604, 238] on div at bounding box center [661, 227] width 223 height 125
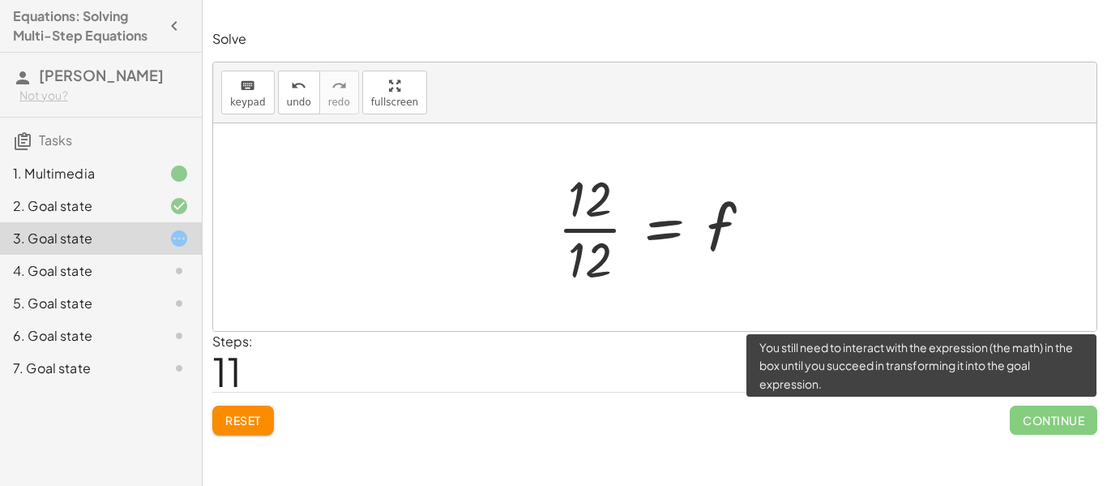
click at [1060, 426] on span "Continue" at bounding box center [1054, 419] width 88 height 29
click at [1060, 428] on span "Continue" at bounding box center [1054, 419] width 88 height 29
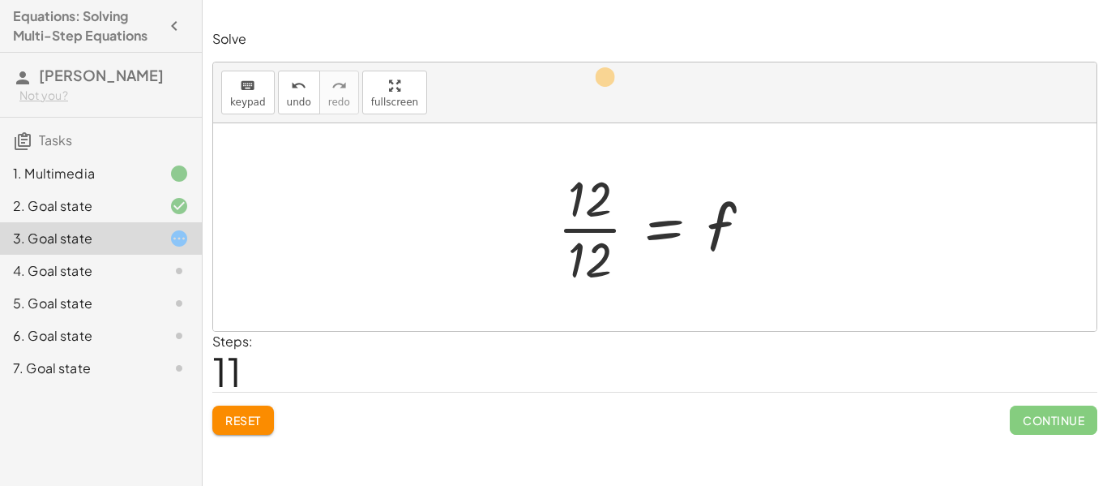
drag, startPoint x: 606, startPoint y: 246, endPoint x: 623, endPoint y: 75, distance: 171.8
click at [623, 75] on div "keyboard keypad undo undo redo redo fullscreen · 2 · ( + 7 − · 3 · f ) = + · 6 …" at bounding box center [655, 196] width 884 height 268
drag, startPoint x: 599, startPoint y: 246, endPoint x: 603, endPoint y: 177, distance: 69.0
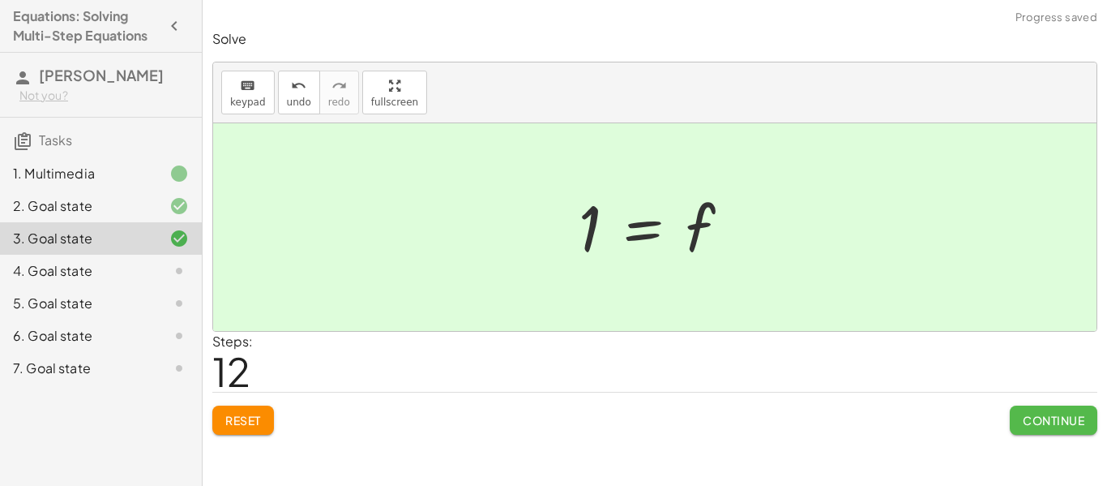
click at [1059, 426] on span "Continue" at bounding box center [1054, 420] width 62 height 15
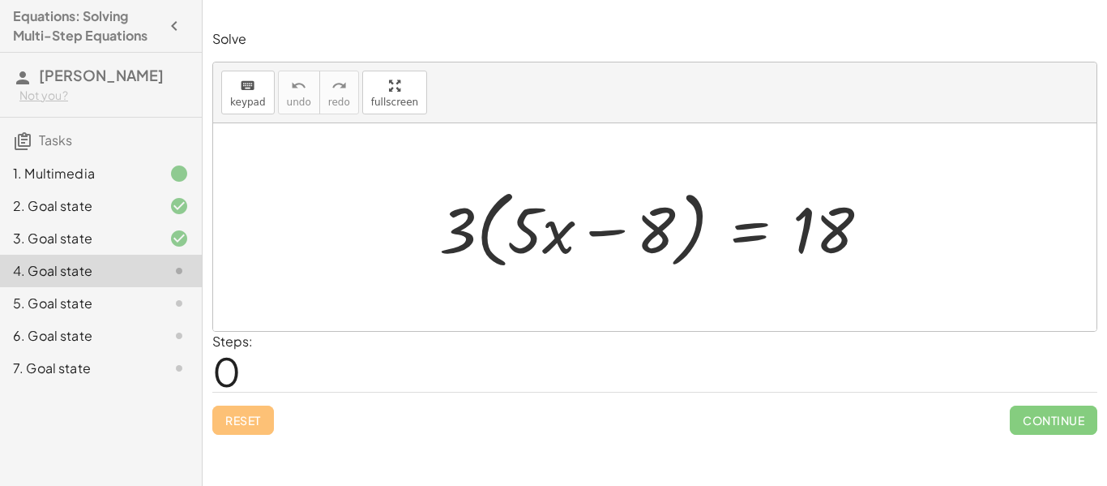
click at [499, 203] on div at bounding box center [660, 227] width 459 height 93
click at [824, 237] on div at bounding box center [660, 227] width 459 height 93
click at [777, 270] on div at bounding box center [660, 227] width 459 height 93
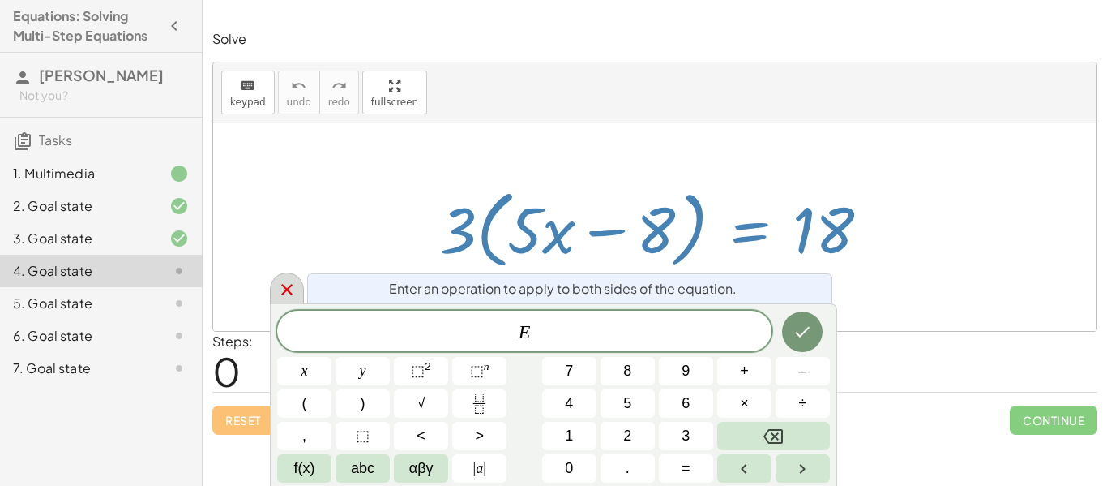
click at [274, 296] on div at bounding box center [287, 288] width 34 height 32
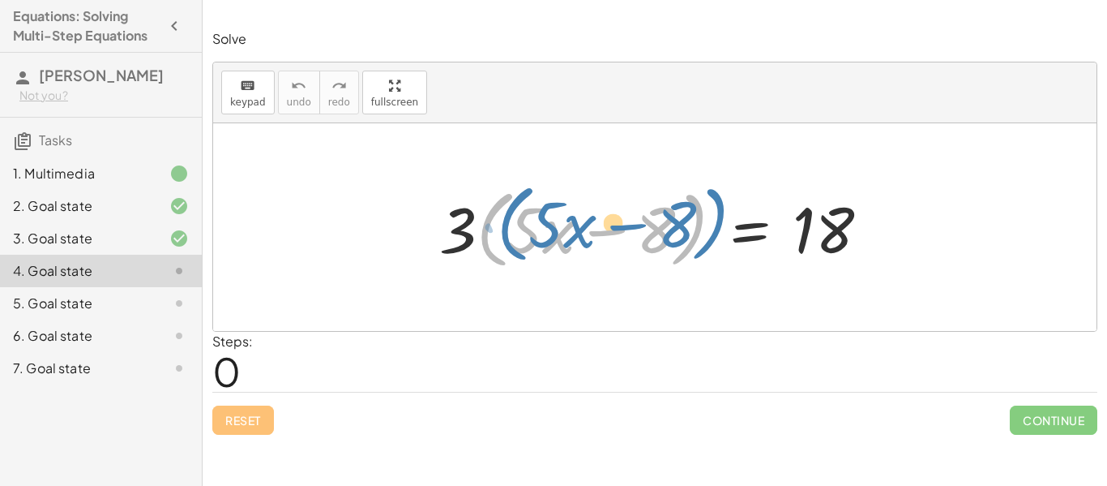
drag, startPoint x: 484, startPoint y: 244, endPoint x: 504, endPoint y: 238, distance: 21.0
click at [504, 238] on div at bounding box center [660, 227] width 459 height 93
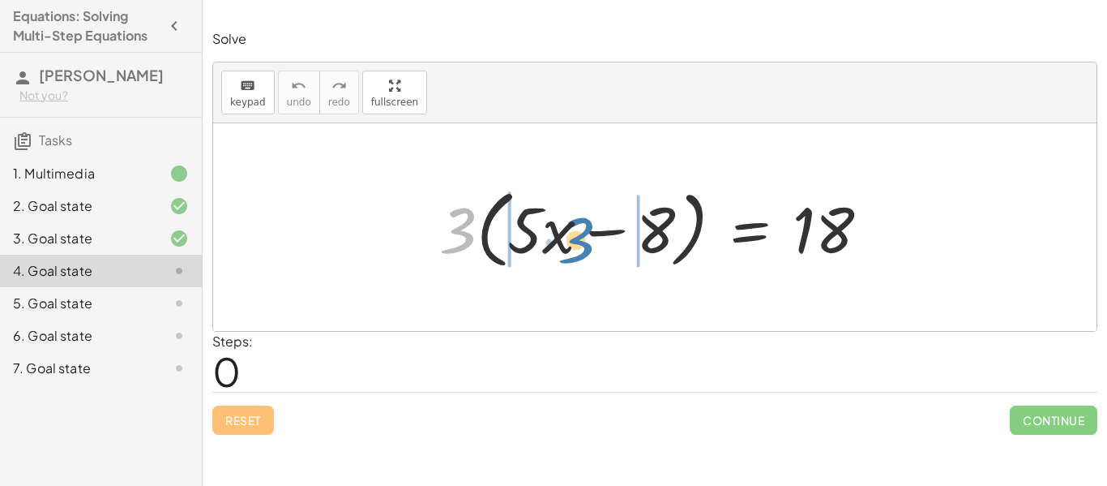
drag, startPoint x: 461, startPoint y: 237, endPoint x: 578, endPoint y: 246, distance: 117.1
click at [578, 246] on div at bounding box center [660, 227] width 459 height 93
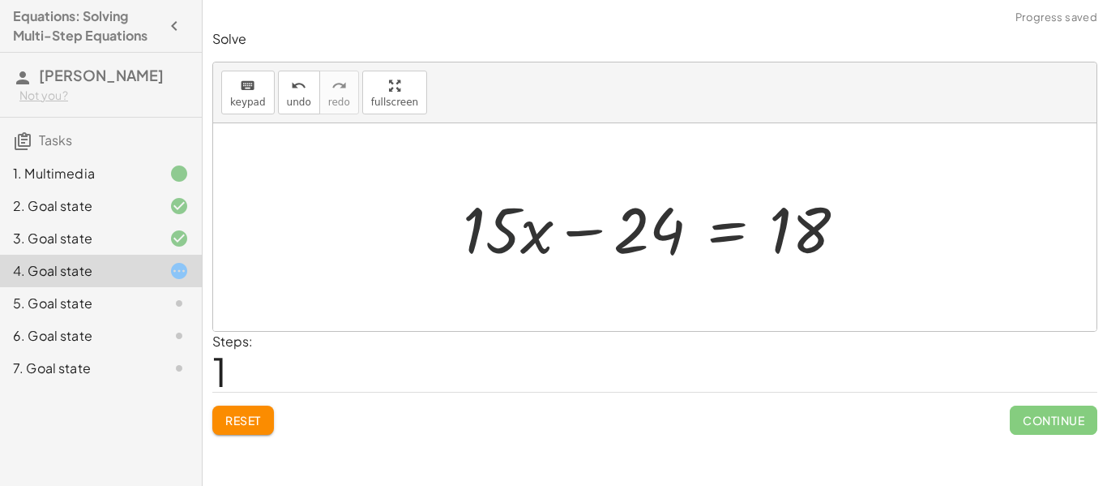
click at [480, 239] on div at bounding box center [661, 227] width 413 height 83
drag, startPoint x: 525, startPoint y: 242, endPoint x: 530, endPoint y: 227, distance: 16.2
click at [530, 227] on div at bounding box center [661, 227] width 413 height 83
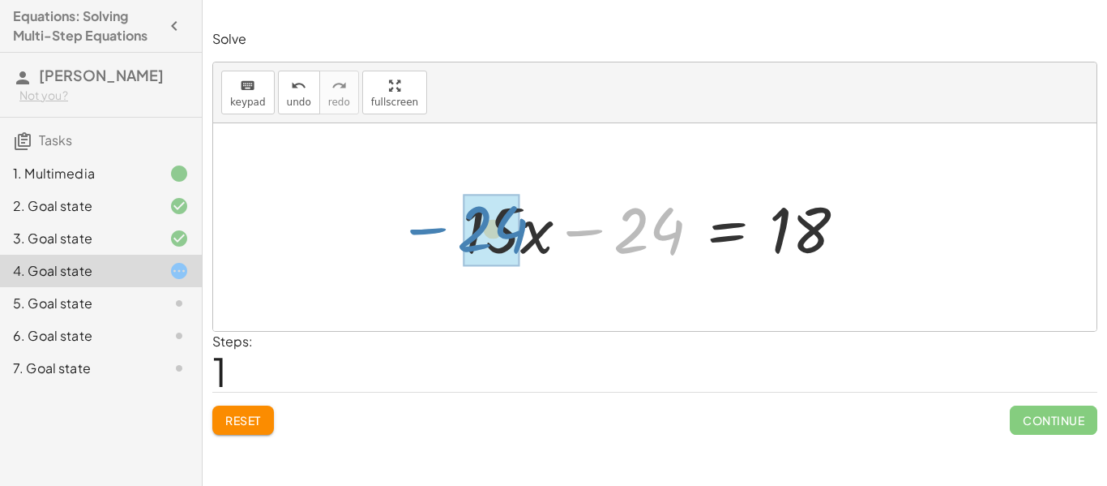
drag, startPoint x: 635, startPoint y: 200, endPoint x: 479, endPoint y: 199, distance: 156.4
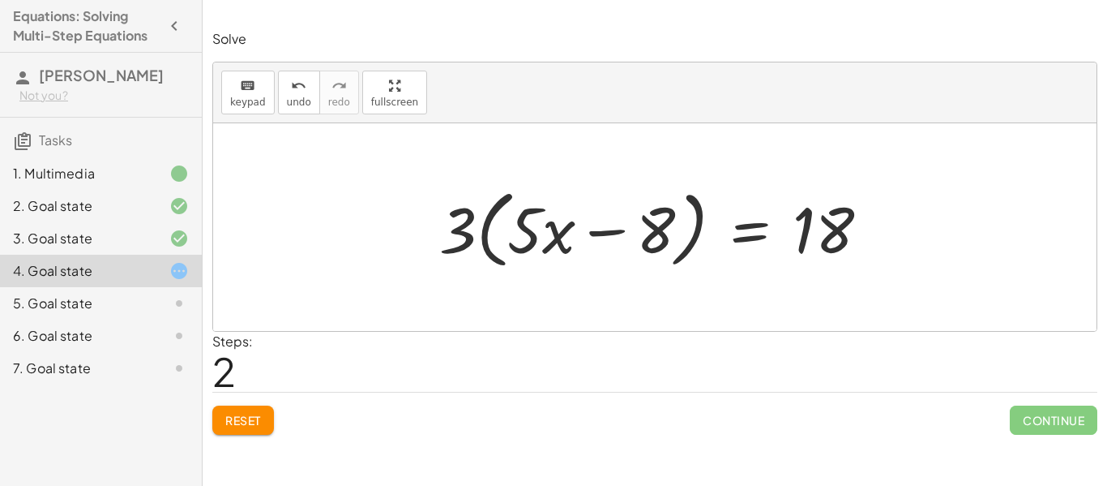
click at [514, 220] on div at bounding box center [660, 227] width 459 height 93
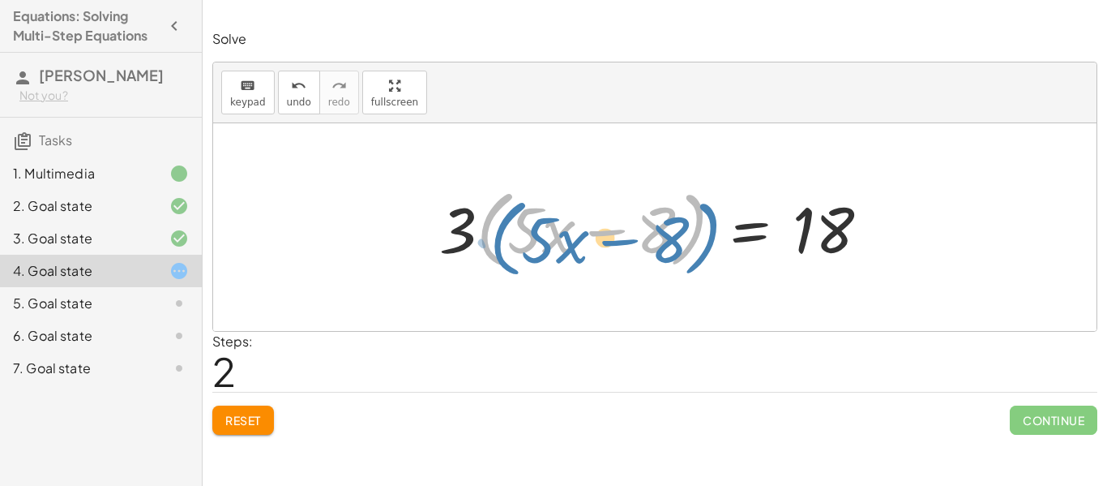
drag, startPoint x: 486, startPoint y: 230, endPoint x: 499, endPoint y: 238, distance: 14.6
click at [499, 238] on div at bounding box center [660, 227] width 459 height 93
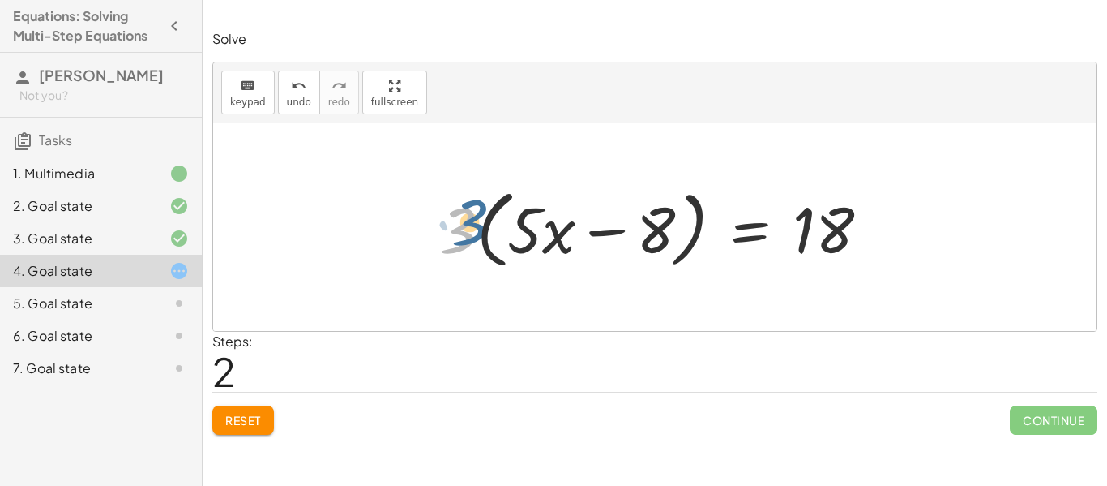
drag, startPoint x: 455, startPoint y: 232, endPoint x: 462, endPoint y: 226, distance: 9.2
click at [462, 226] on div at bounding box center [660, 227] width 459 height 93
click at [296, 104] on span "undo" at bounding box center [299, 101] width 24 height 11
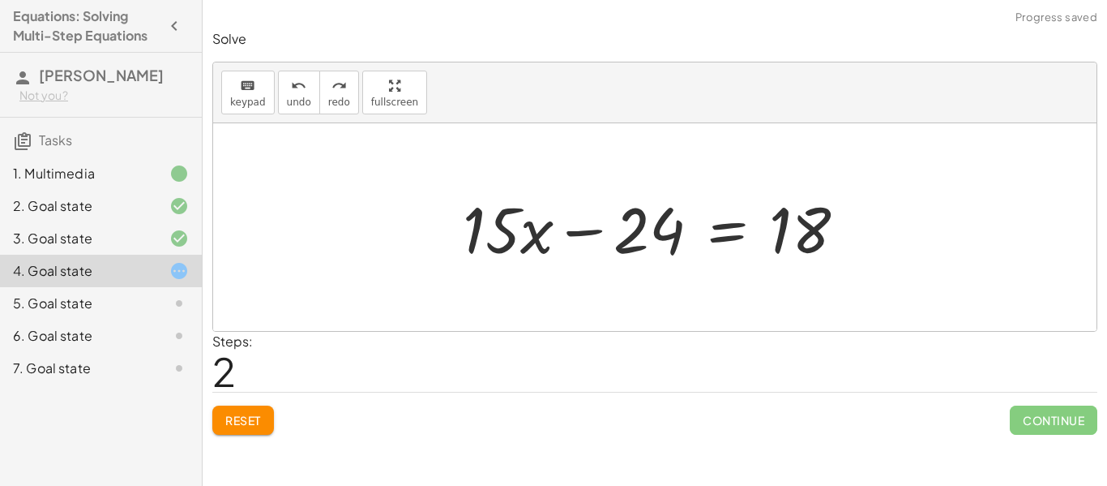
click at [246, 426] on span "Reset" at bounding box center [243, 420] width 36 height 15
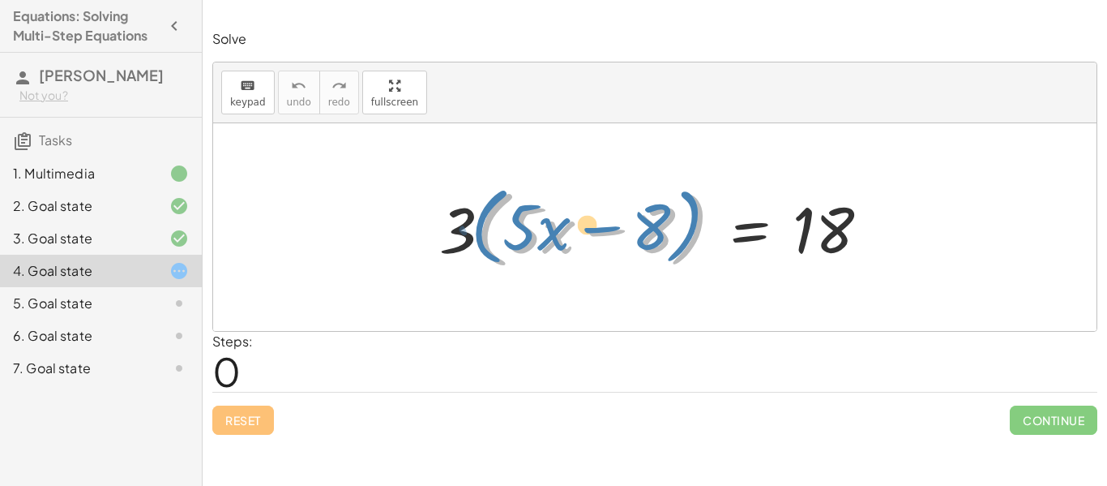
click at [690, 195] on div at bounding box center [660, 227] width 459 height 93
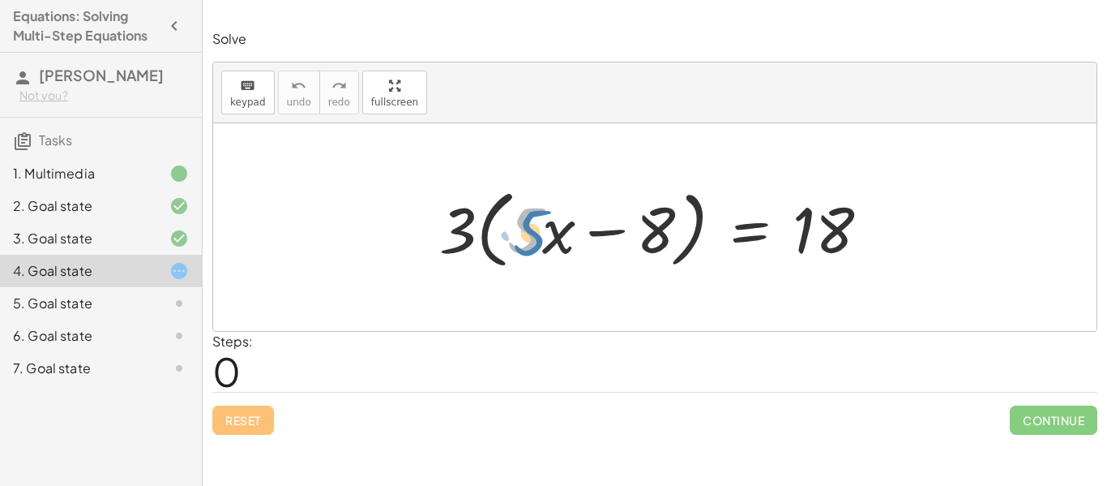
click at [516, 201] on div at bounding box center [660, 227] width 459 height 93
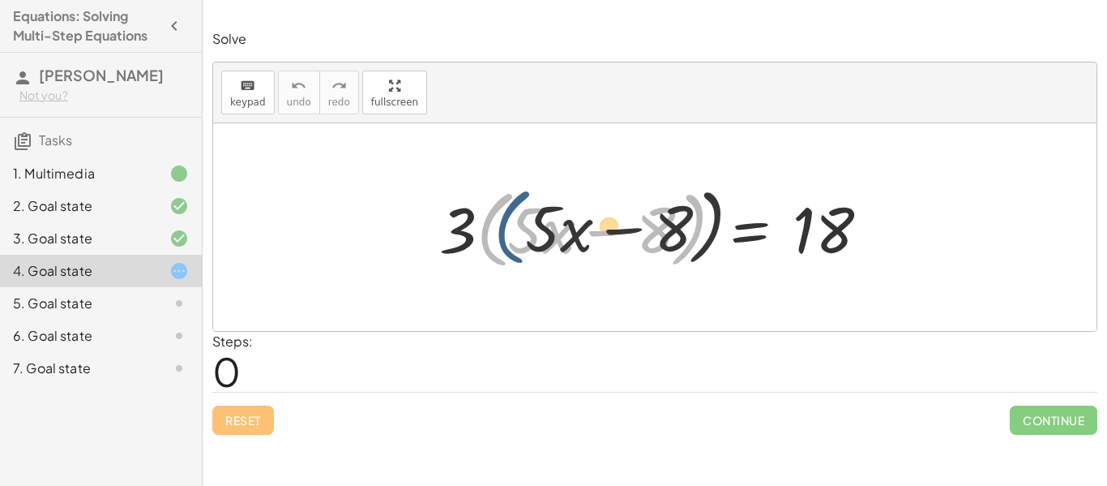
drag, startPoint x: 482, startPoint y: 212, endPoint x: 501, endPoint y: 210, distance: 18.8
click at [501, 210] on div at bounding box center [660, 227] width 459 height 93
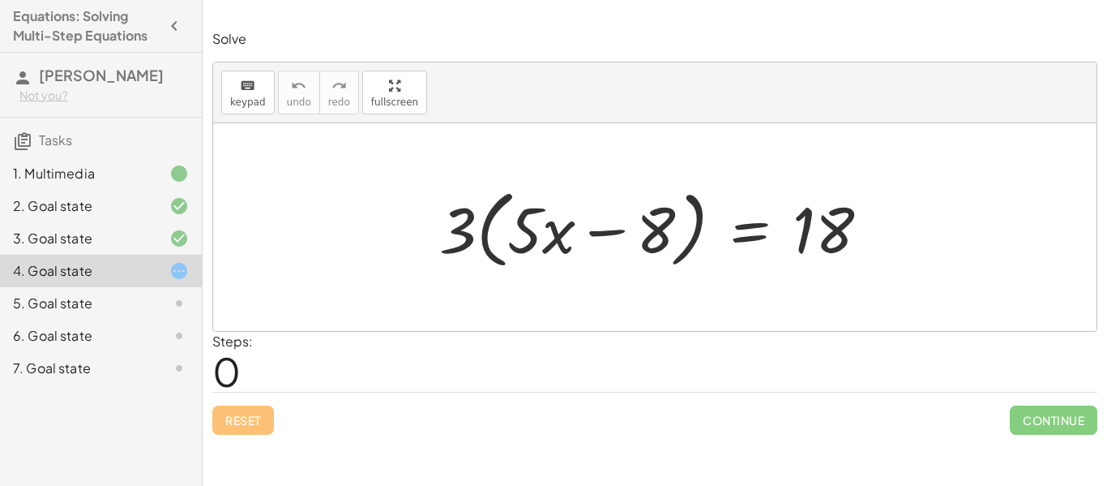
click at [597, 191] on div at bounding box center [660, 227] width 459 height 93
drag, startPoint x: 467, startPoint y: 186, endPoint x: 462, endPoint y: 209, distance: 23.2
click at [462, 209] on div at bounding box center [660, 227] width 459 height 93
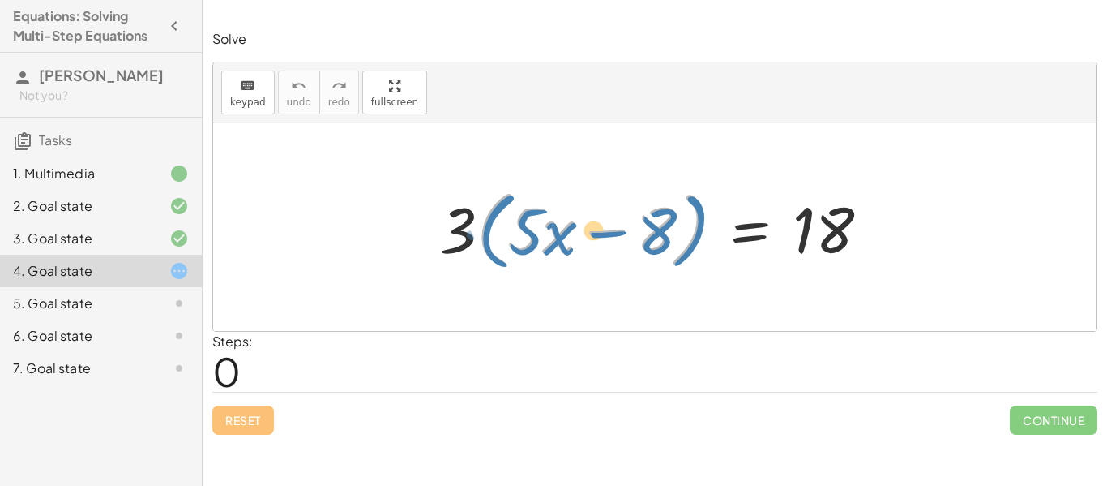
click at [498, 217] on div at bounding box center [660, 227] width 459 height 93
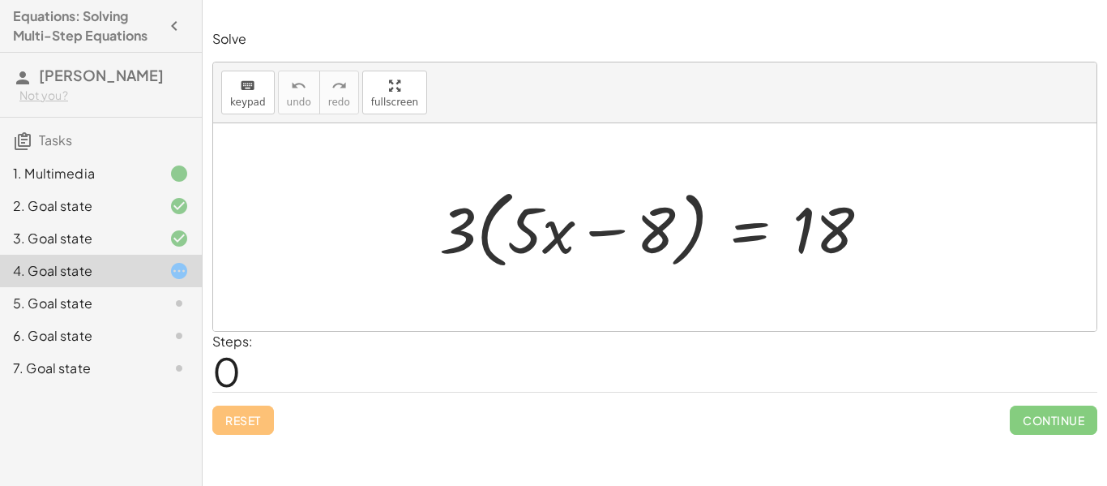
click at [401, 180] on div at bounding box center [655, 227] width 884 height 208
click at [666, 240] on div at bounding box center [660, 227] width 459 height 93
click at [659, 236] on div at bounding box center [660, 227] width 459 height 93
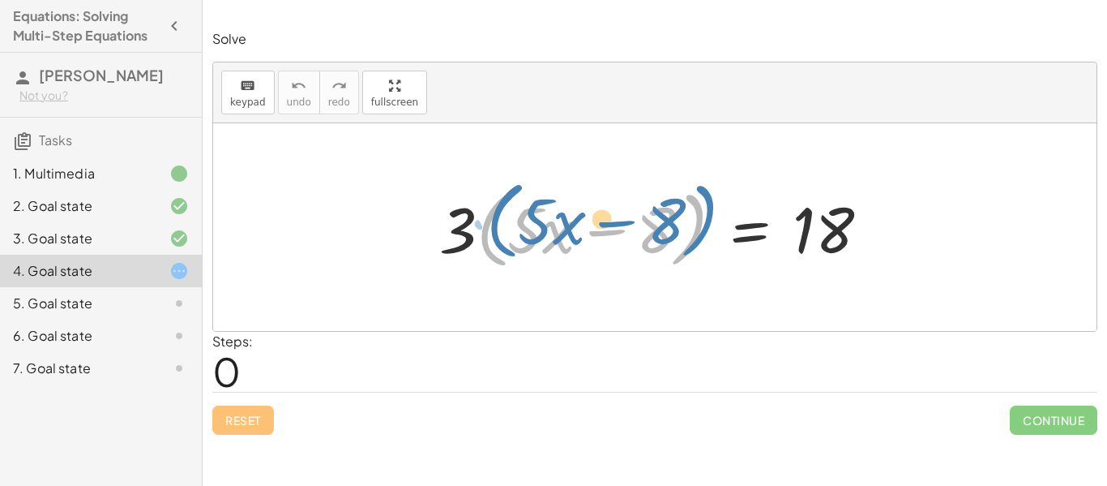
drag, startPoint x: 692, startPoint y: 218, endPoint x: 702, endPoint y: 212, distance: 11.3
click at [702, 212] on div at bounding box center [660, 227] width 459 height 93
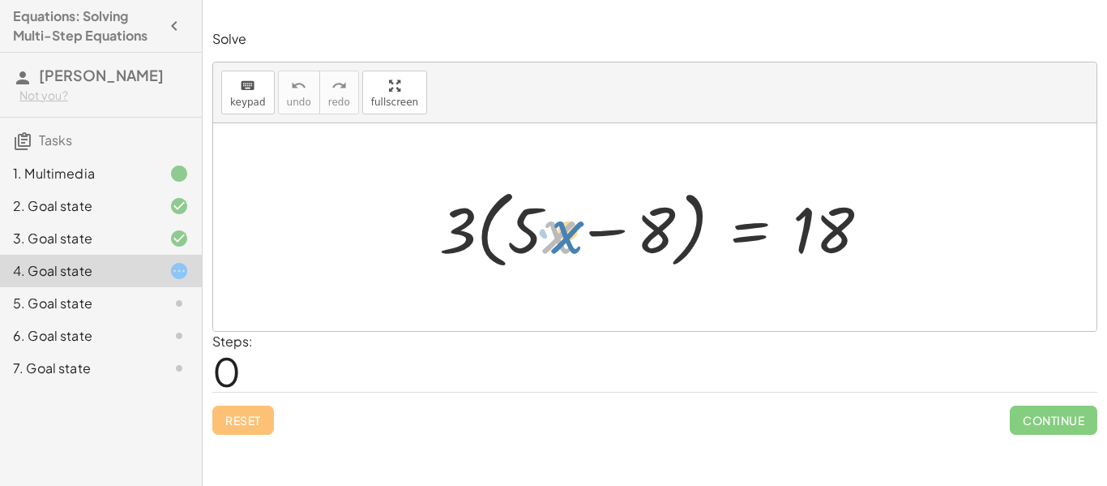
drag, startPoint x: 551, startPoint y: 237, endPoint x: 559, endPoint y: 239, distance: 8.3
click at [559, 239] on div at bounding box center [660, 227] width 459 height 93
drag, startPoint x: 647, startPoint y: 227, endPoint x: 541, endPoint y: 229, distance: 105.4
click at [541, 229] on div at bounding box center [660, 227] width 459 height 93
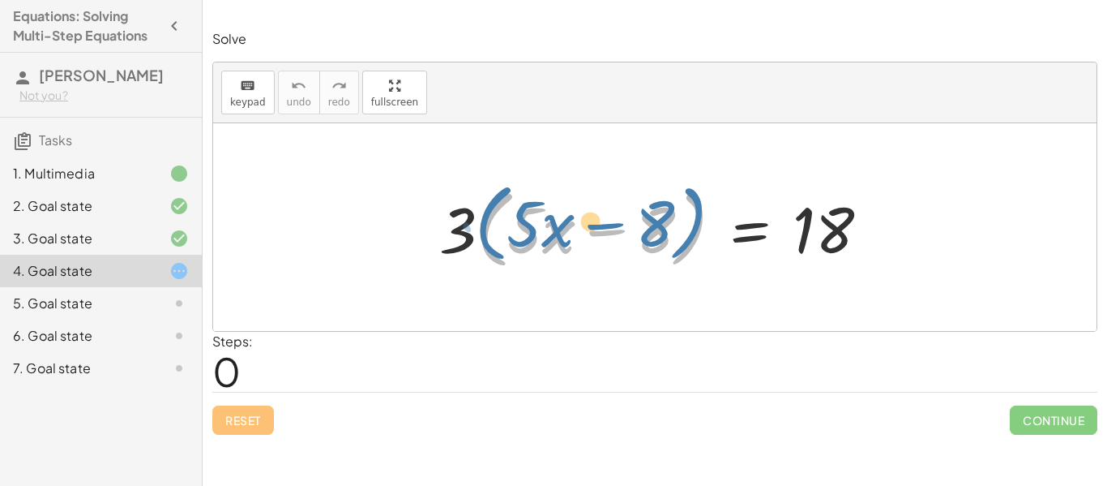
click at [700, 203] on div at bounding box center [660, 227] width 459 height 93
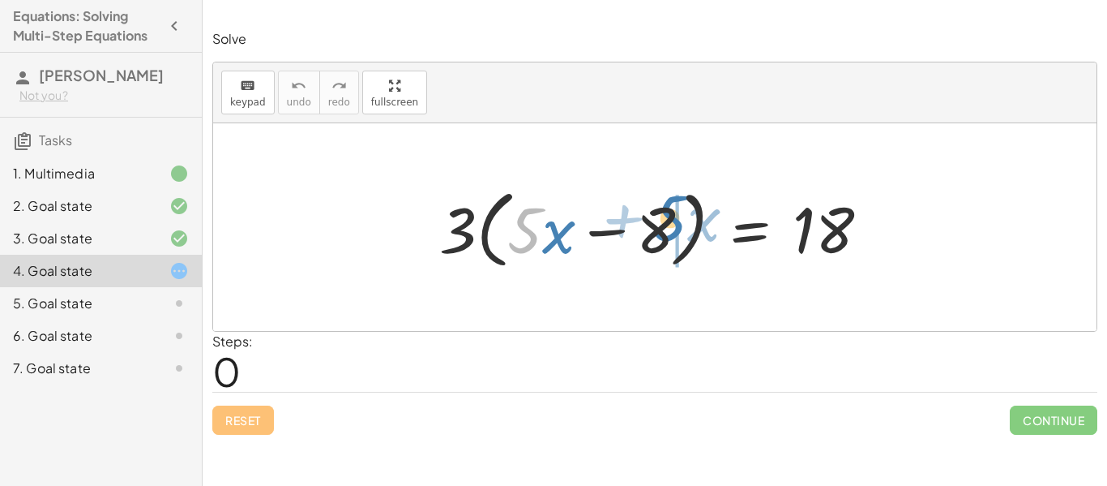
drag, startPoint x: 523, startPoint y: 237, endPoint x: 668, endPoint y: 225, distance: 145.7
click at [668, 225] on div at bounding box center [660, 227] width 459 height 93
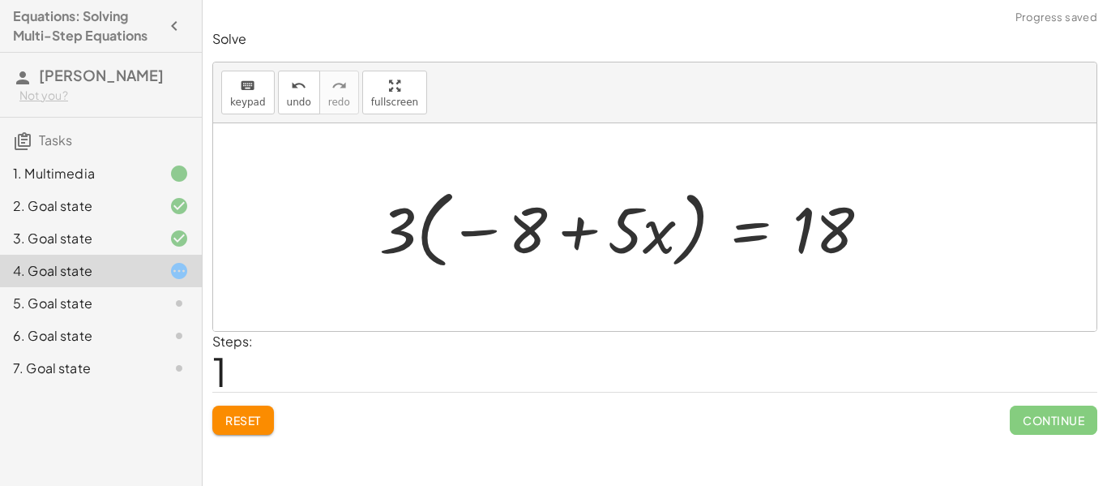
click at [258, 428] on button "Reset" at bounding box center [243, 419] width 62 height 29
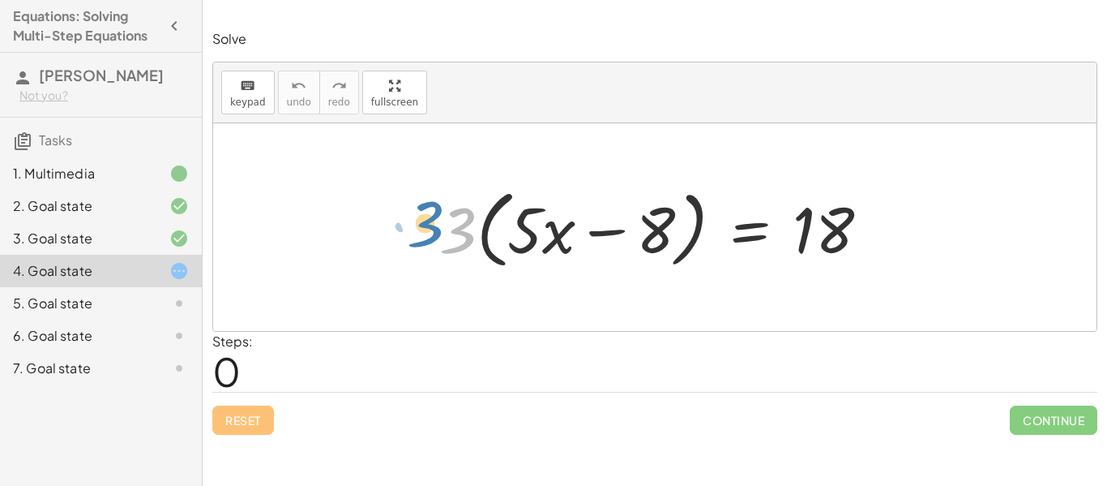
drag, startPoint x: 475, startPoint y: 239, endPoint x: 435, endPoint y: 232, distance: 40.4
click at [435, 232] on div at bounding box center [660, 227] width 459 height 93
click at [439, 231] on div at bounding box center [660, 227] width 459 height 93
click at [439, 228] on div at bounding box center [660, 227] width 459 height 93
drag, startPoint x: 550, startPoint y: 244, endPoint x: 543, endPoint y: 236, distance: 10.4
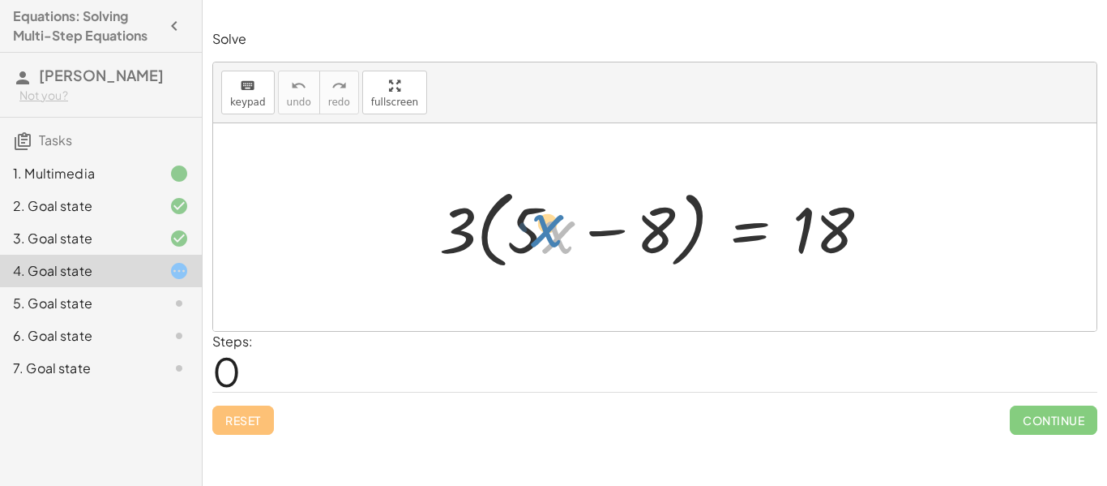
click at [543, 236] on div at bounding box center [660, 227] width 459 height 93
click at [526, 226] on div at bounding box center [660, 227] width 459 height 93
drag, startPoint x: 537, startPoint y: 197, endPoint x: 551, endPoint y: 220, distance: 27.0
click at [551, 220] on div at bounding box center [660, 227] width 459 height 93
click at [246, 100] on span "keypad" at bounding box center [248, 101] width 36 height 11
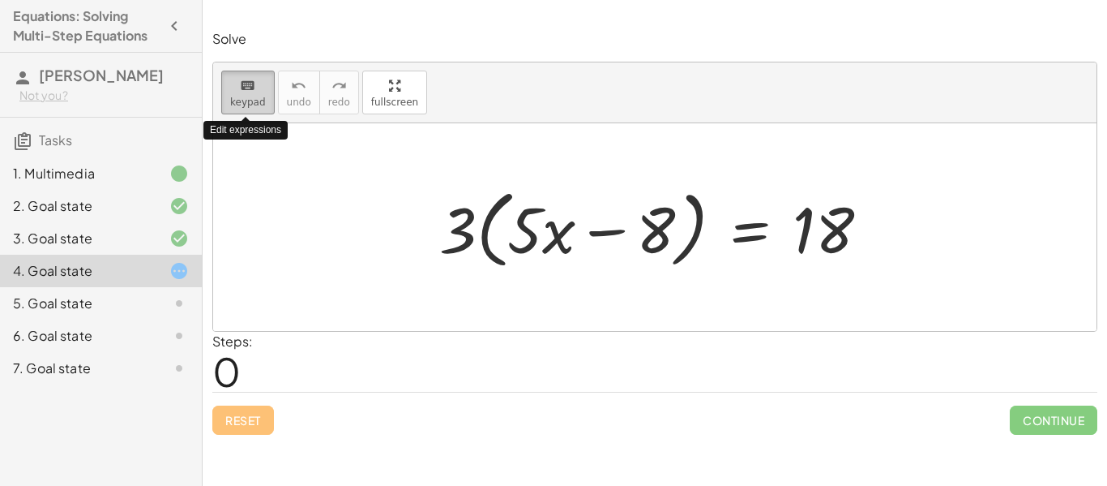
click at [246, 101] on span "keypad" at bounding box center [248, 101] width 36 height 11
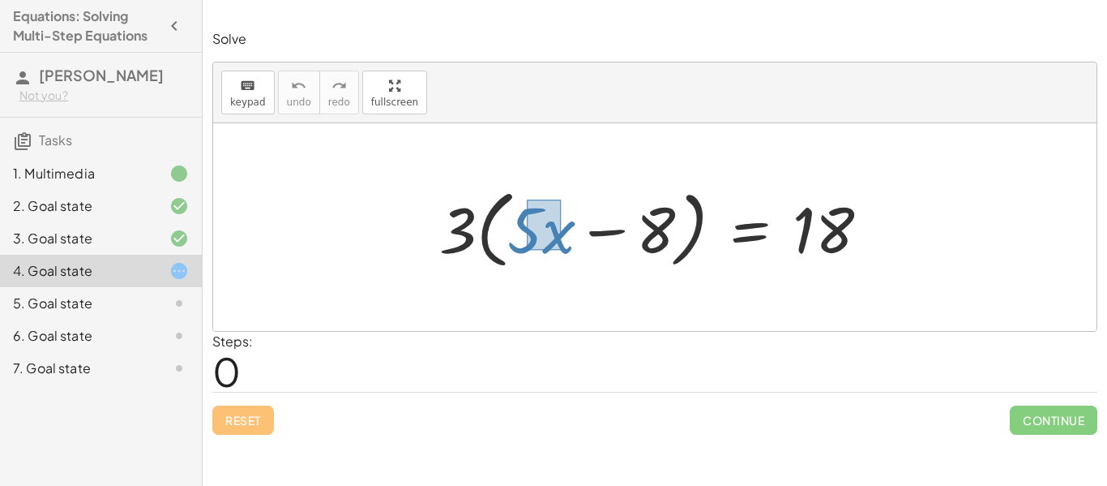
drag, startPoint x: 527, startPoint y: 199, endPoint x: 561, endPoint y: 250, distance: 61.4
click at [561, 250] on div at bounding box center [660, 227] width 459 height 93
drag, startPoint x: 524, startPoint y: 212, endPoint x: 638, endPoint y: 209, distance: 114.3
click at [638, 209] on div at bounding box center [660, 227] width 459 height 93
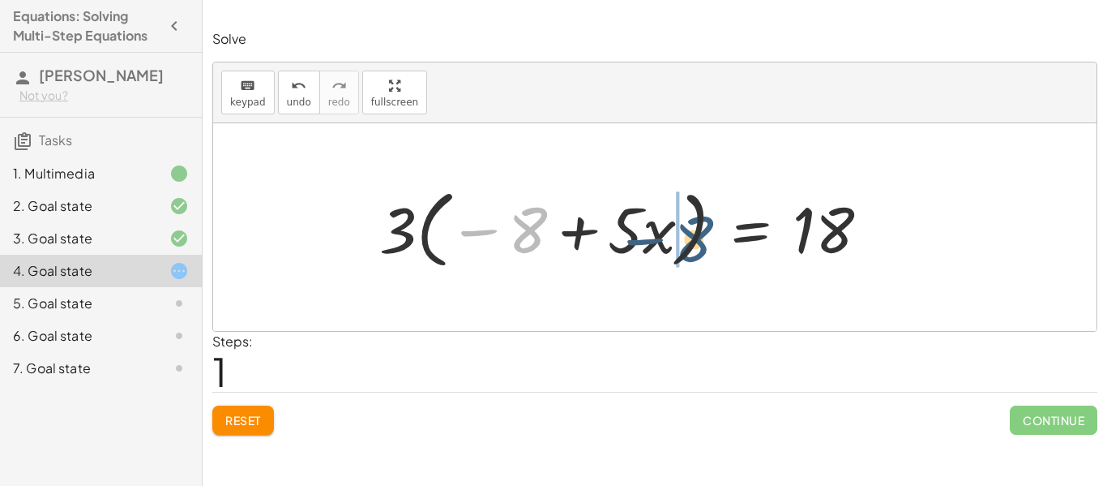
drag, startPoint x: 524, startPoint y: 243, endPoint x: 707, endPoint y: 250, distance: 182.5
click at [707, 250] on div at bounding box center [631, 227] width 520 height 93
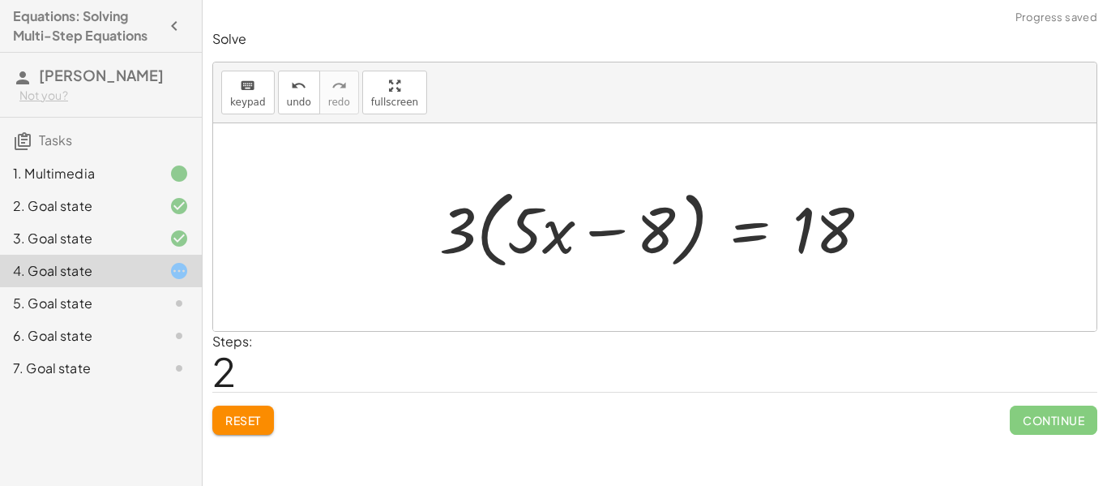
click at [265, 405] on button "Reset" at bounding box center [243, 419] width 62 height 29
click at [262, 413] on div "Reset Continue" at bounding box center [654, 413] width 885 height 43
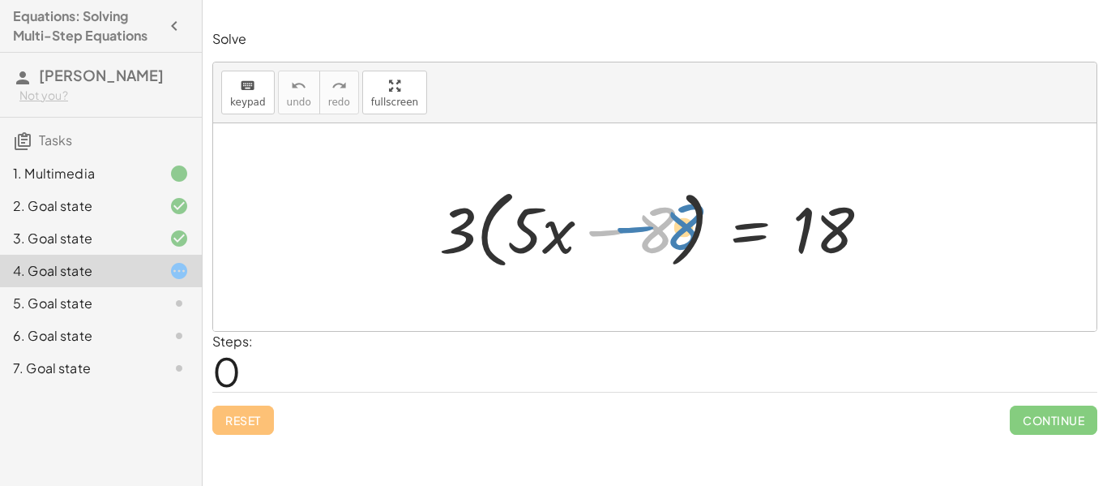
drag, startPoint x: 665, startPoint y: 225, endPoint x: 709, endPoint y: 220, distance: 44.8
click at [709, 220] on div at bounding box center [660, 227] width 459 height 93
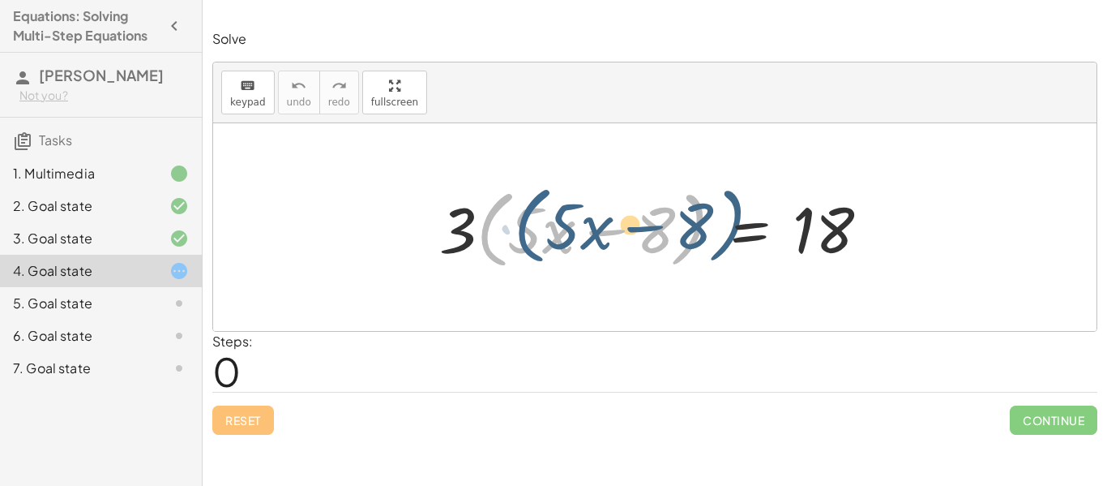
drag, startPoint x: 490, startPoint y: 217, endPoint x: 528, endPoint y: 213, distance: 38.3
click at [528, 213] on div at bounding box center [660, 227] width 459 height 93
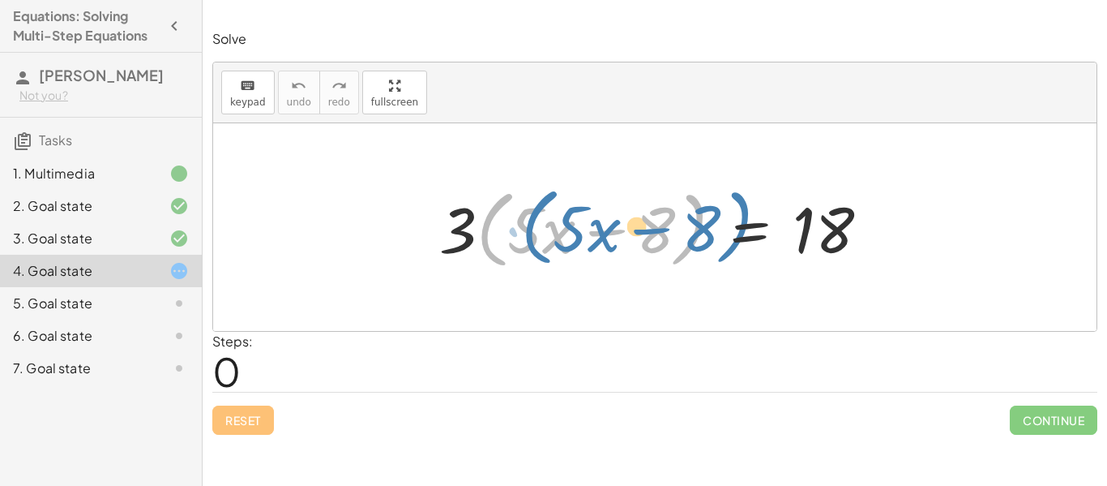
drag, startPoint x: 501, startPoint y: 199, endPoint x: 531, endPoint y: 199, distance: 30.0
click at [531, 199] on div at bounding box center [660, 227] width 459 height 93
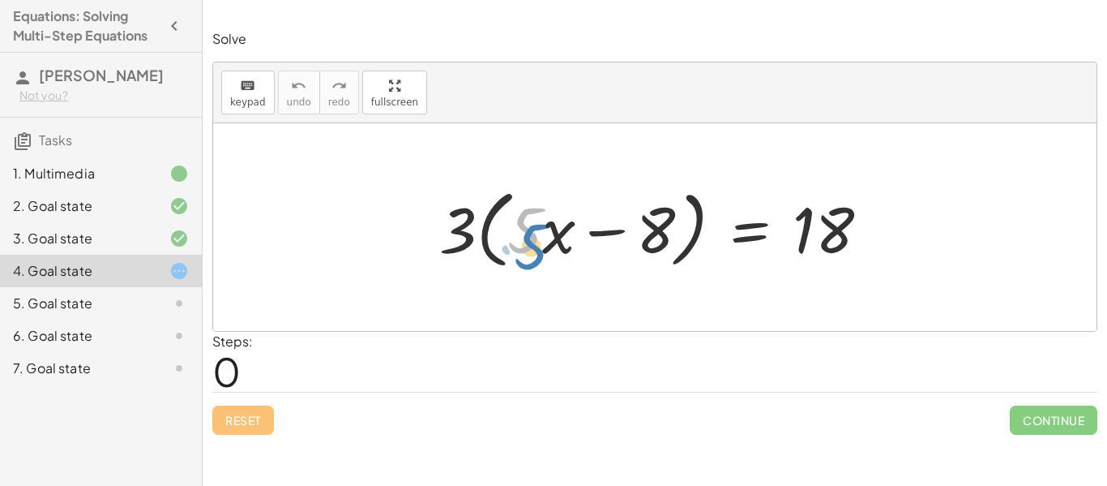
drag, startPoint x: 537, startPoint y: 190, endPoint x: 547, endPoint y: 205, distance: 17.5
click at [547, 205] on div at bounding box center [660, 227] width 459 height 93
drag, startPoint x: 617, startPoint y: 165, endPoint x: 501, endPoint y: 234, distance: 135.3
click at [501, 234] on div "· 3 · ( + · 5 · x − 8 ) = 18" at bounding box center [655, 227] width 884 height 208
drag, startPoint x: 516, startPoint y: 197, endPoint x: 520, endPoint y: 211, distance: 14.2
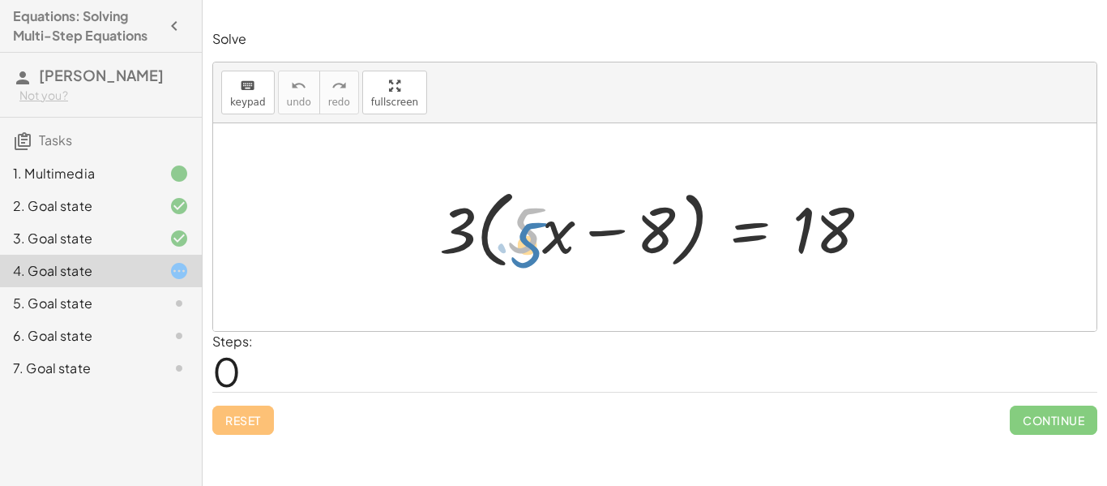
click at [520, 211] on div at bounding box center [660, 227] width 459 height 93
drag, startPoint x: 543, startPoint y: 186, endPoint x: 563, endPoint y: 217, distance: 36.9
click at [563, 217] on div at bounding box center [660, 227] width 459 height 93
drag, startPoint x: 542, startPoint y: 183, endPoint x: 567, endPoint y: 205, distance: 32.7
click at [567, 205] on div at bounding box center [660, 227] width 459 height 93
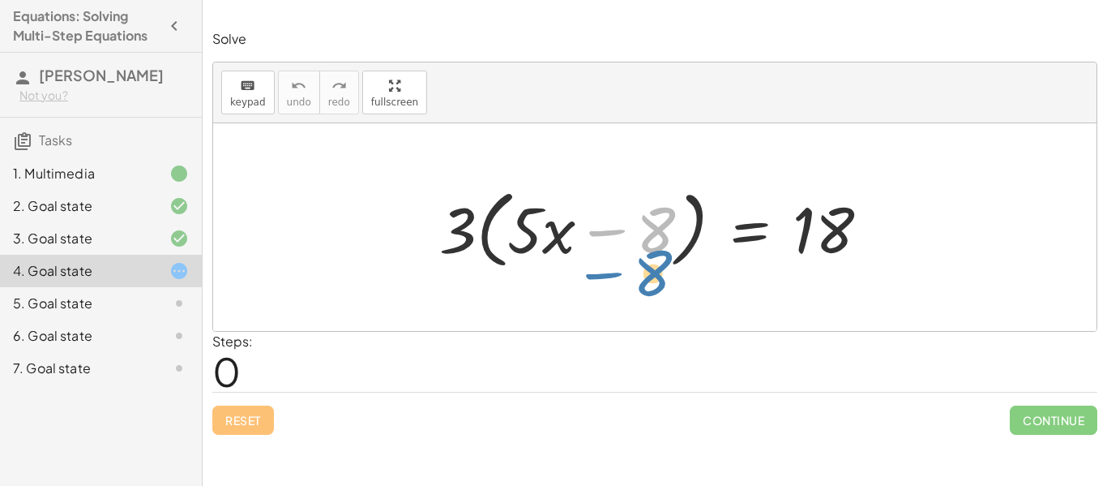
drag, startPoint x: 651, startPoint y: 199, endPoint x: 648, endPoint y: 237, distance: 39.0
click at [648, 237] on div at bounding box center [660, 227] width 459 height 93
